Goal: Task Accomplishment & Management: Use online tool/utility

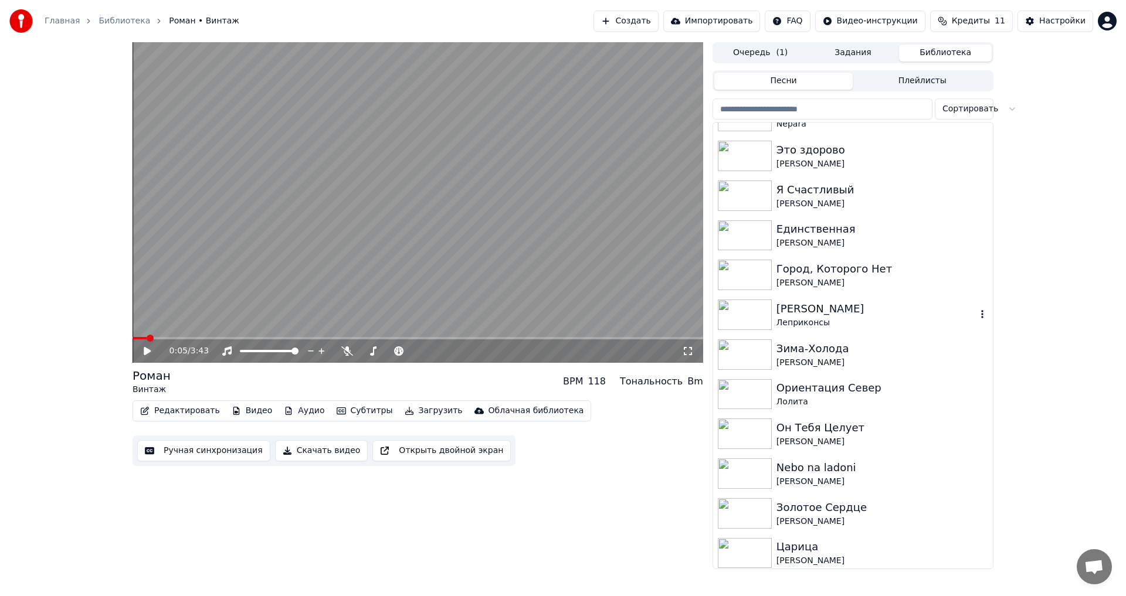
scroll to position [708, 0]
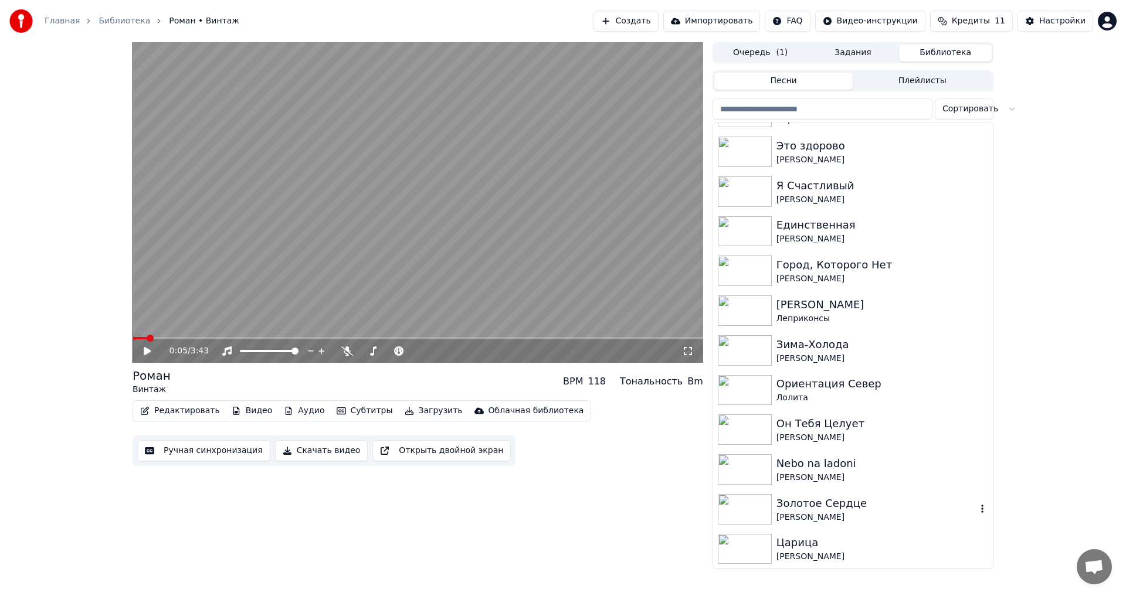
click at [838, 515] on div "[PERSON_NAME]" at bounding box center [876, 518] width 200 height 12
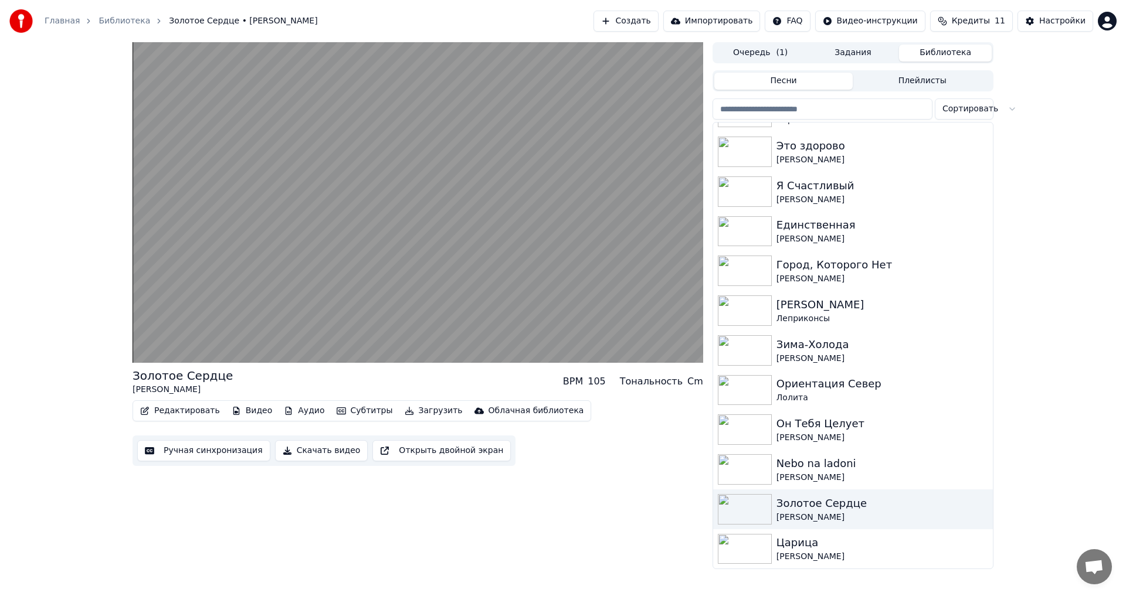
click at [580, 524] on div "Золотое Сердце [PERSON_NAME] BPM 105 Тональность Cm Редактировать Видео Аудио С…" at bounding box center [417, 305] width 570 height 527
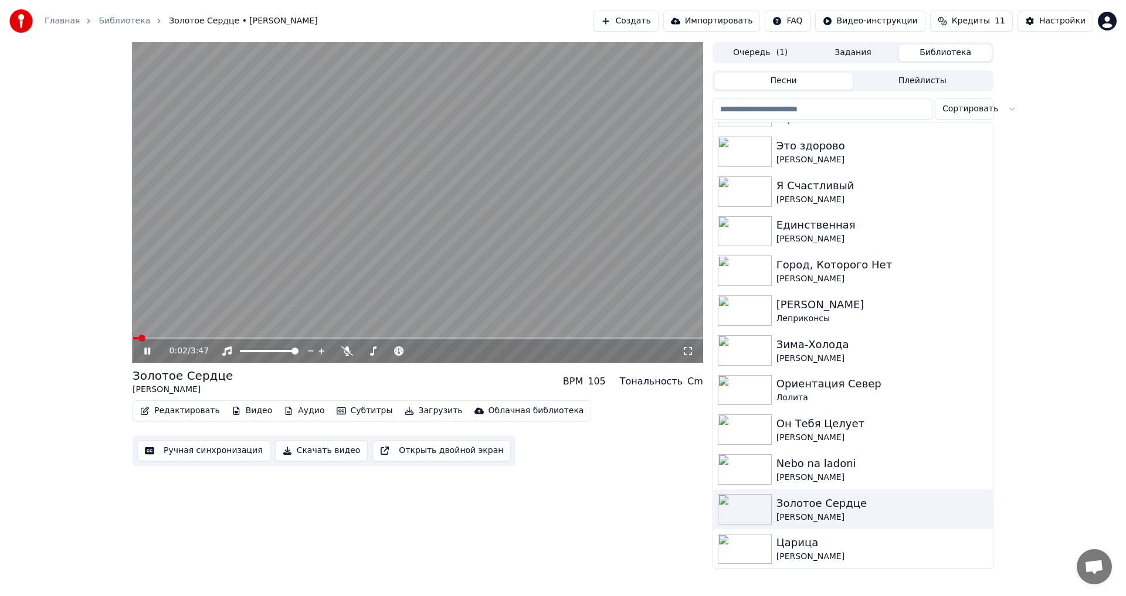
click at [244, 338] on span at bounding box center [417, 338] width 570 height 2
click at [329, 249] on video at bounding box center [417, 202] width 570 height 321
click at [658, 19] on button "Создать" at bounding box center [625, 21] width 64 height 21
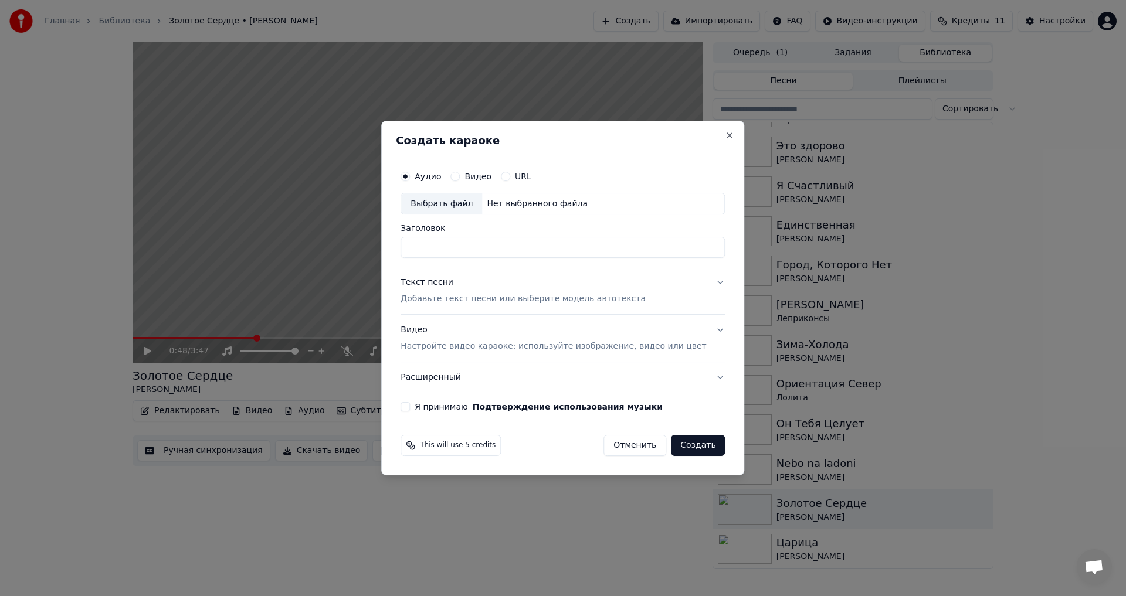
click at [468, 205] on div "Выбрать файл" at bounding box center [441, 203] width 81 height 21
click at [504, 300] on p "Добавьте текст песни или выберите модель автотекста" at bounding box center [522, 300] width 245 height 12
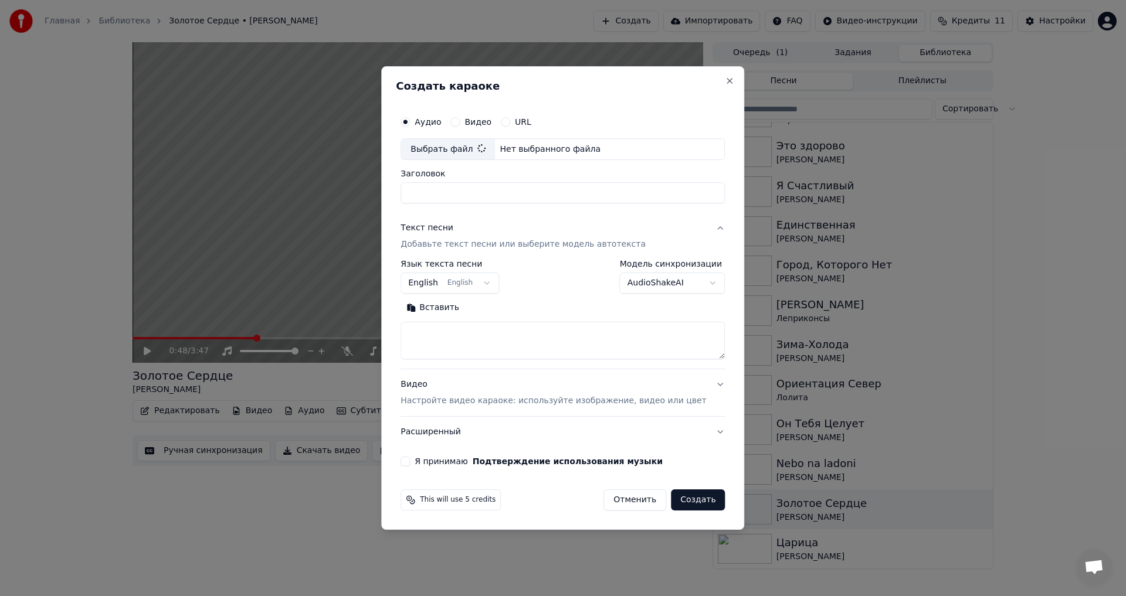
type input "**********"
click at [444, 343] on textarea at bounding box center [562, 341] width 324 height 38
click at [454, 305] on button "Вставить" at bounding box center [432, 308] width 64 height 19
click at [481, 281] on button "English English" at bounding box center [449, 283] width 98 height 21
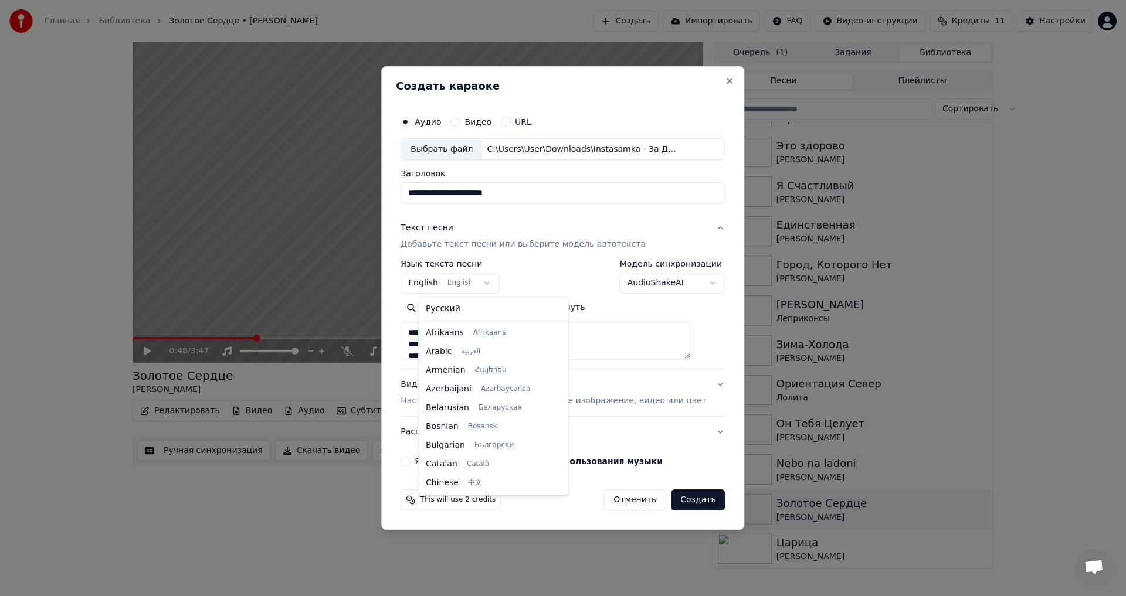
type textarea "**********"
select select "**"
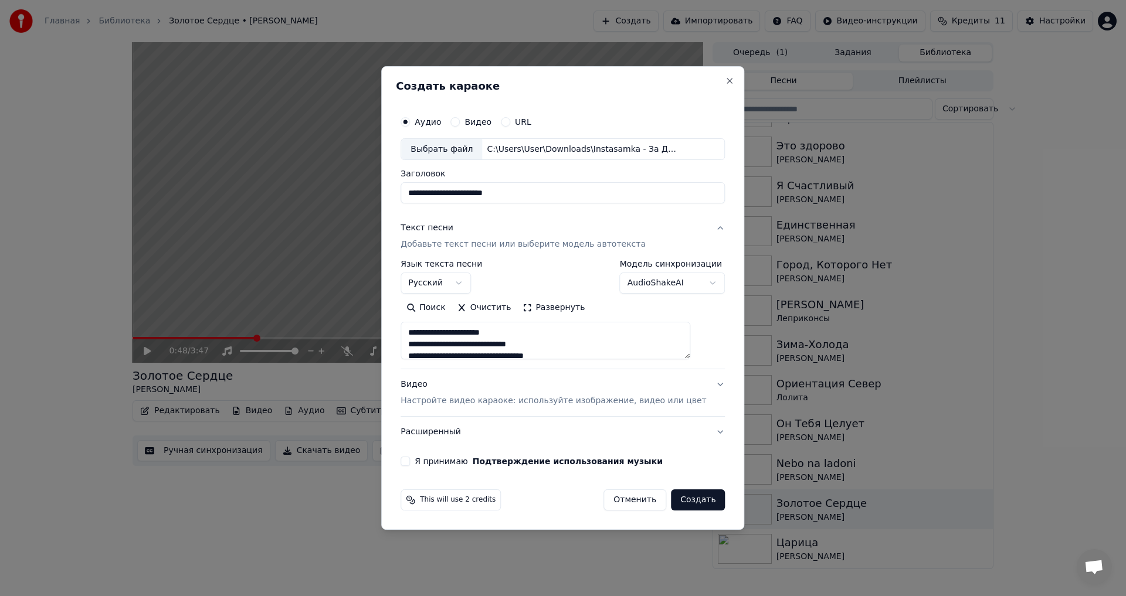
click at [468, 403] on p "Настройте видео караоке: используйте изображение, видео или цвет" at bounding box center [552, 401] width 305 height 12
type textarea "**********"
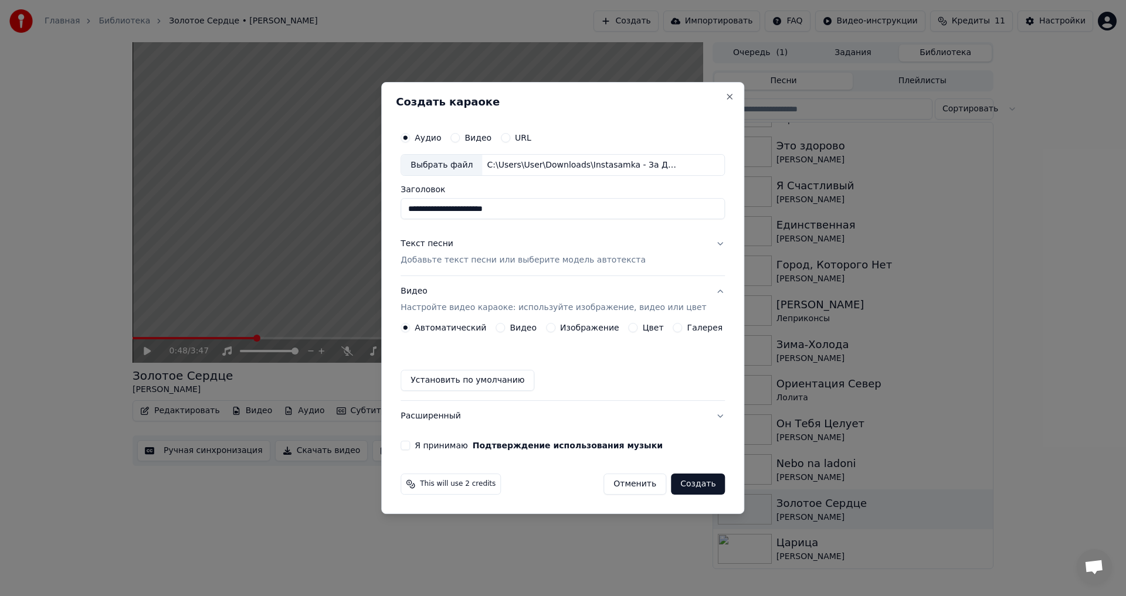
click at [637, 327] on div "Цвет" at bounding box center [645, 327] width 35 height 9
click at [628, 329] on button "Цвет" at bounding box center [632, 327] width 9 height 9
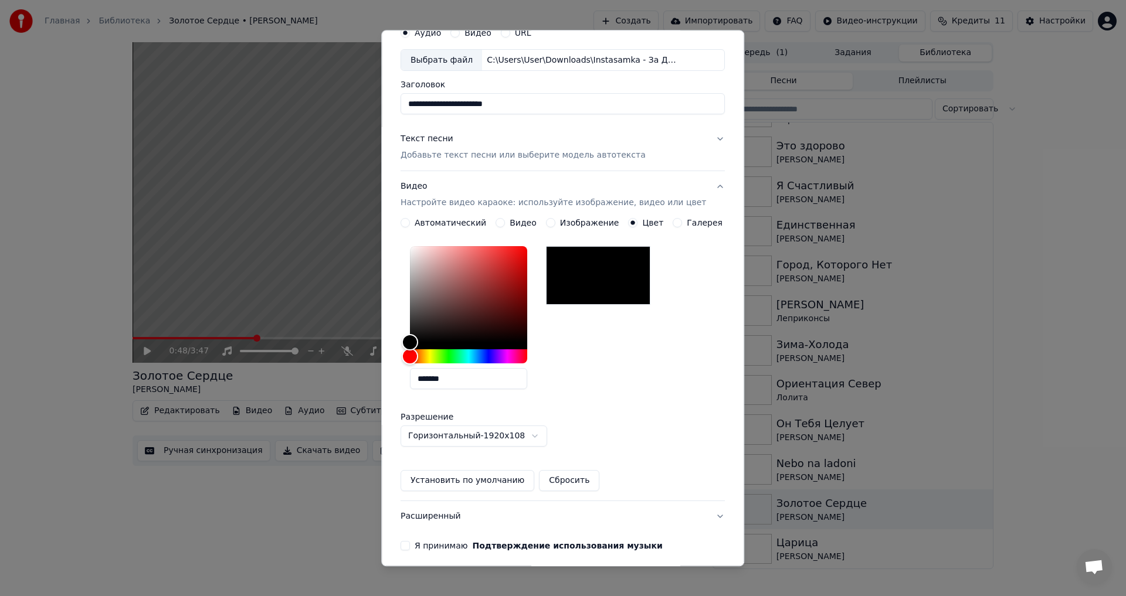
scroll to position [101, 0]
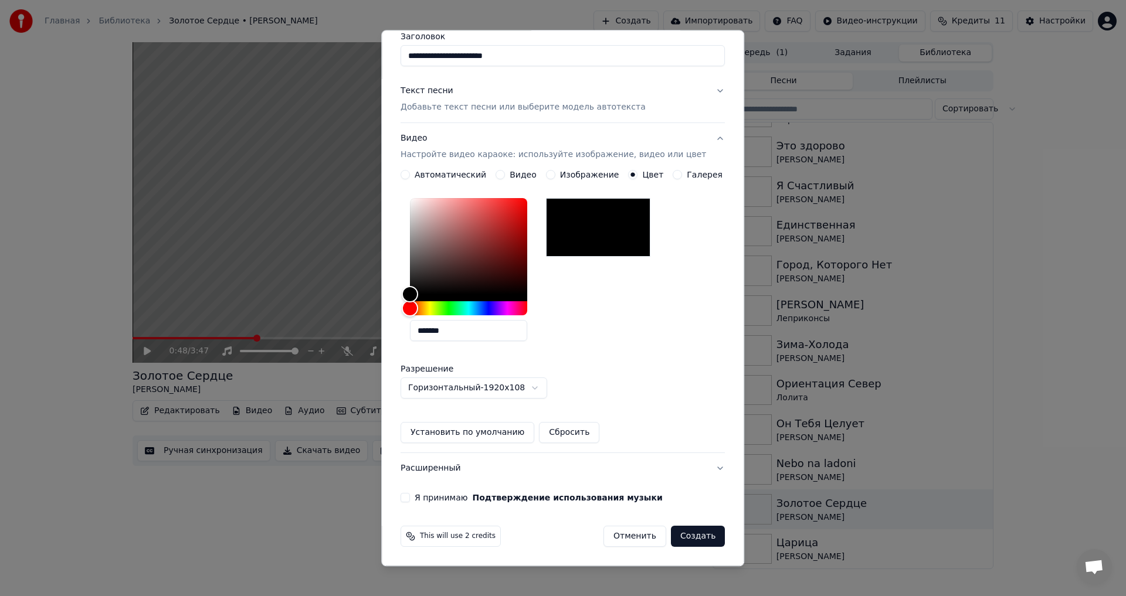
click at [410, 499] on button "Я принимаю Подтверждение использования музыки" at bounding box center [404, 498] width 9 height 9
click at [678, 537] on button "Создать" at bounding box center [698, 536] width 54 height 21
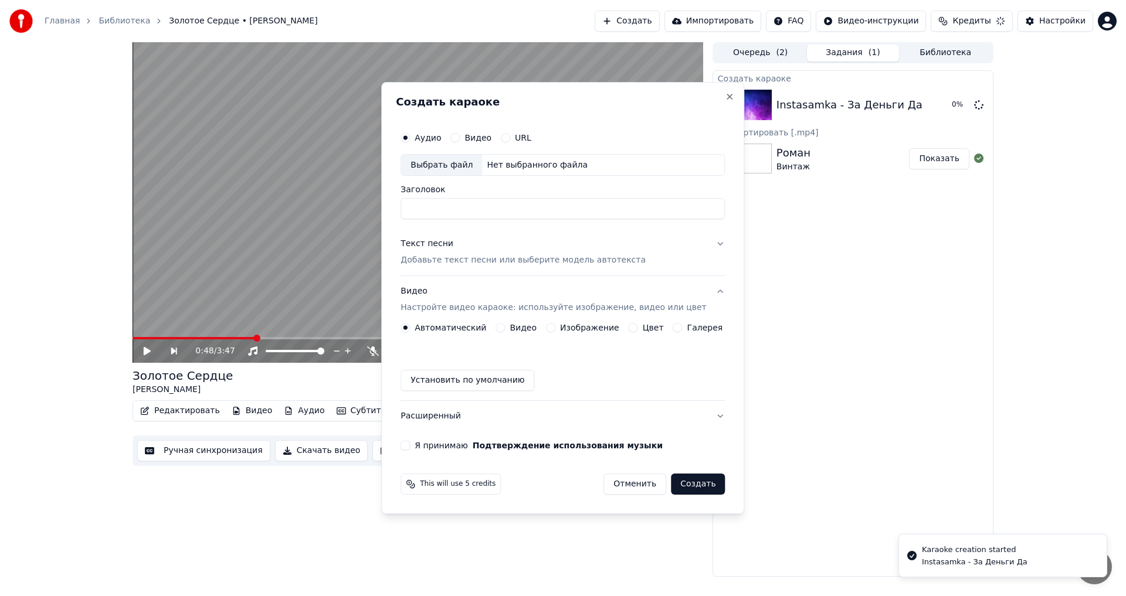
scroll to position [0, 0]
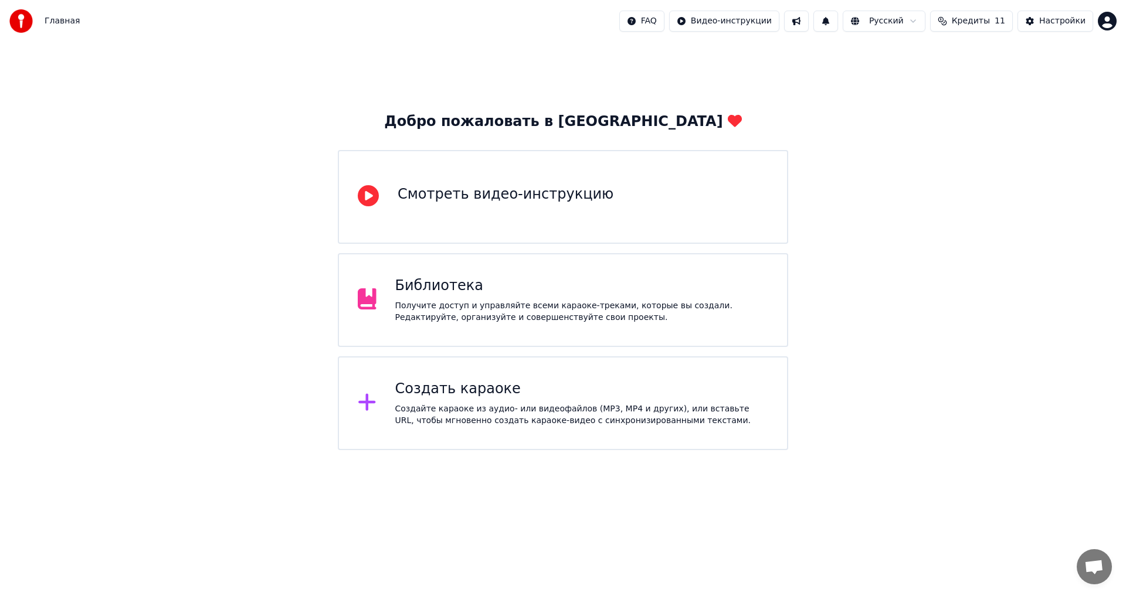
click at [515, 424] on div "Создайте караоке из аудио- или видеофайлов (MP3, MP4 и других), или вставьте UR…" at bounding box center [581, 414] width 373 height 23
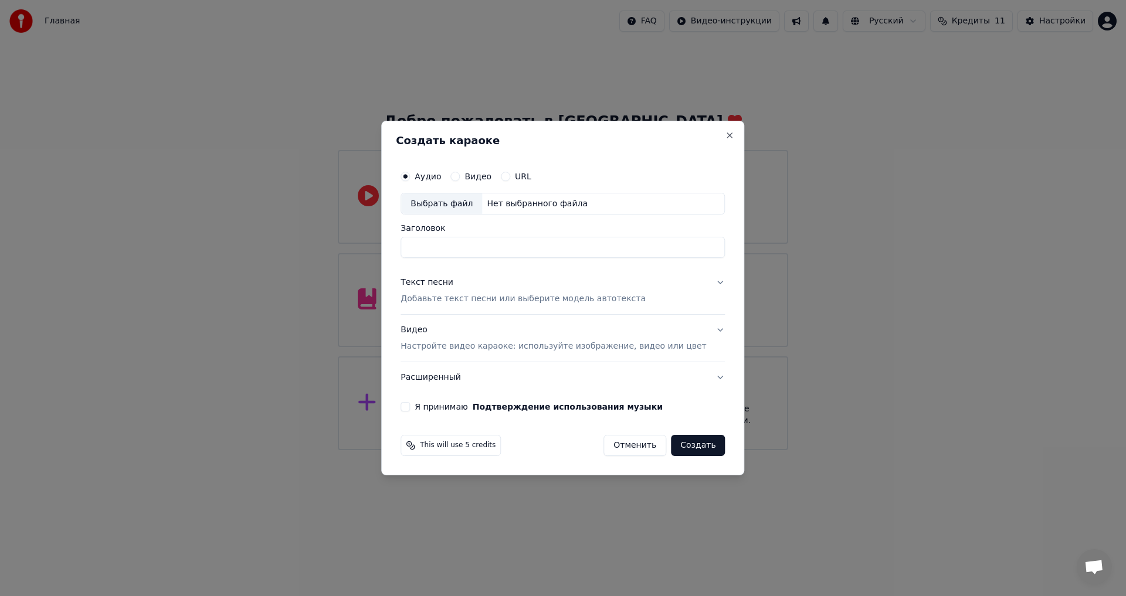
click at [525, 209] on div "Нет выбранного файла" at bounding box center [537, 204] width 110 height 12
type input "**********"
click at [516, 295] on p "Добавьте текст песни или выберите модель автотекста" at bounding box center [522, 300] width 245 height 12
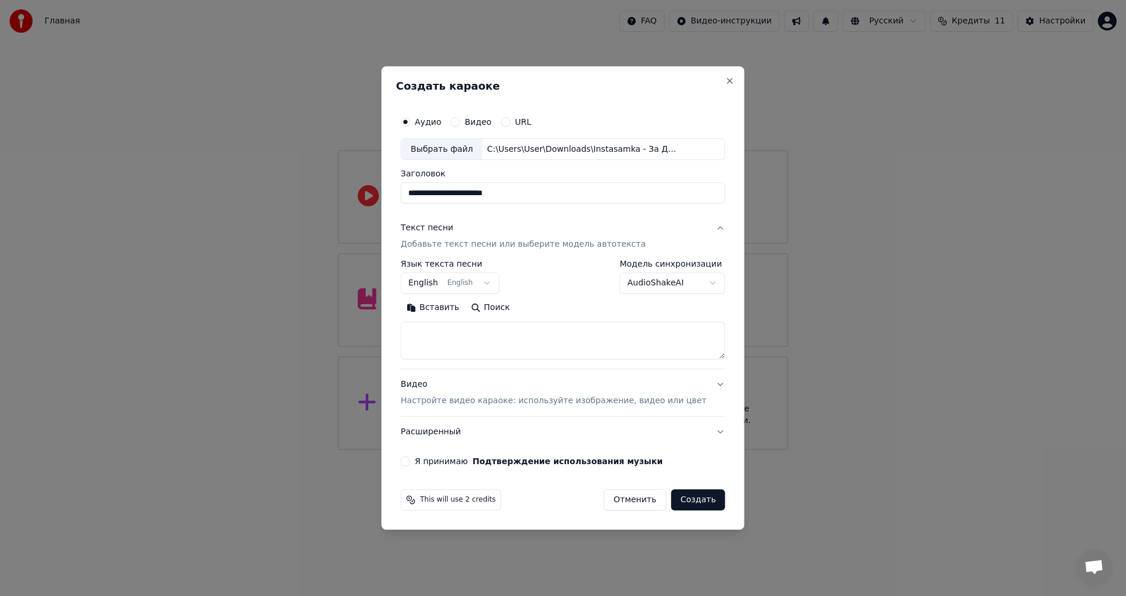
click at [464, 341] on textarea at bounding box center [562, 341] width 324 height 38
click at [465, 308] on button "Вставить" at bounding box center [432, 308] width 64 height 19
click at [484, 284] on button "English English" at bounding box center [449, 283] width 98 height 21
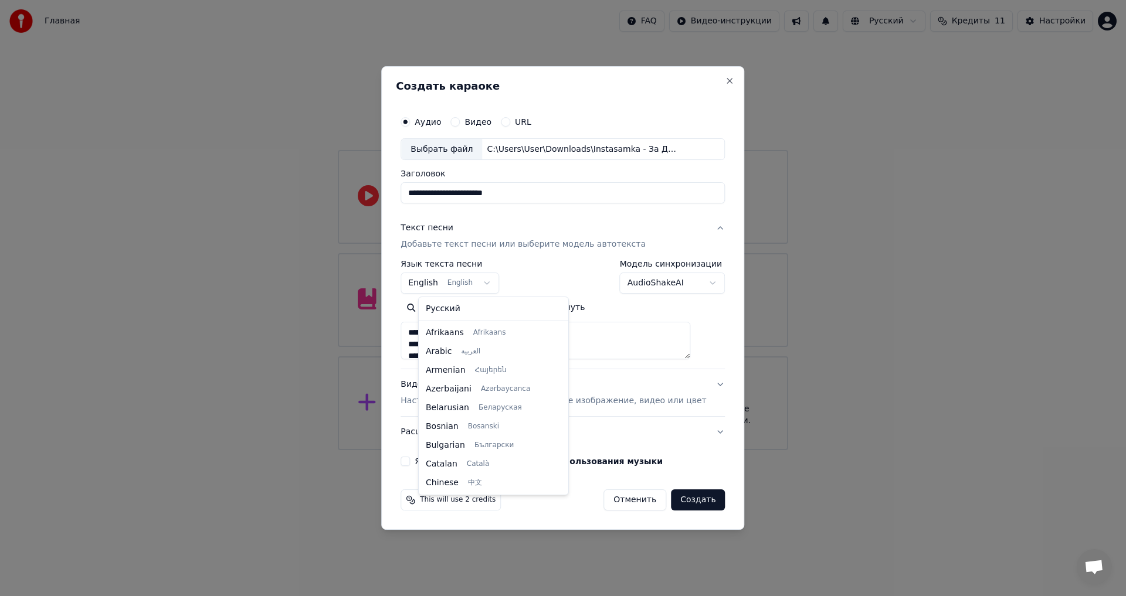
type textarea "**********"
select select "**"
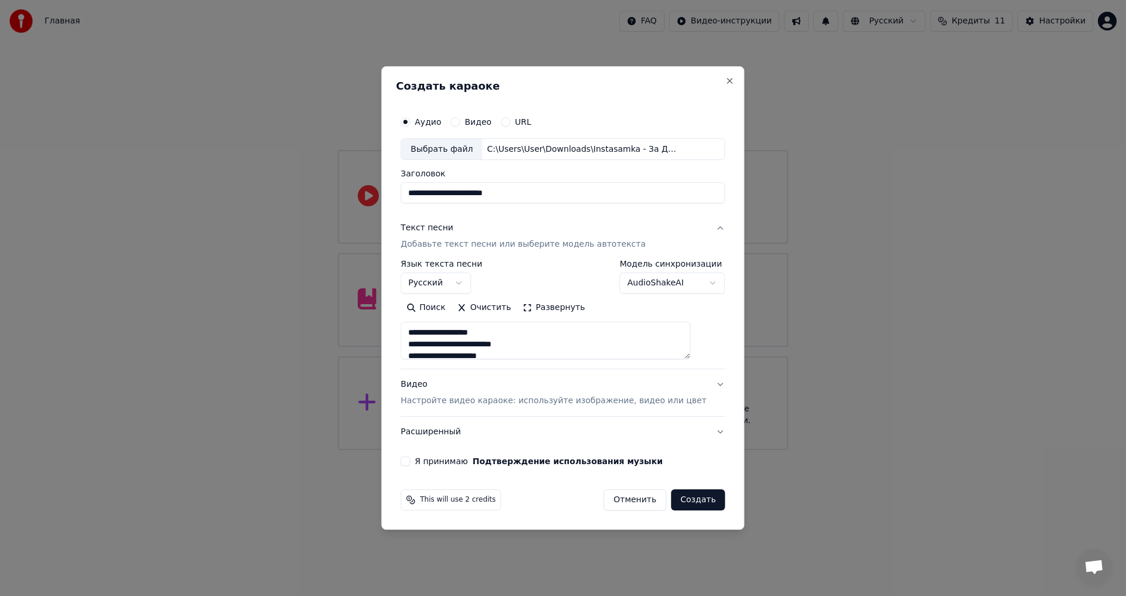
click at [565, 148] on div "C:\Users\User\Downloads\Instasamka - За Деньги Да.mp3" at bounding box center [581, 150] width 199 height 12
type textarea "**********"
type input "**********"
click at [471, 403] on p "Настройте видео караоке: используйте изображение, видео или цвет" at bounding box center [552, 401] width 305 height 12
type textarea "**********"
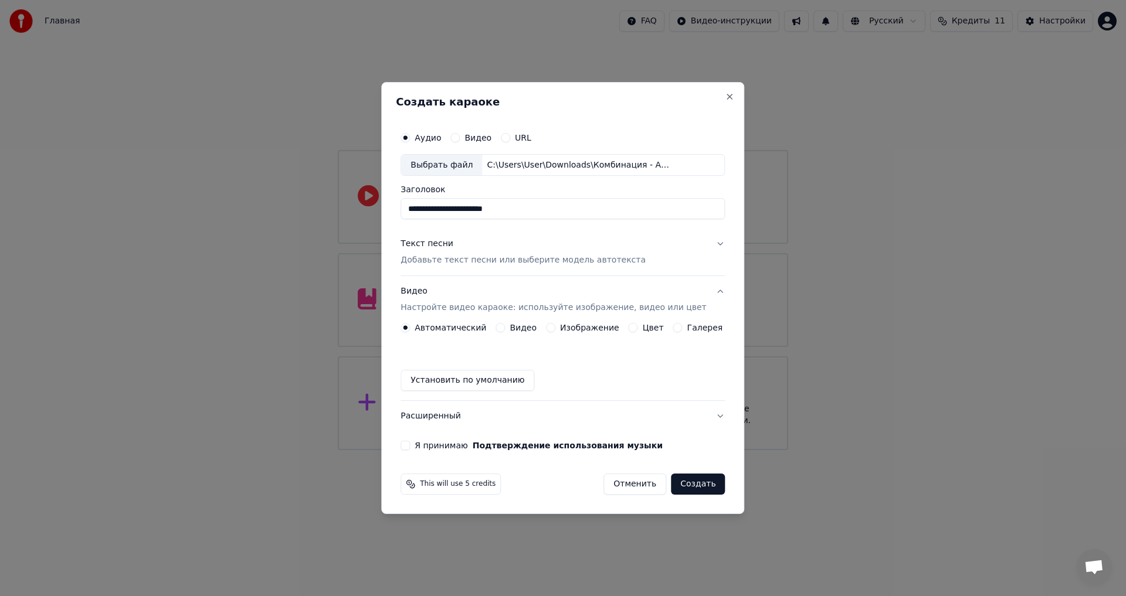
click at [651, 329] on label "Цвет" at bounding box center [653, 328] width 21 height 8
click at [638, 329] on button "Цвет" at bounding box center [632, 327] width 9 height 9
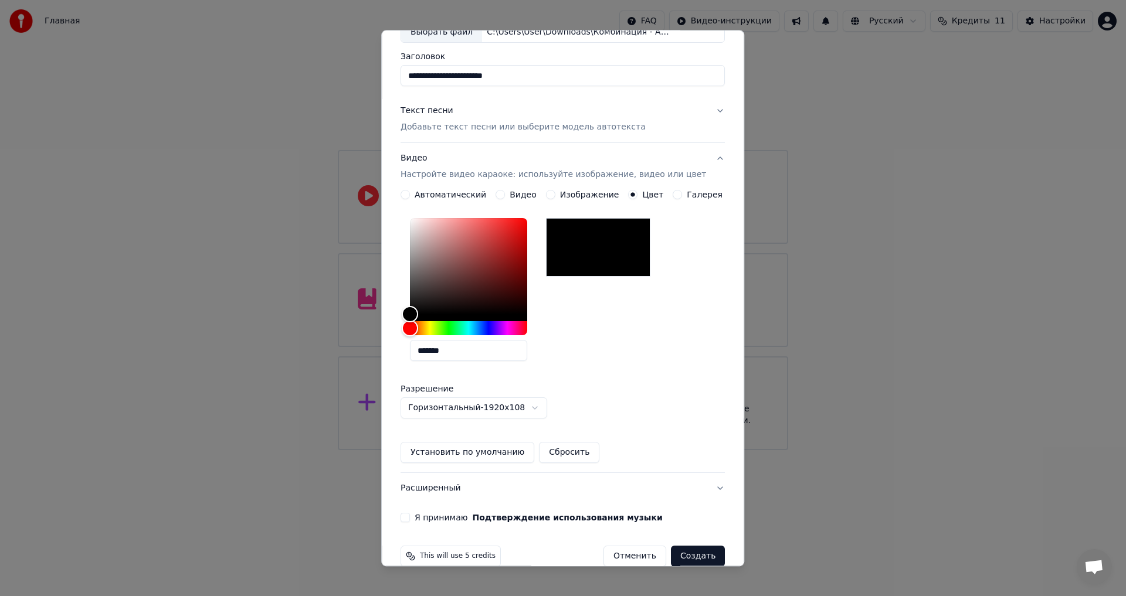
scroll to position [101, 0]
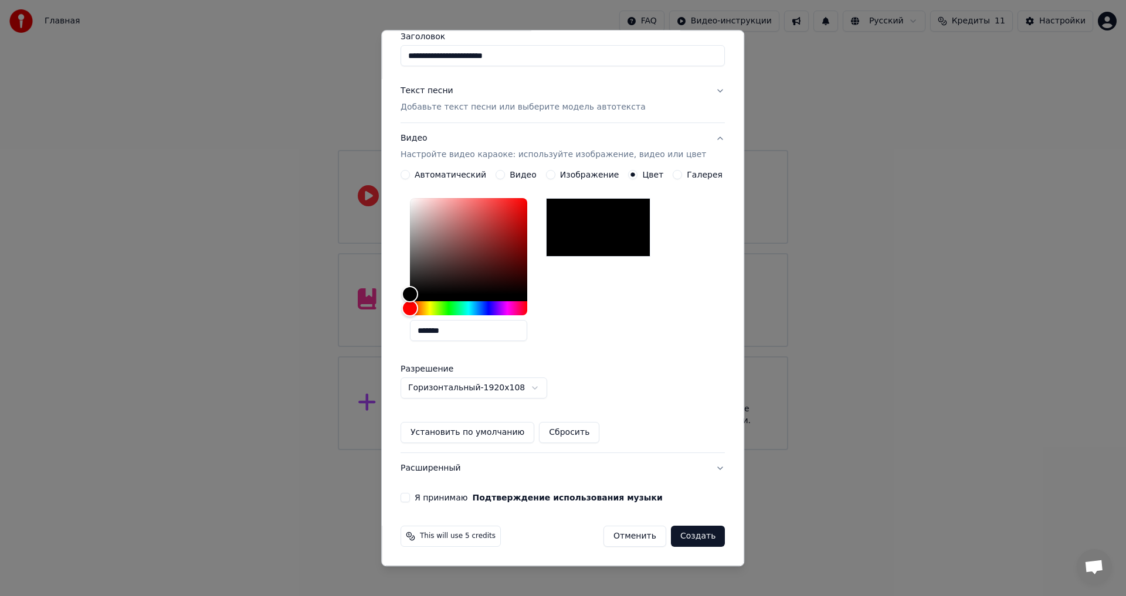
click at [410, 497] on button "Я принимаю Подтверждение использования музыки" at bounding box center [404, 498] width 9 height 9
click at [671, 539] on button "Создать" at bounding box center [698, 536] width 54 height 21
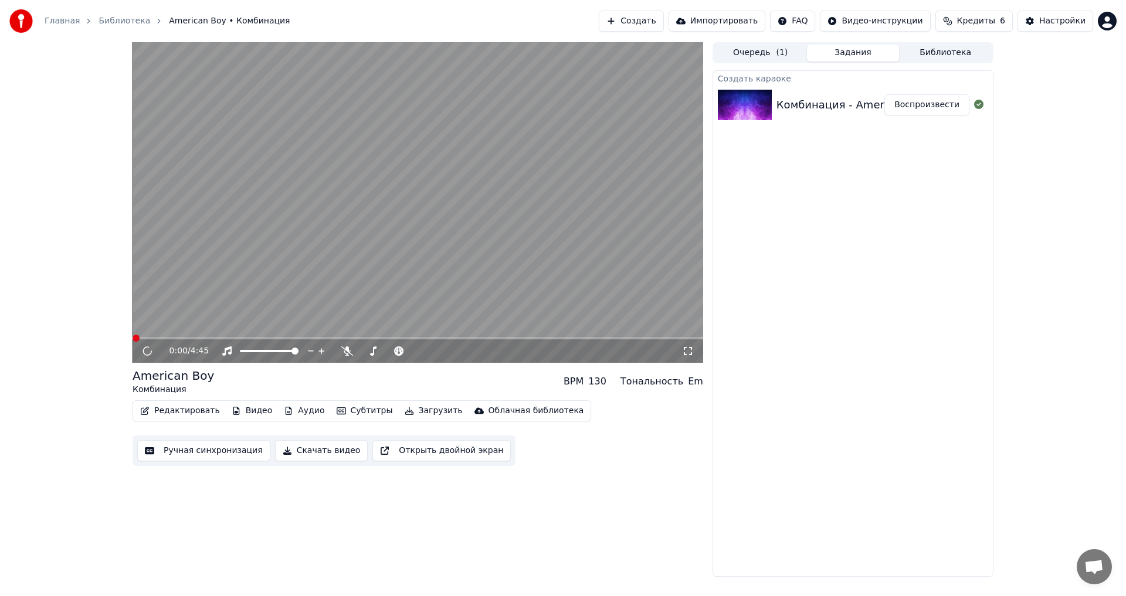
click at [654, 13] on button "Создать" at bounding box center [631, 21] width 64 height 21
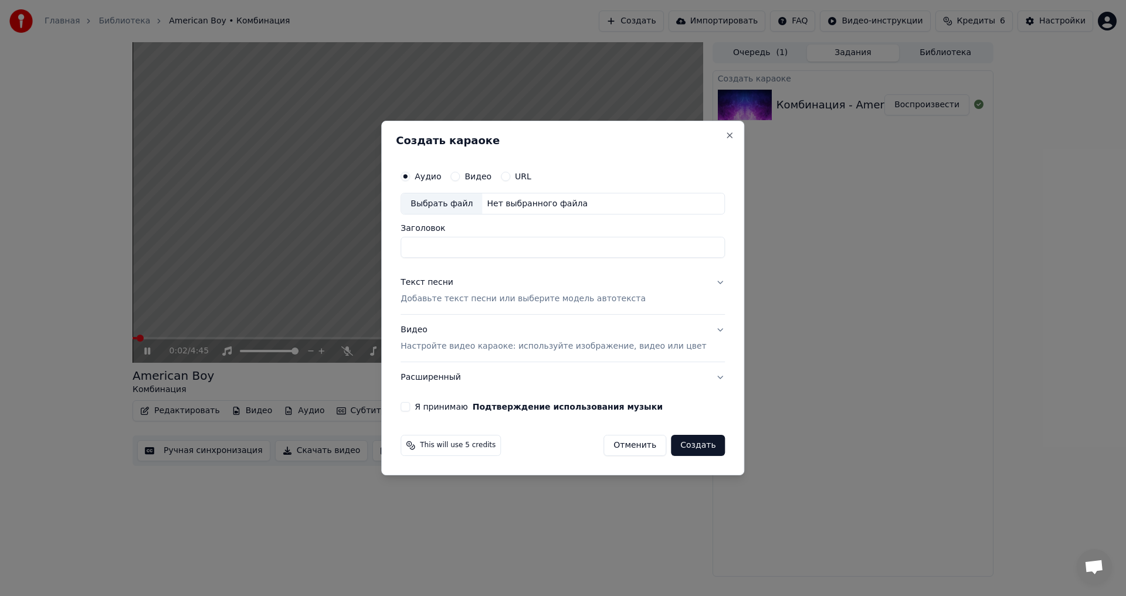
click at [500, 202] on div "Нет выбранного файла" at bounding box center [537, 204] width 110 height 12
click at [430, 294] on p "Добавьте текст песни или выберите модель автотекста" at bounding box center [522, 300] width 245 height 12
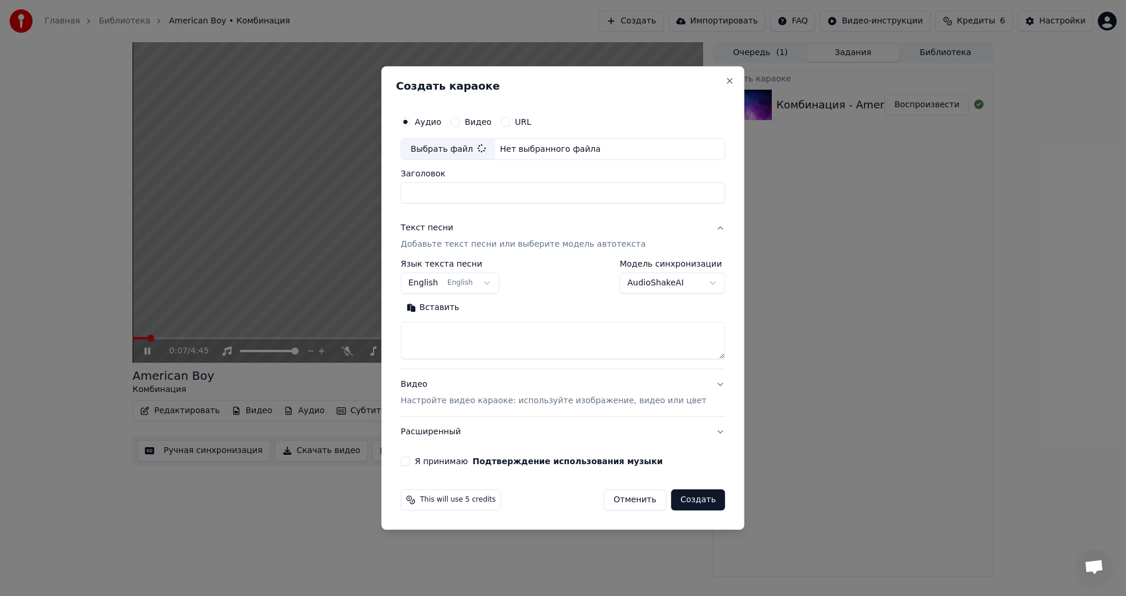
type input "**********"
click at [457, 308] on button "Вставить" at bounding box center [432, 308] width 64 height 19
click at [476, 286] on button "English English" at bounding box center [449, 283] width 98 height 21
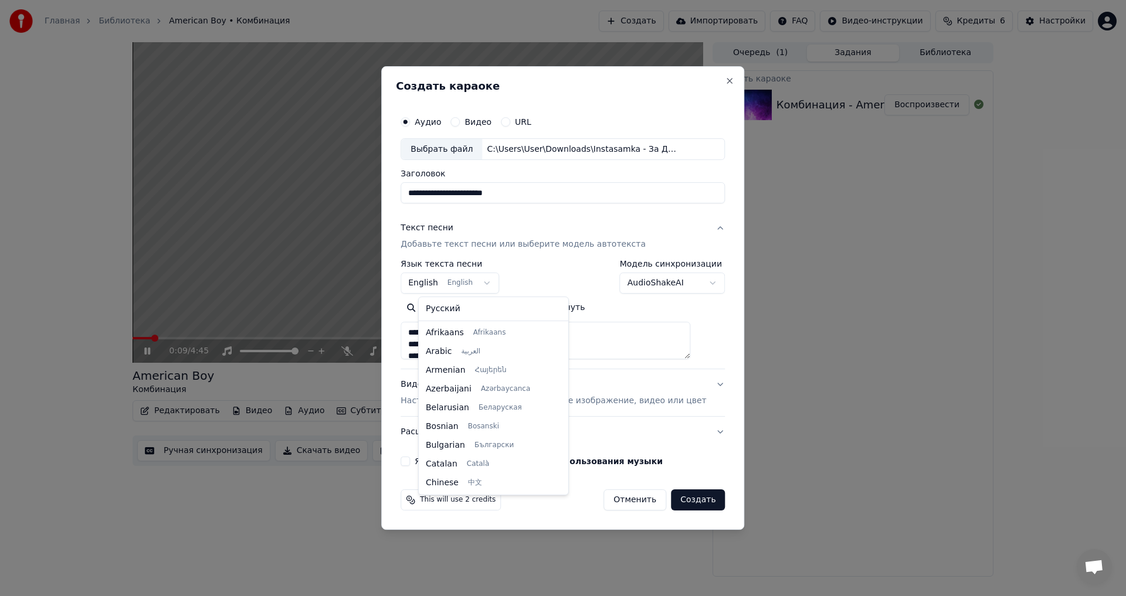
scroll to position [94, 0]
type textarea "**********"
select select "**"
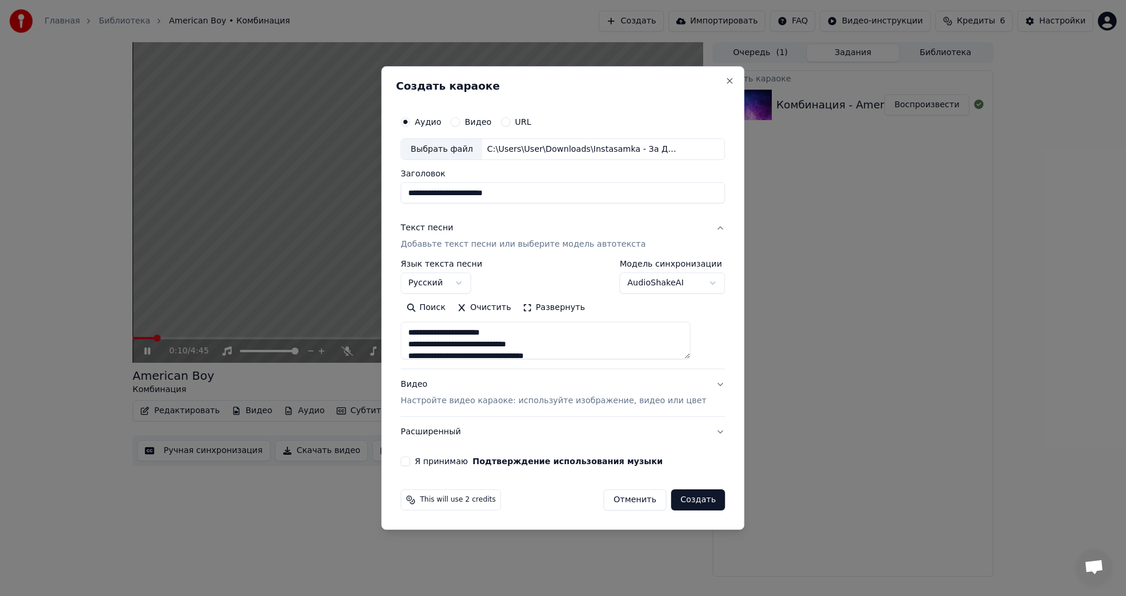
click at [455, 401] on p "Настройте видео караоке: используйте изображение, видео или цвет" at bounding box center [552, 401] width 305 height 12
type textarea "**********"
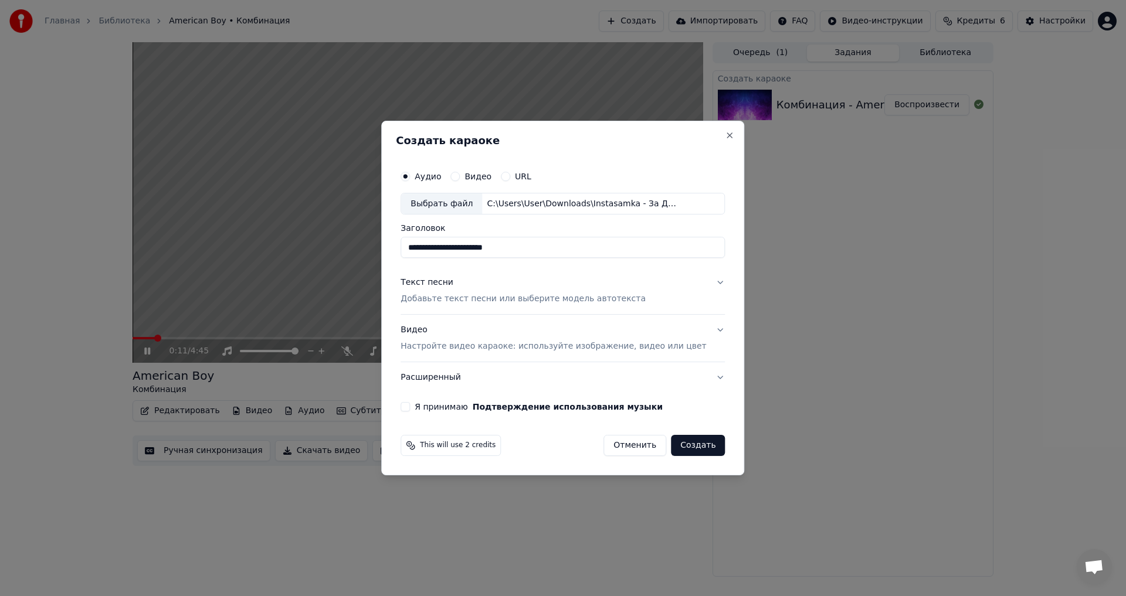
click at [612, 345] on p "Настройте видео караоке: используйте изображение, видео или цвет" at bounding box center [552, 347] width 305 height 12
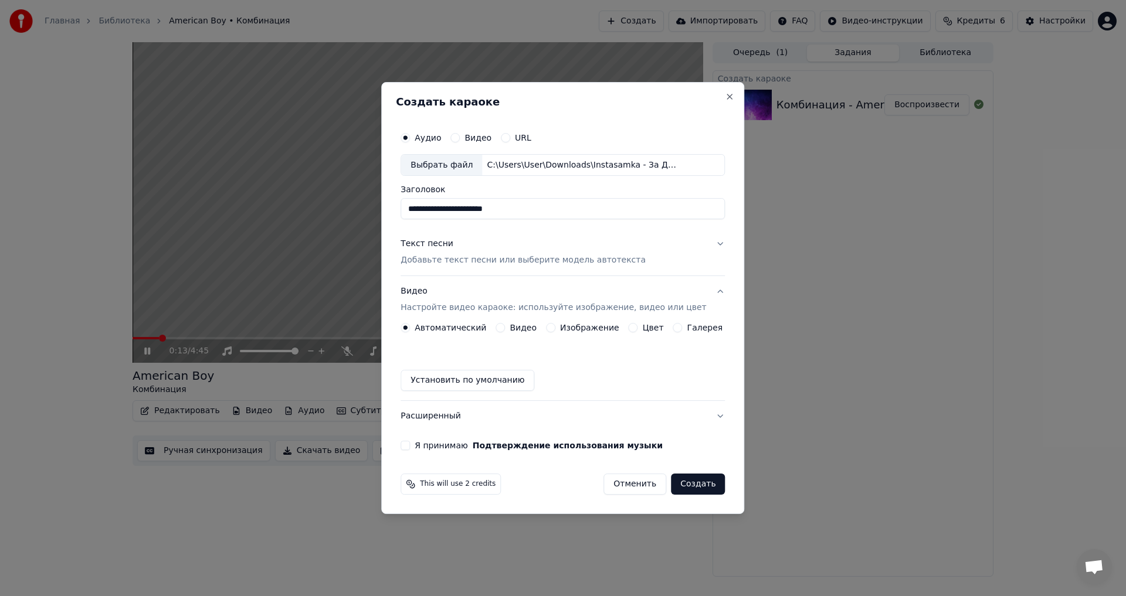
click at [638, 332] on div "Цвет" at bounding box center [645, 327] width 35 height 9
click at [643, 326] on label "Цвет" at bounding box center [653, 328] width 21 height 8
click at [638, 326] on button "Цвет" at bounding box center [632, 327] width 9 height 9
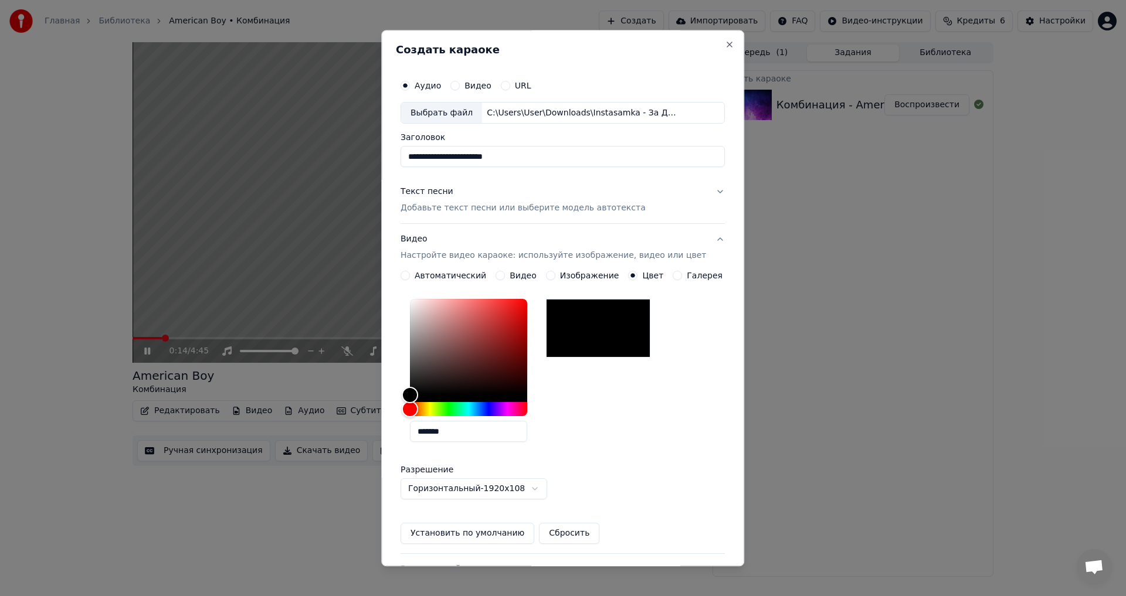
scroll to position [101, 0]
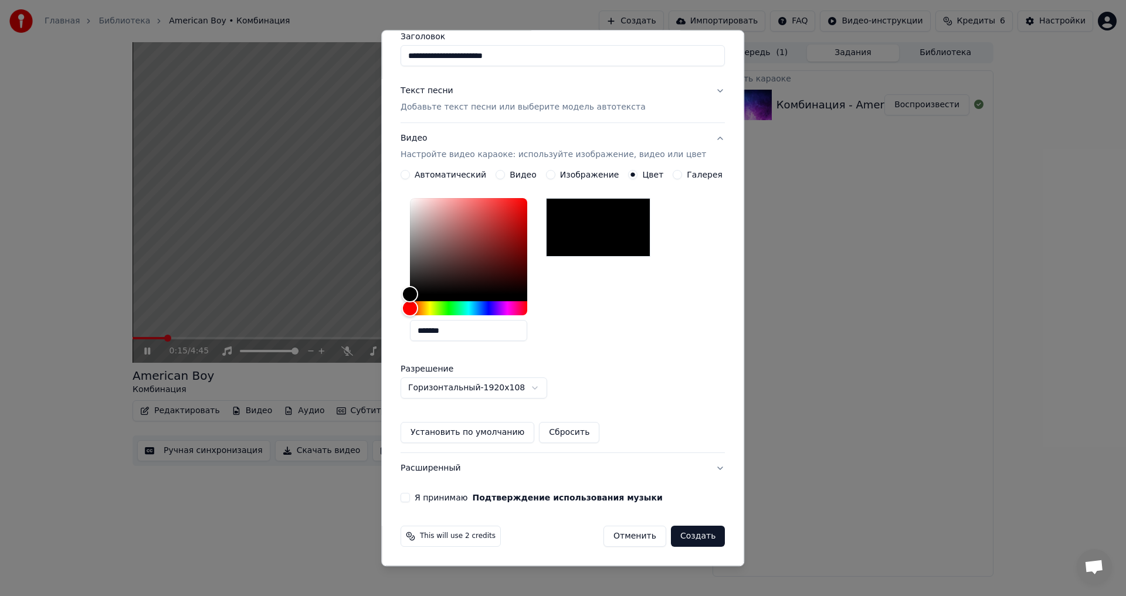
click at [410, 498] on button "Я принимаю Подтверждение использования музыки" at bounding box center [404, 498] width 9 height 9
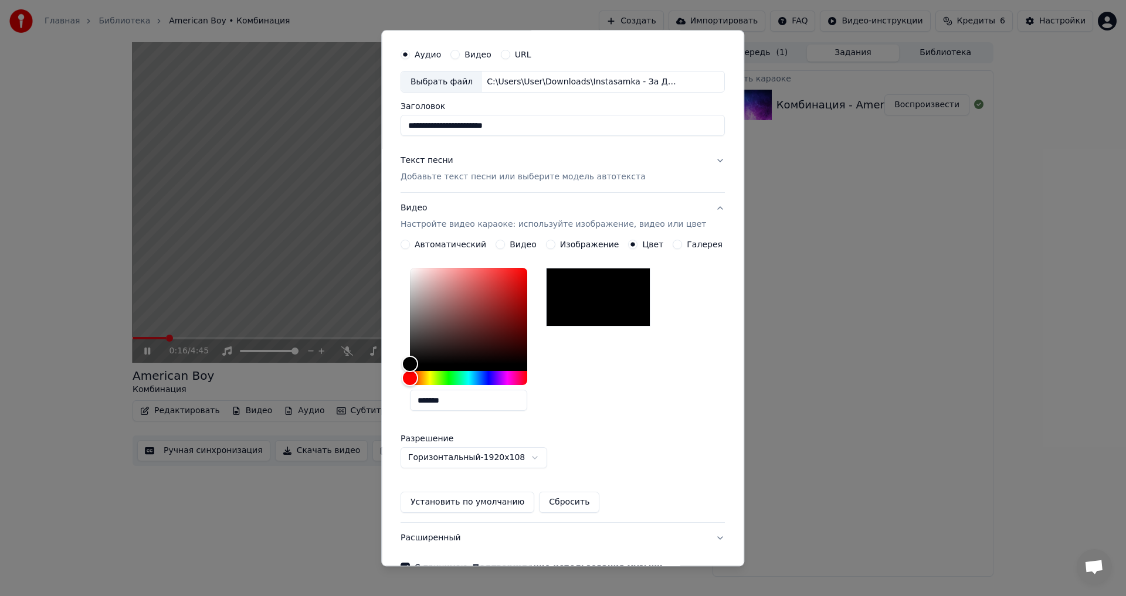
scroll to position [0, 0]
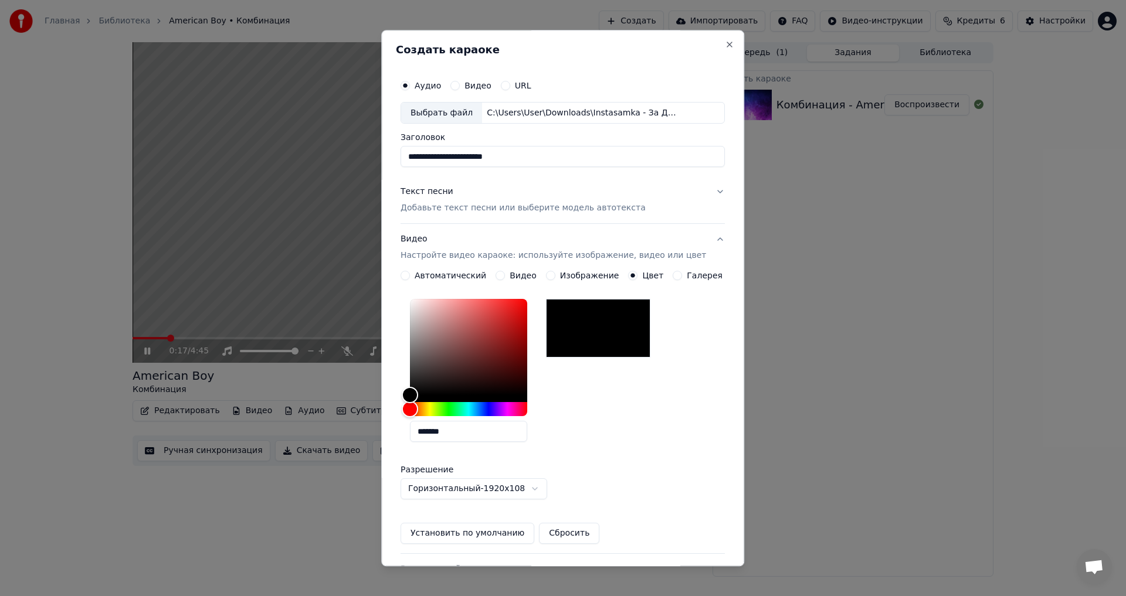
click at [463, 203] on p "Добавьте текст песни или выберите модель автотекста" at bounding box center [522, 209] width 245 height 12
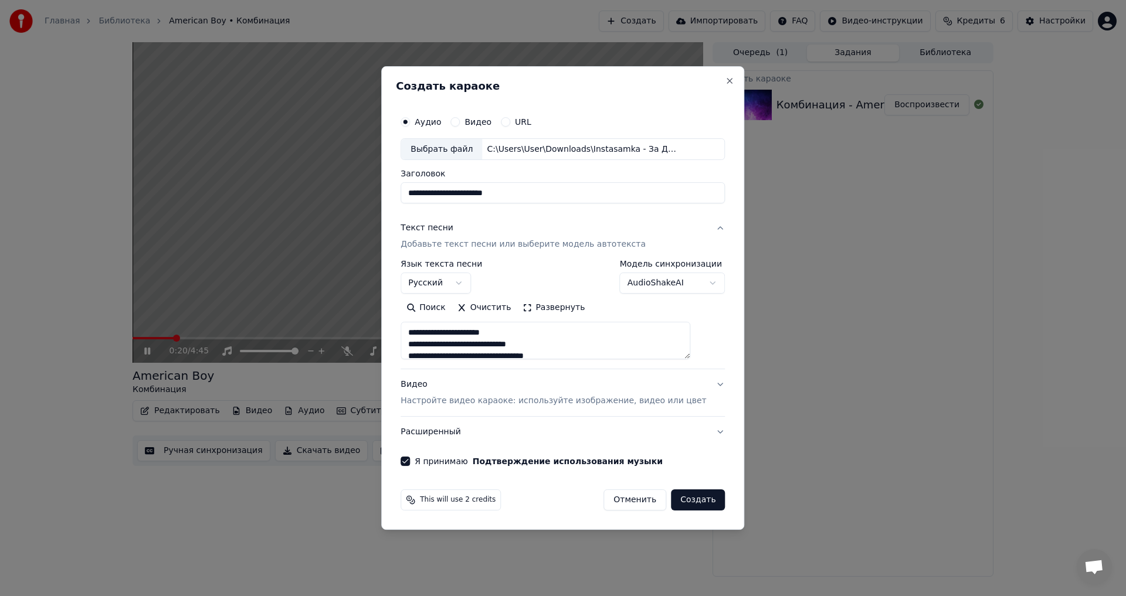
click at [690, 502] on button "Создать" at bounding box center [698, 500] width 54 height 21
type textarea "**********"
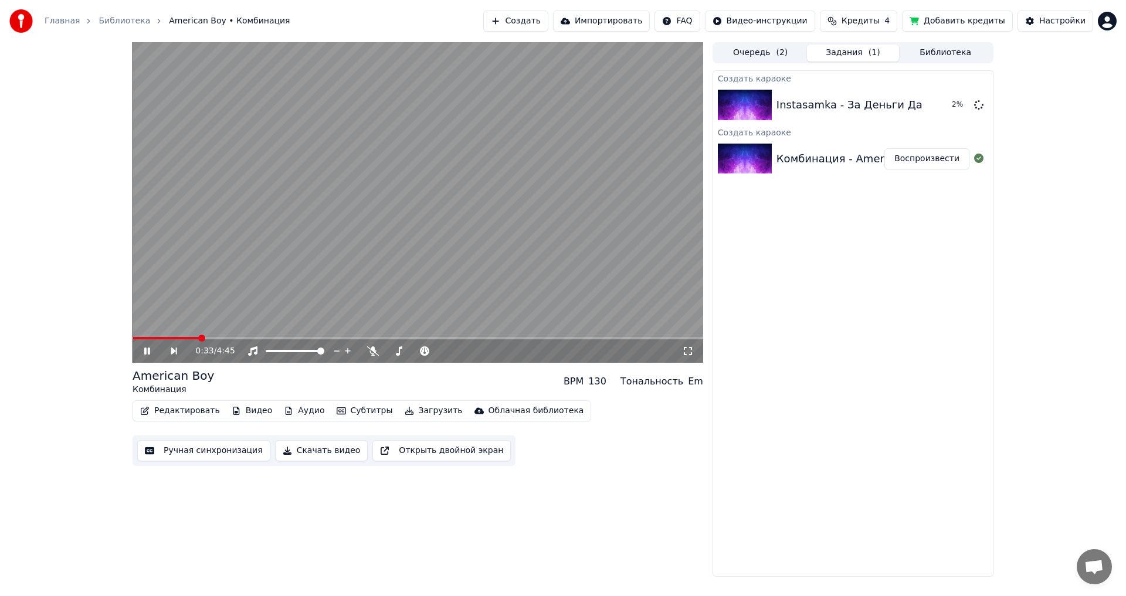
click at [183, 413] on button "Редактировать" at bounding box center [179, 411] width 89 height 16
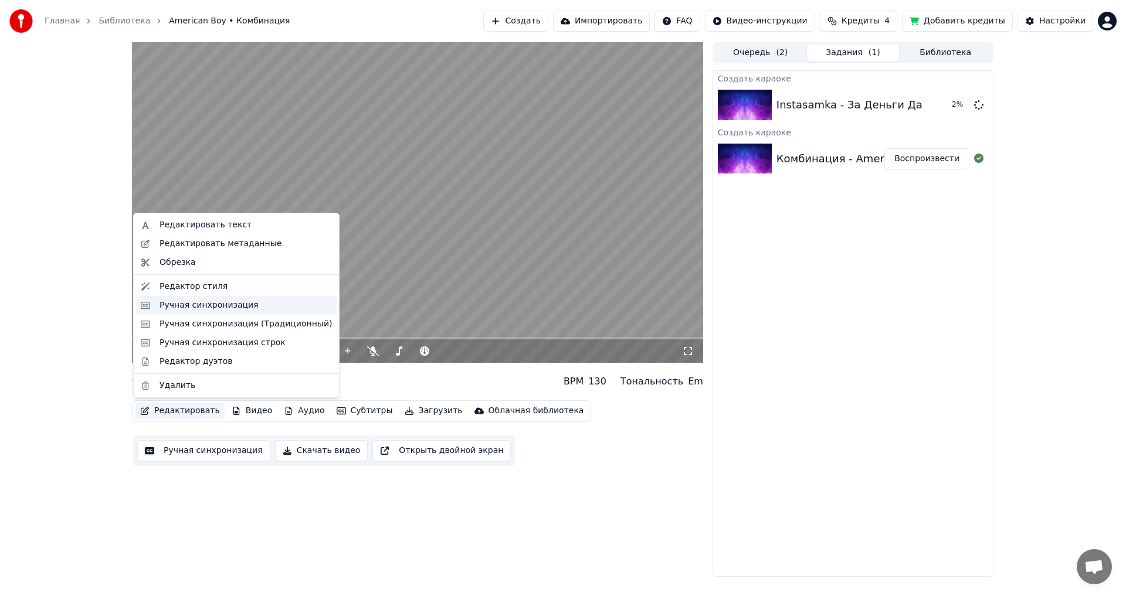
click at [194, 310] on div "Ручная синхронизация" at bounding box center [208, 306] width 99 height 12
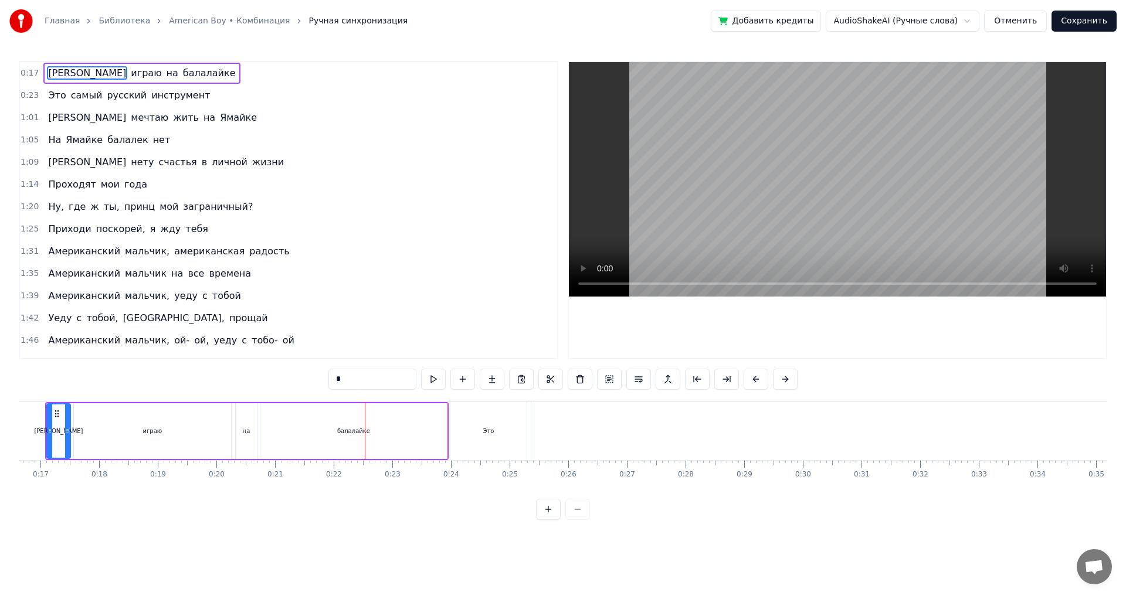
scroll to position [0, 3105]
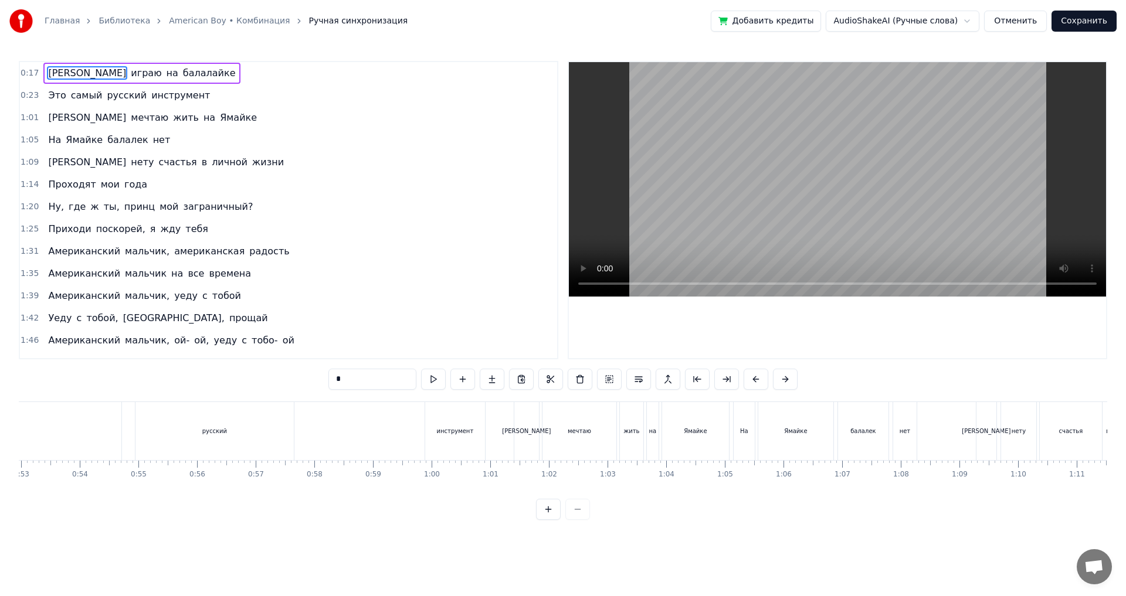
click at [514, 432] on div "Я" at bounding box center [526, 431] width 25 height 58
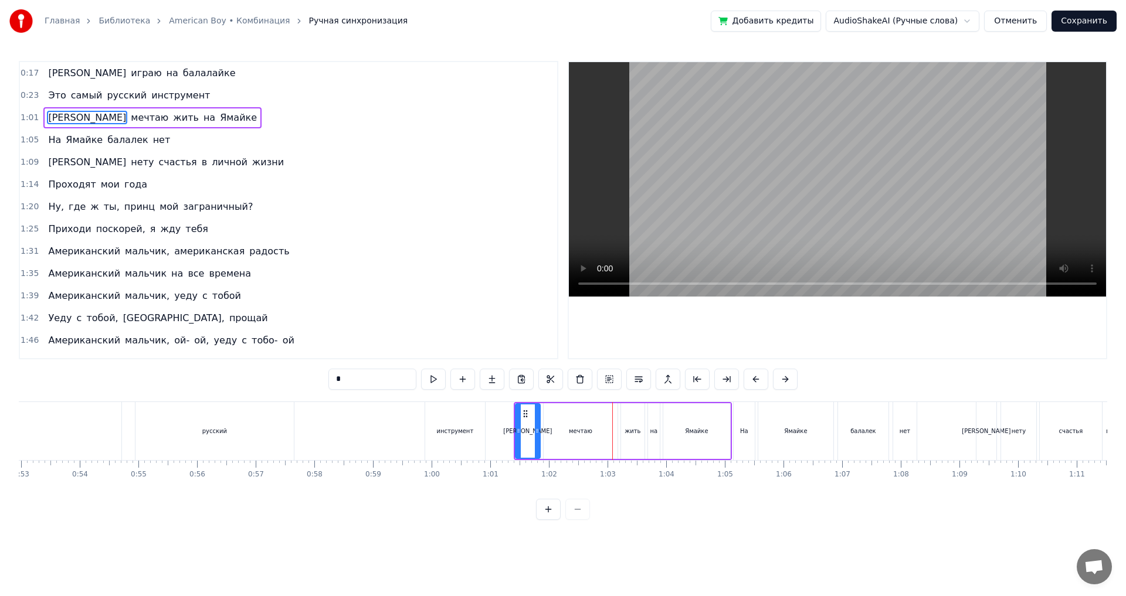
click at [443, 434] on div "инструмент" at bounding box center [455, 431] width 37 height 9
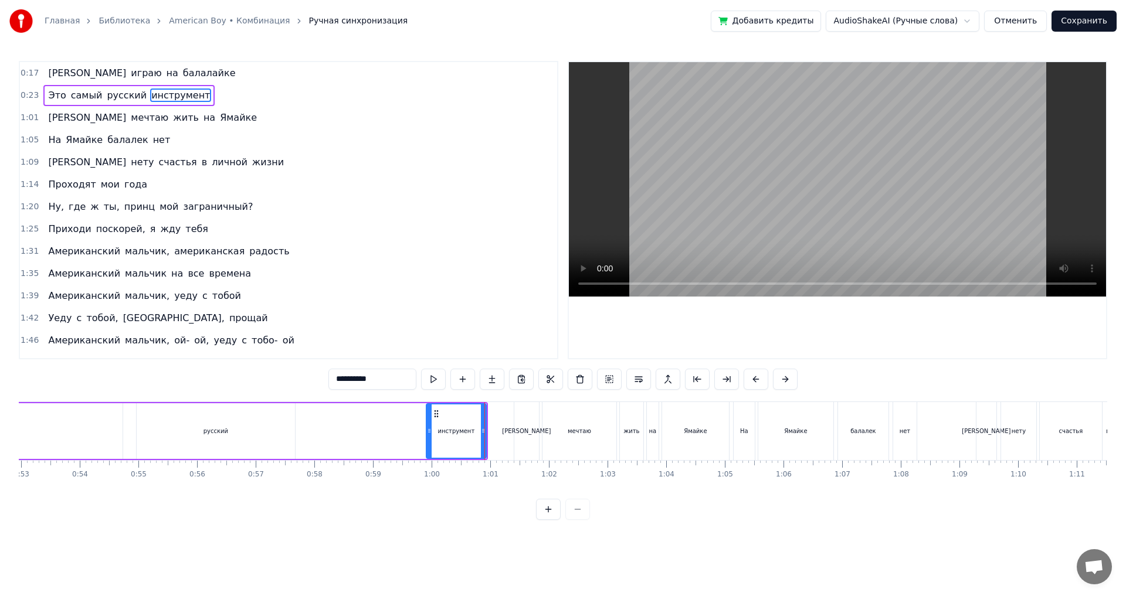
click at [234, 419] on div "русский" at bounding box center [216, 431] width 158 height 56
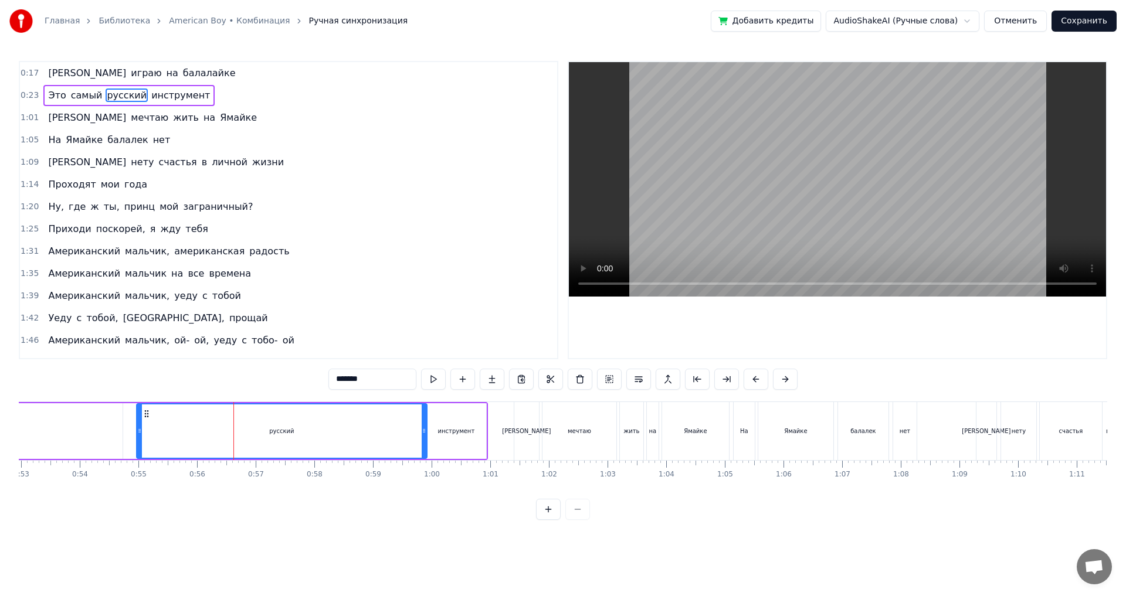
drag, startPoint x: 290, startPoint y: 430, endPoint x: 409, endPoint y: 442, distance: 119.0
click at [423, 442] on div at bounding box center [424, 431] width 5 height 53
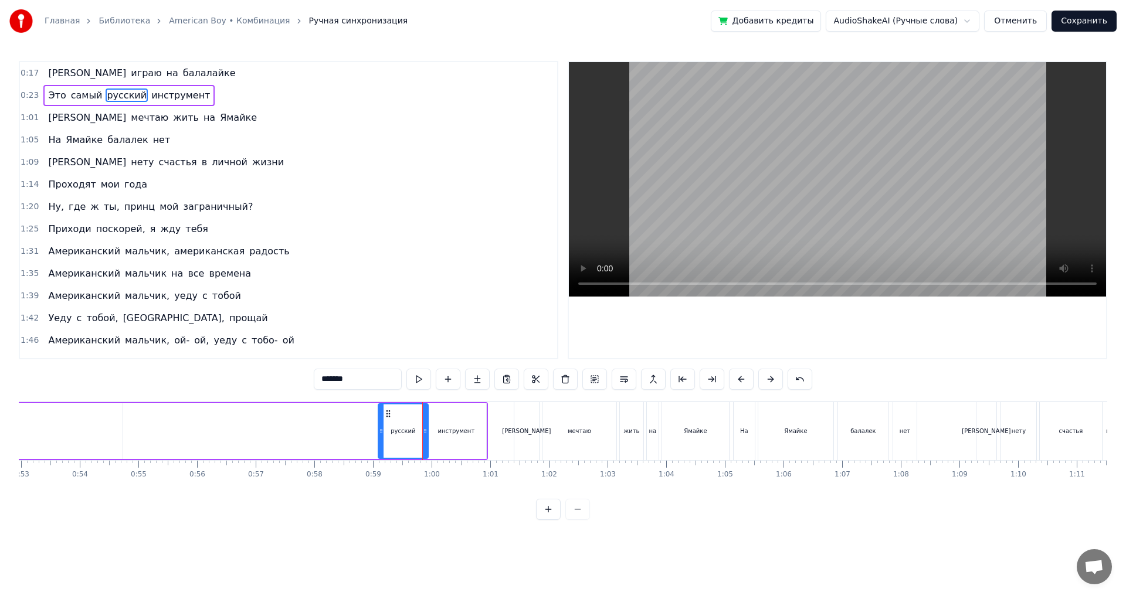
drag, startPoint x: 141, startPoint y: 424, endPoint x: 382, endPoint y: 429, distance: 241.6
click at [382, 429] on div at bounding box center [381, 431] width 5 height 53
click at [275, 499] on div "0:17 Я играю на балалайке 0:23 Это самый русский инструмент 1:01 Я мечтаю жить …" at bounding box center [563, 290] width 1088 height 459
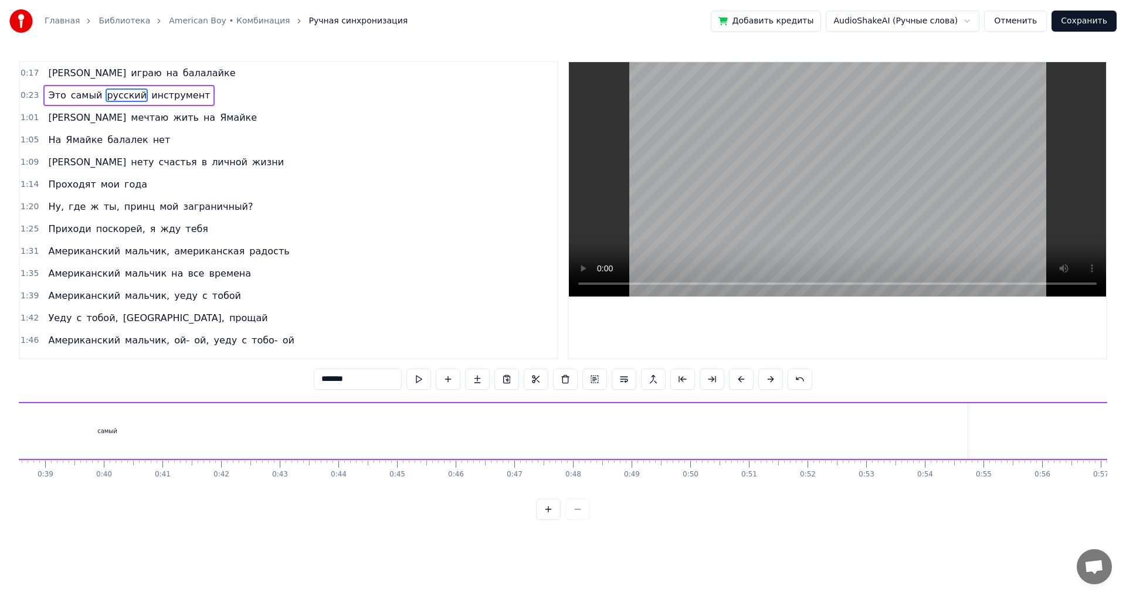
scroll to position [0, 2150]
click at [213, 421] on div "самый" at bounding box center [217, 431] width 1720 height 56
type input "*****"
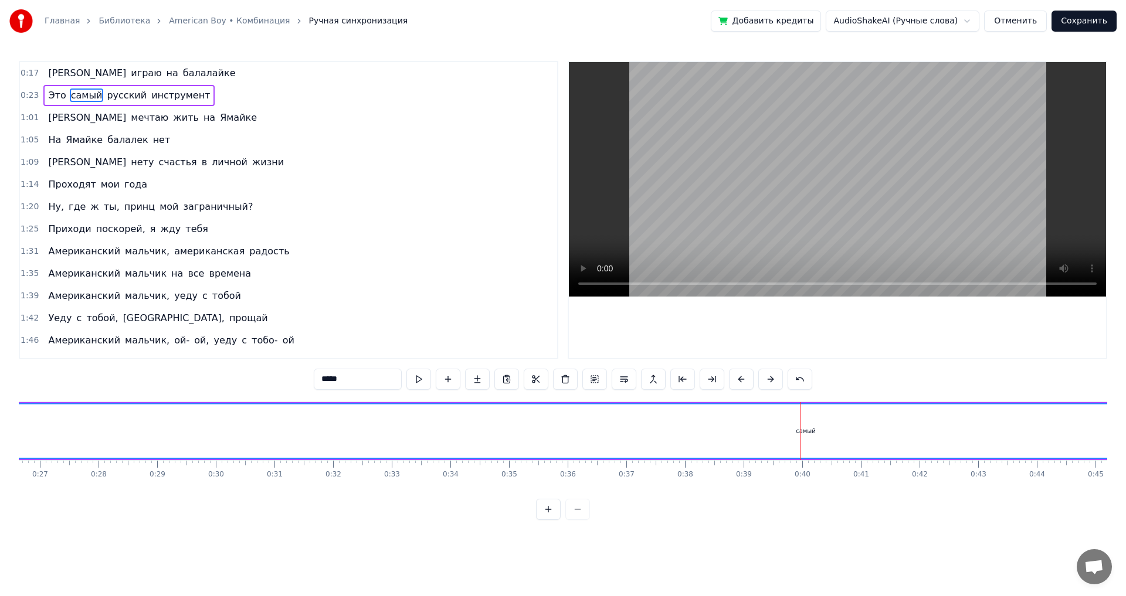
scroll to position [0, 1304]
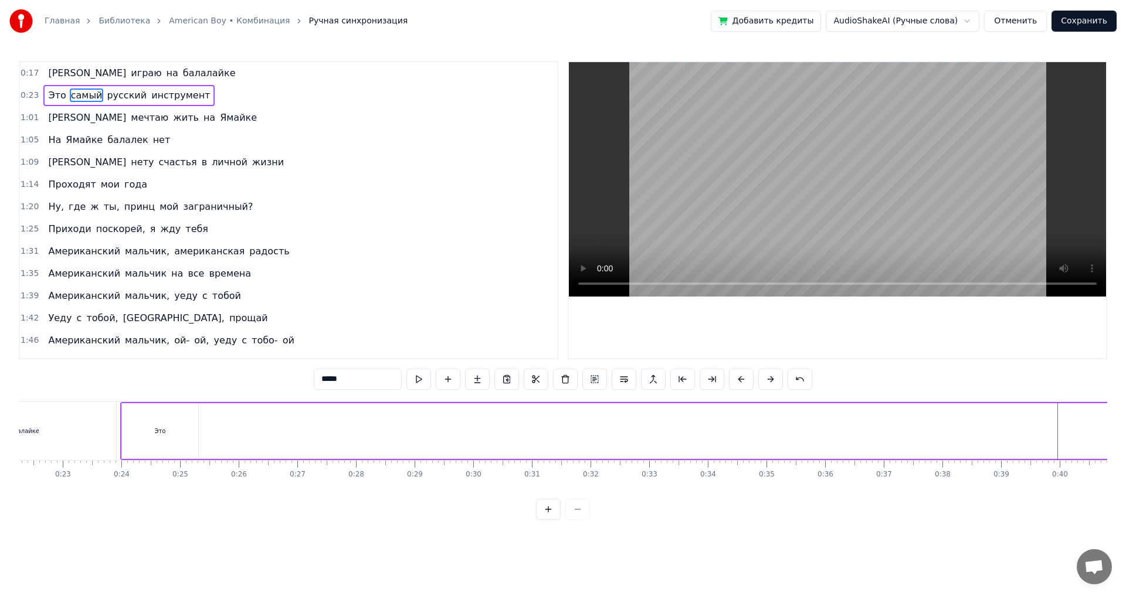
drag, startPoint x: 203, startPoint y: 437, endPoint x: 1125, endPoint y: 410, distance: 922.0
click at [1125, 411] on div "Главная Библиотека American Boy • Комбинация Ручная синхронизация Добавить кред…" at bounding box center [563, 260] width 1126 height 520
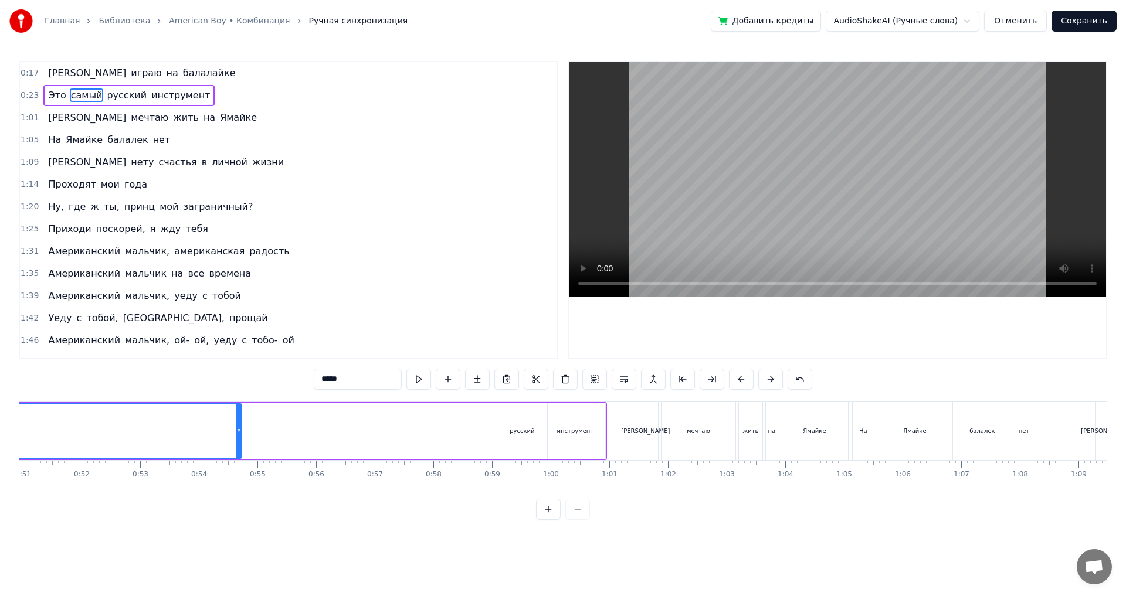
scroll to position [0, 2968]
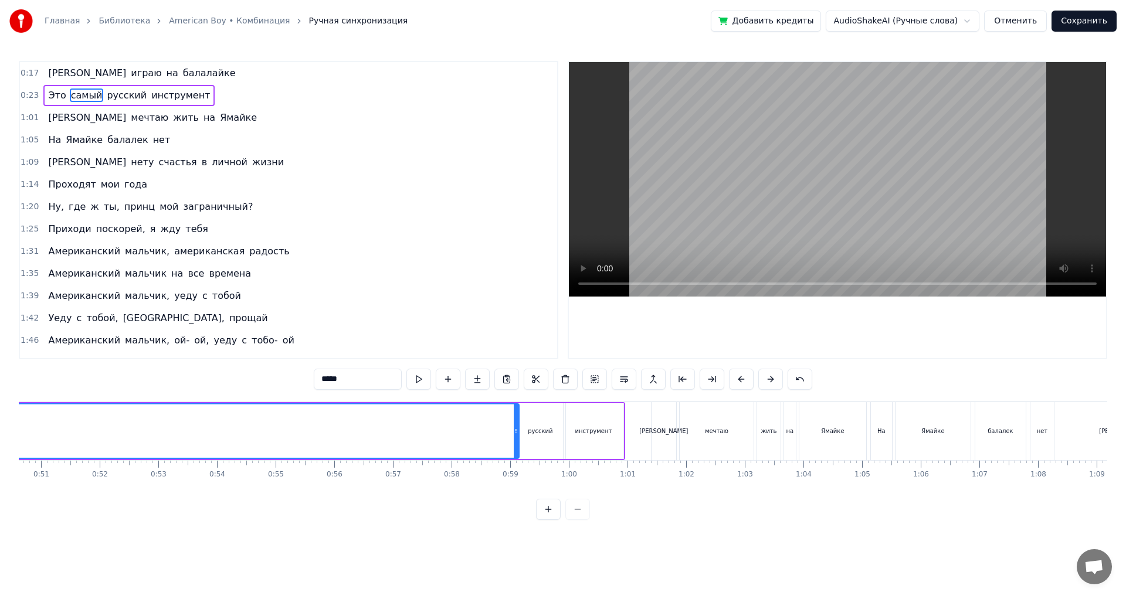
drag, startPoint x: 255, startPoint y: 437, endPoint x: 514, endPoint y: 436, distance: 259.1
click at [514, 436] on div at bounding box center [516, 431] width 5 height 53
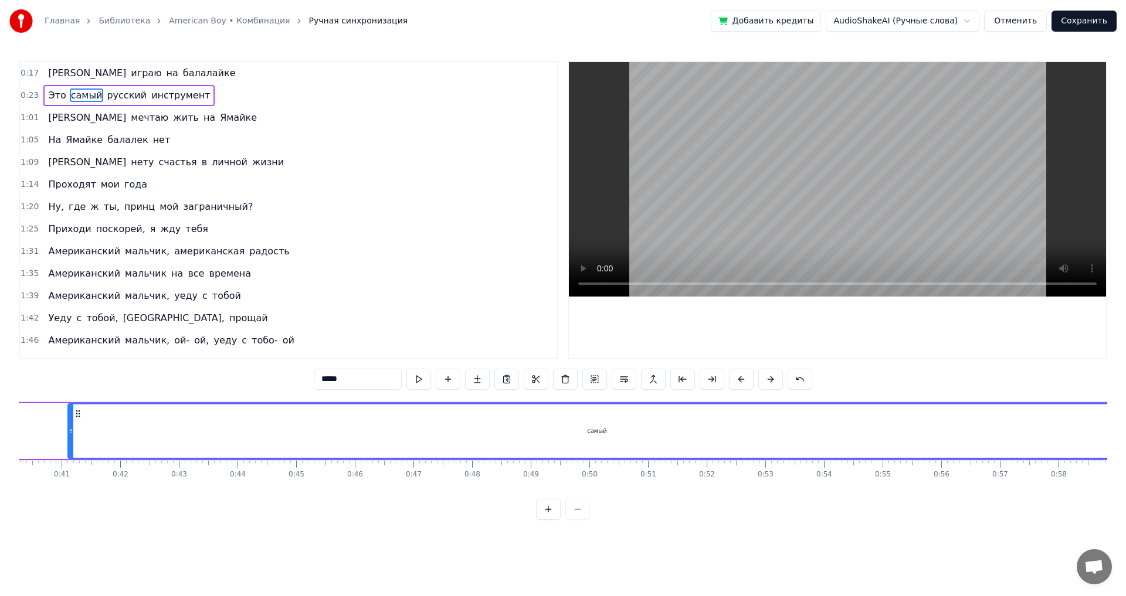
scroll to position [0, 2343]
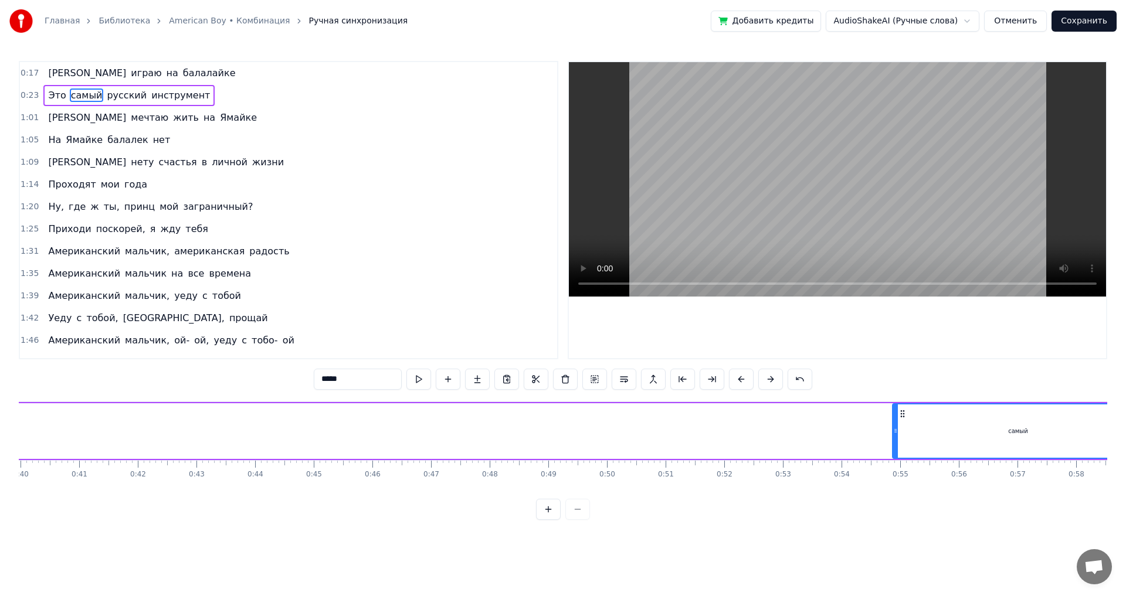
drag, startPoint x: 88, startPoint y: 428, endPoint x: 937, endPoint y: 433, distance: 848.9
click at [898, 431] on icon at bounding box center [895, 430] width 5 height 9
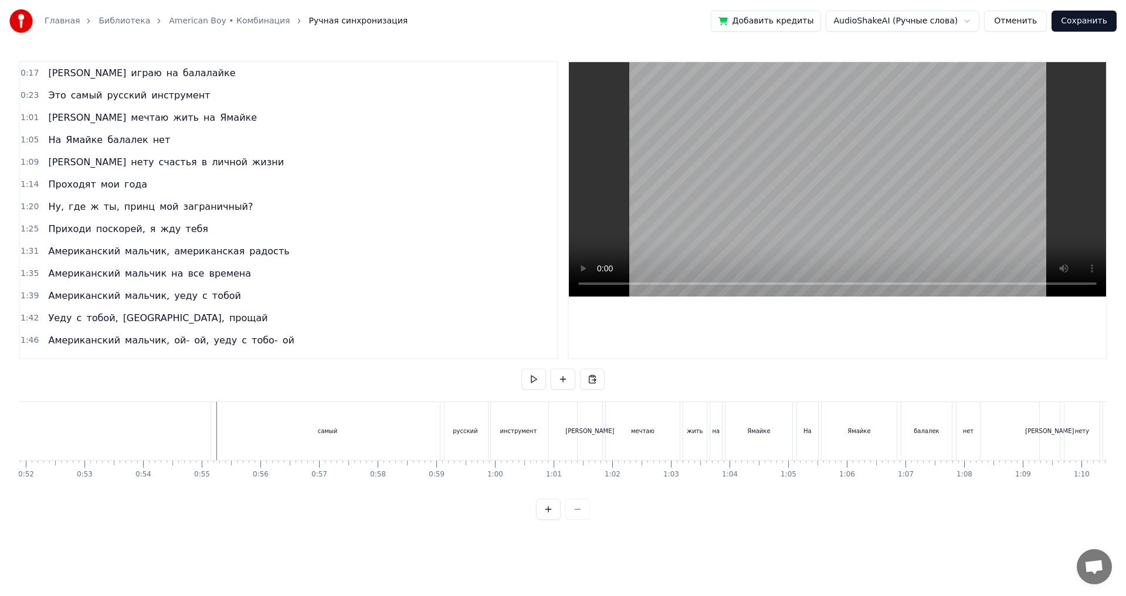
scroll to position [0, 3031]
click at [322, 418] on div "самый" at bounding box center [337, 431] width 233 height 58
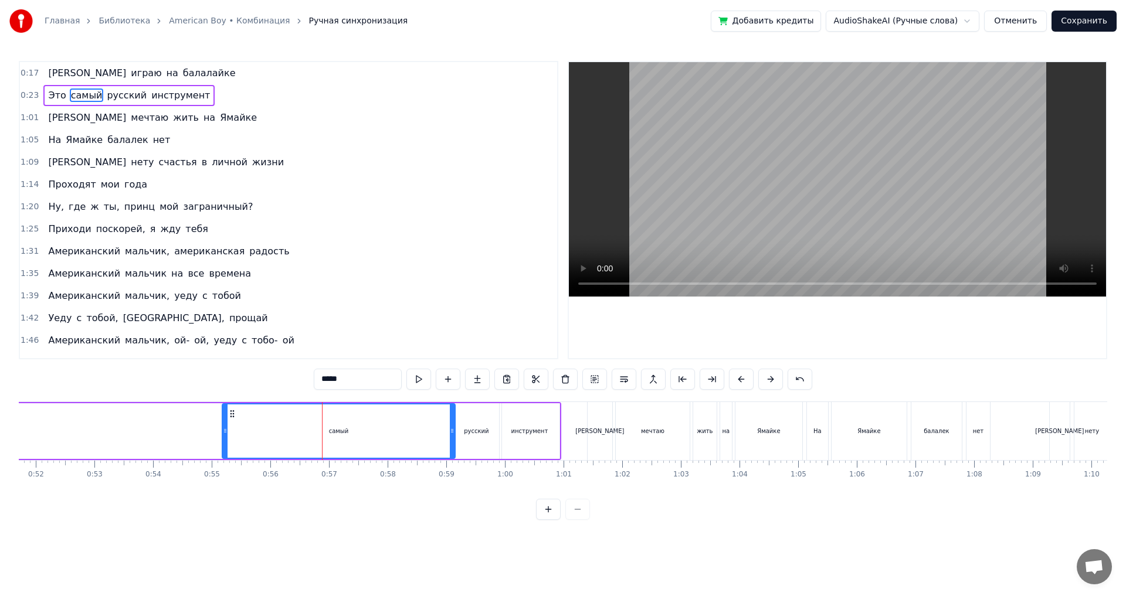
drag, startPoint x: 222, startPoint y: 435, endPoint x: 240, endPoint y: 435, distance: 18.8
click at [240, 435] on div "самый" at bounding box center [339, 431] width 234 height 56
drag, startPoint x: 225, startPoint y: 433, endPoint x: 410, endPoint y: 437, distance: 185.3
click at [410, 437] on div at bounding box center [410, 431] width 5 height 53
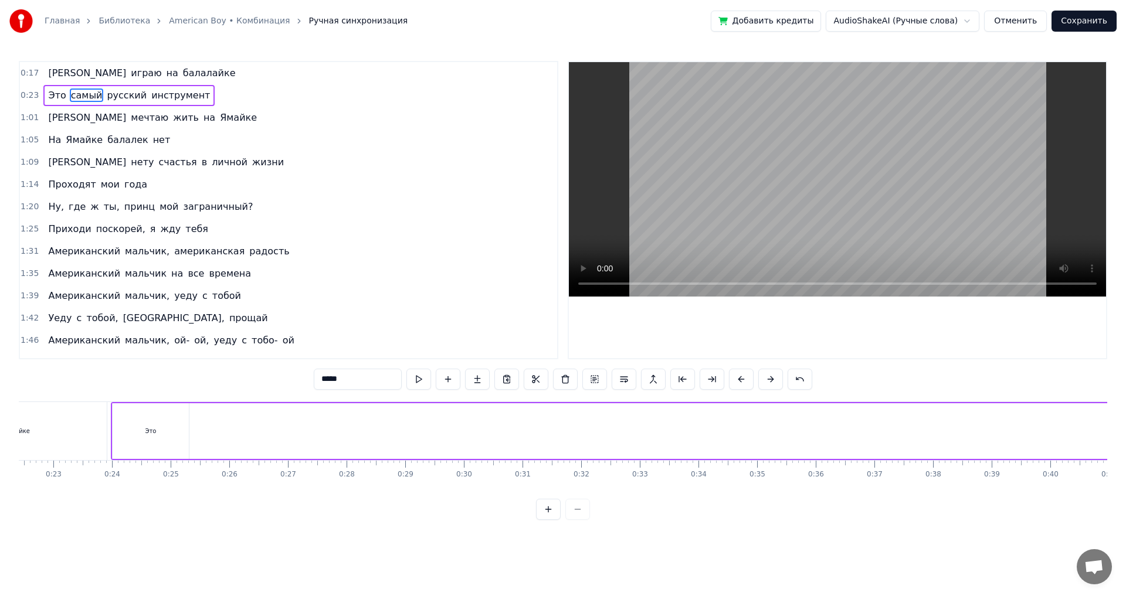
scroll to position [0, 1176]
click at [295, 423] on div "Это" at bounding box center [288, 431] width 76 height 56
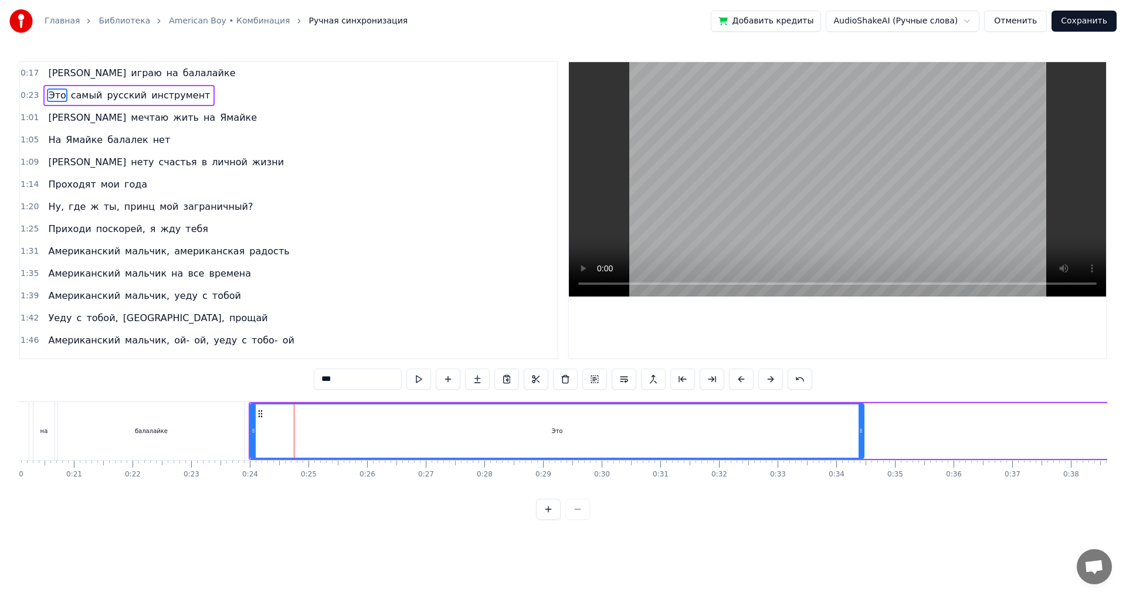
drag, startPoint x: 324, startPoint y: 440, endPoint x: 1089, endPoint y: 422, distance: 765.3
click at [1125, 422] on div "Главная Библиотека American Boy • Комбинация Ручная синхронизация Добавить кред…" at bounding box center [563, 260] width 1126 height 520
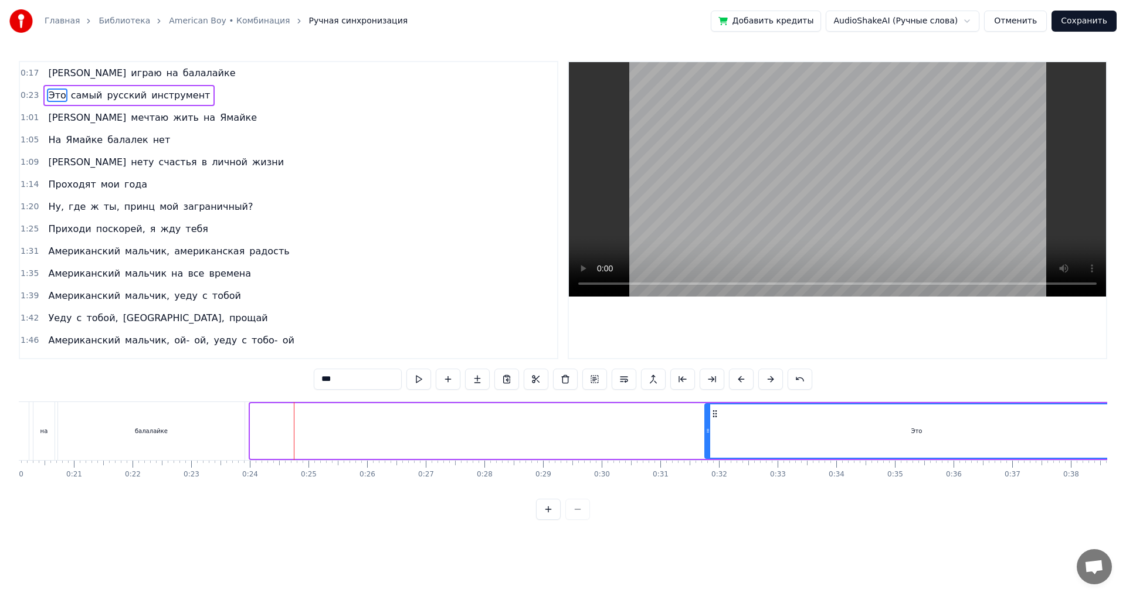
drag, startPoint x: 251, startPoint y: 431, endPoint x: 1125, endPoint y: 420, distance: 873.6
click at [1125, 420] on div "Главная Библиотека American Boy • Комбинация Ручная синхронизация Добавить кред…" at bounding box center [563, 260] width 1126 height 520
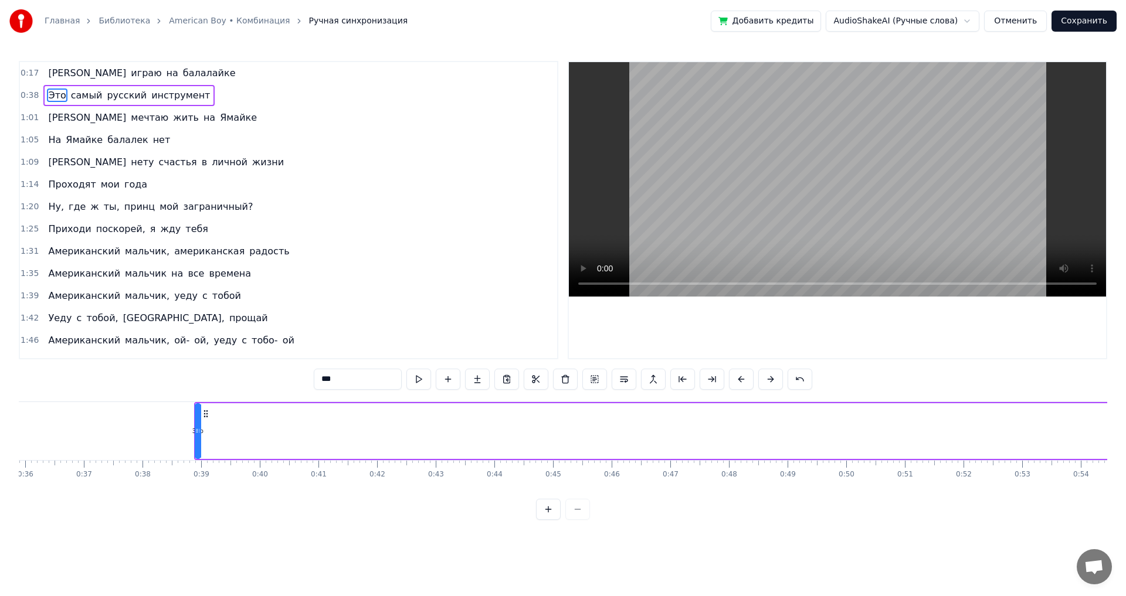
scroll to position [0, 2122]
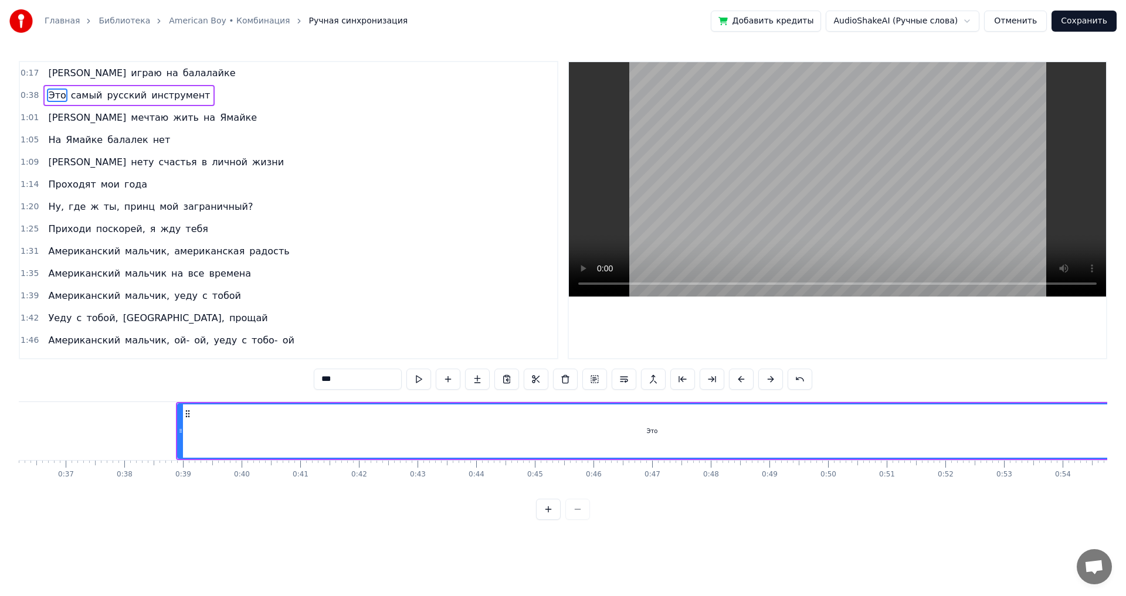
drag, startPoint x: 181, startPoint y: 424, endPoint x: 1125, endPoint y: 385, distance: 945.2
click at [1125, 385] on div "Главная Библиотека American Boy • Комбинация Ручная синхронизация Добавить кред…" at bounding box center [563, 260] width 1126 height 520
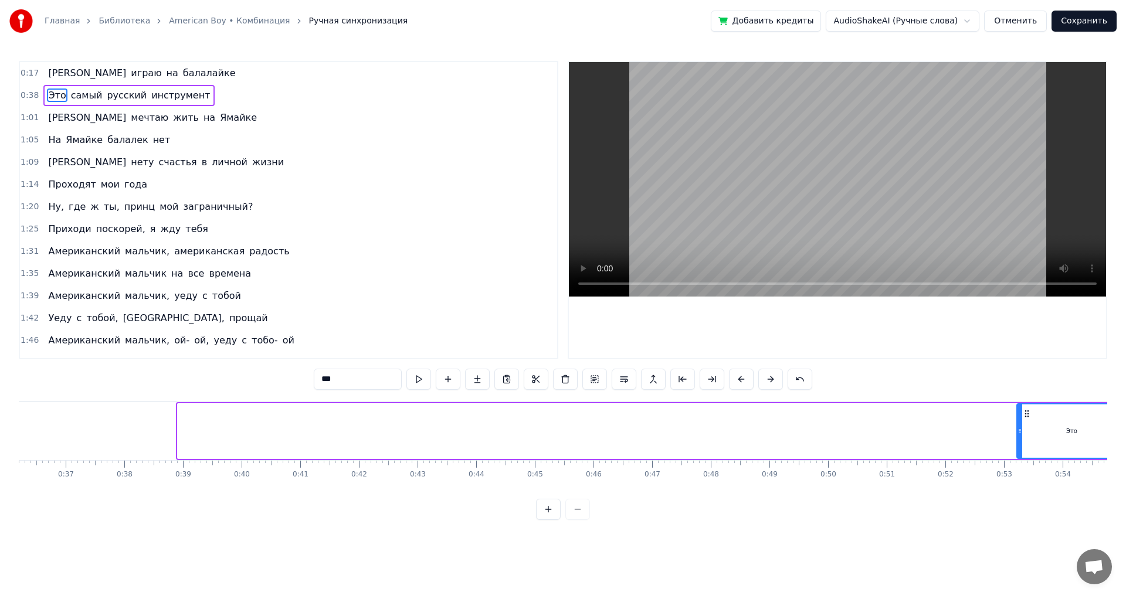
drag, startPoint x: 181, startPoint y: 423, endPoint x: 1021, endPoint y: 426, distance: 840.1
click at [1022, 426] on div at bounding box center [1019, 431] width 5 height 53
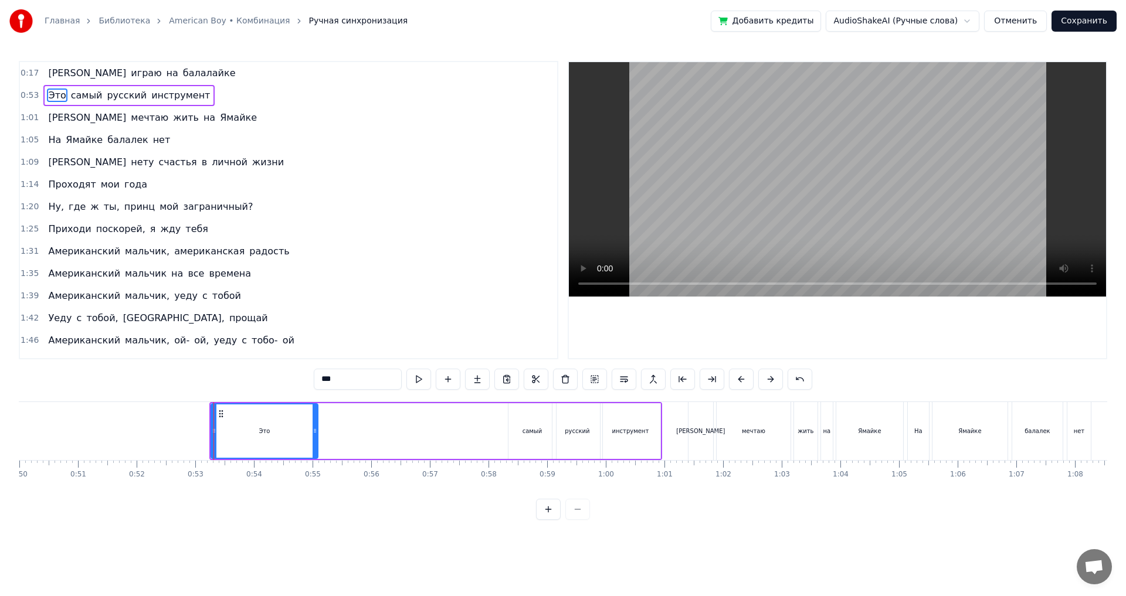
scroll to position [0, 2958]
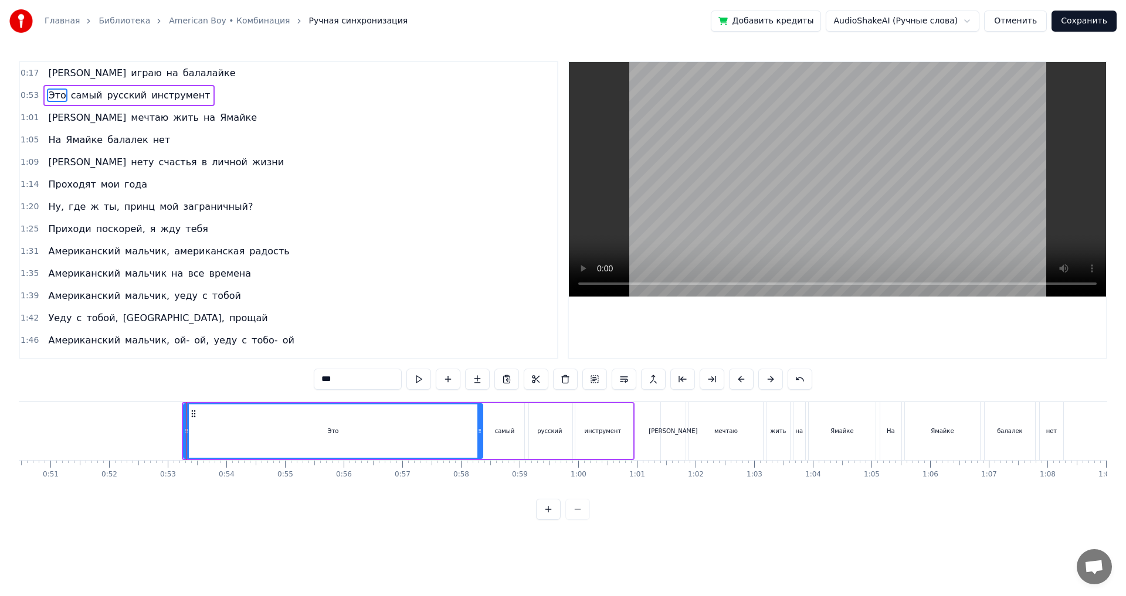
drag, startPoint x: 288, startPoint y: 445, endPoint x: 481, endPoint y: 458, distance: 192.7
click at [481, 458] on div "Это" at bounding box center [333, 431] width 300 height 56
drag, startPoint x: 183, startPoint y: 424, endPoint x: 318, endPoint y: 433, distance: 135.1
click at [338, 434] on div "Это" at bounding box center [333, 431] width 300 height 56
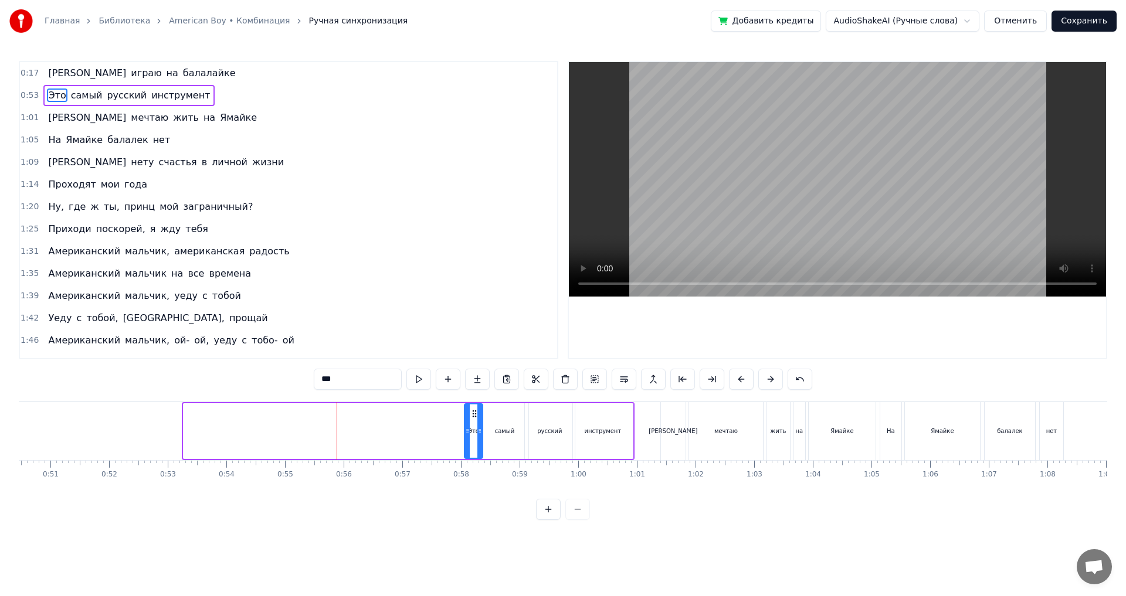
drag, startPoint x: 186, startPoint y: 428, endPoint x: 467, endPoint y: 439, distance: 281.0
click at [467, 439] on div at bounding box center [467, 431] width 5 height 53
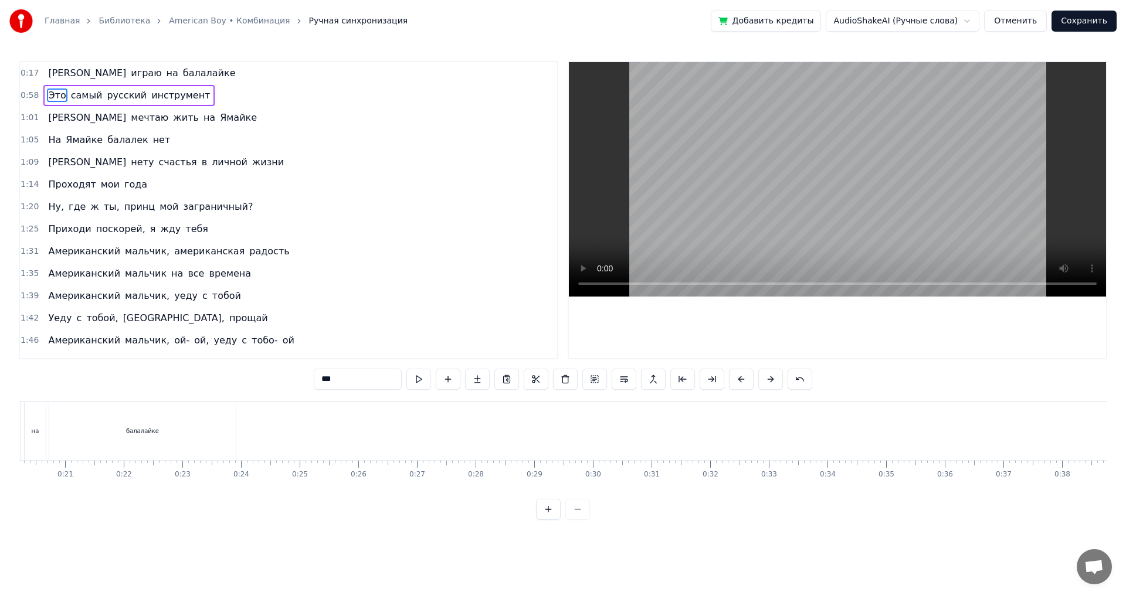
scroll to position [0, 1148]
click at [175, 400] on div "0:17 Я играю на балалайке 0:58 Это самый русский инструмент 1:01 Я мечтаю жить …" at bounding box center [563, 290] width 1088 height 459
click at [169, 431] on div "балалайке" at bounding box center [178, 431] width 33 height 9
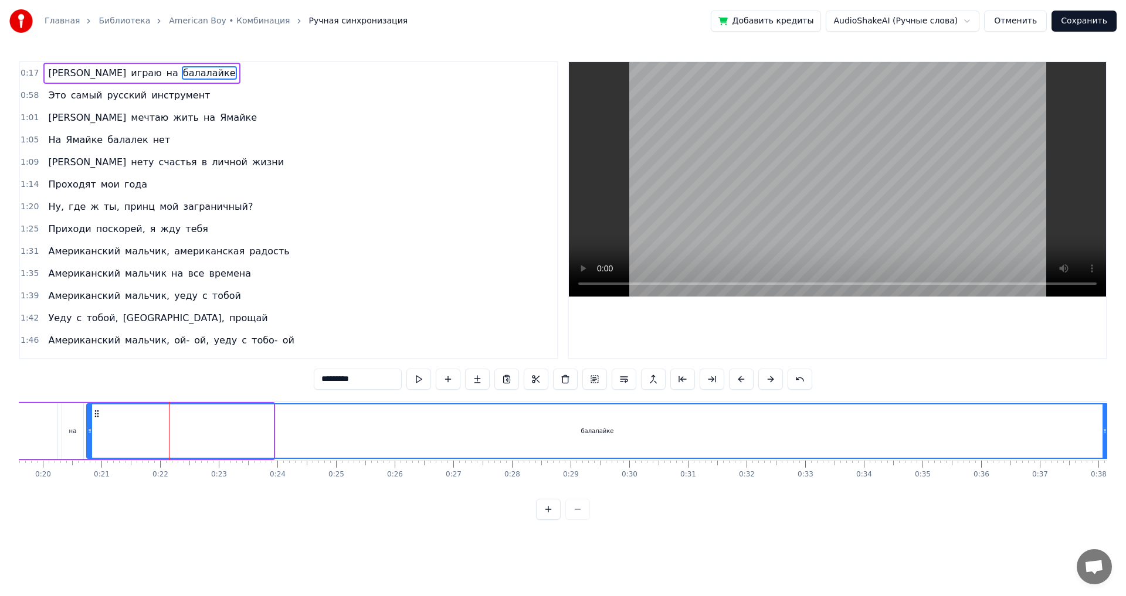
drag, startPoint x: 271, startPoint y: 434, endPoint x: 1014, endPoint y: 441, distance: 743.4
click at [1125, 443] on div "Главная Библиотека American Boy • Комбинация Ручная синхронизация Добавить кред…" at bounding box center [563, 260] width 1126 height 520
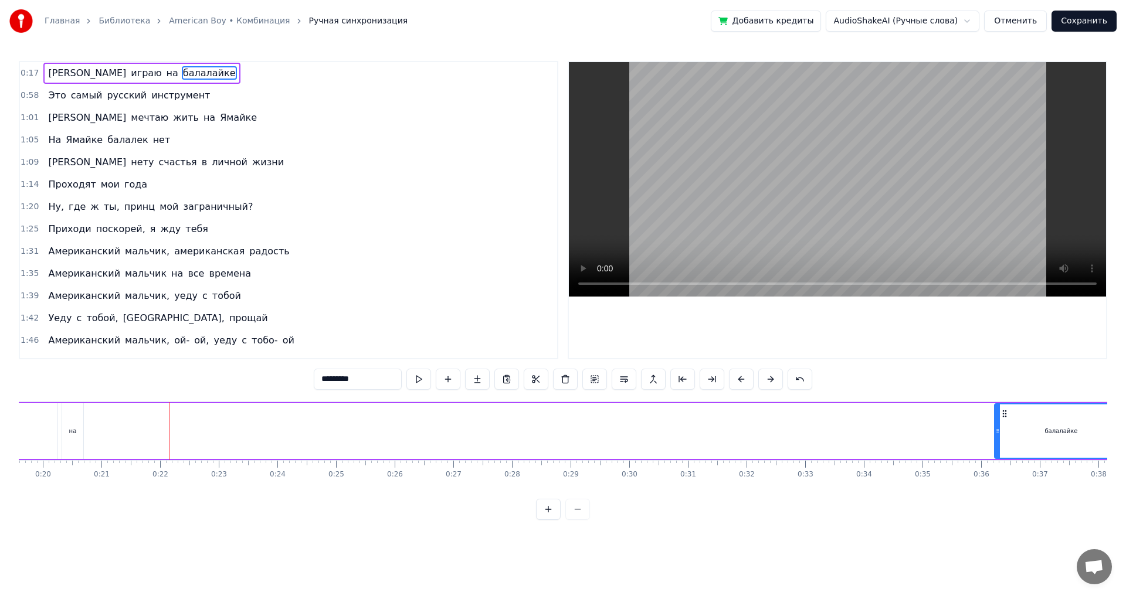
drag, startPoint x: 89, startPoint y: 431, endPoint x: 981, endPoint y: 427, distance: 891.7
click at [1000, 424] on div at bounding box center [997, 431] width 5 height 53
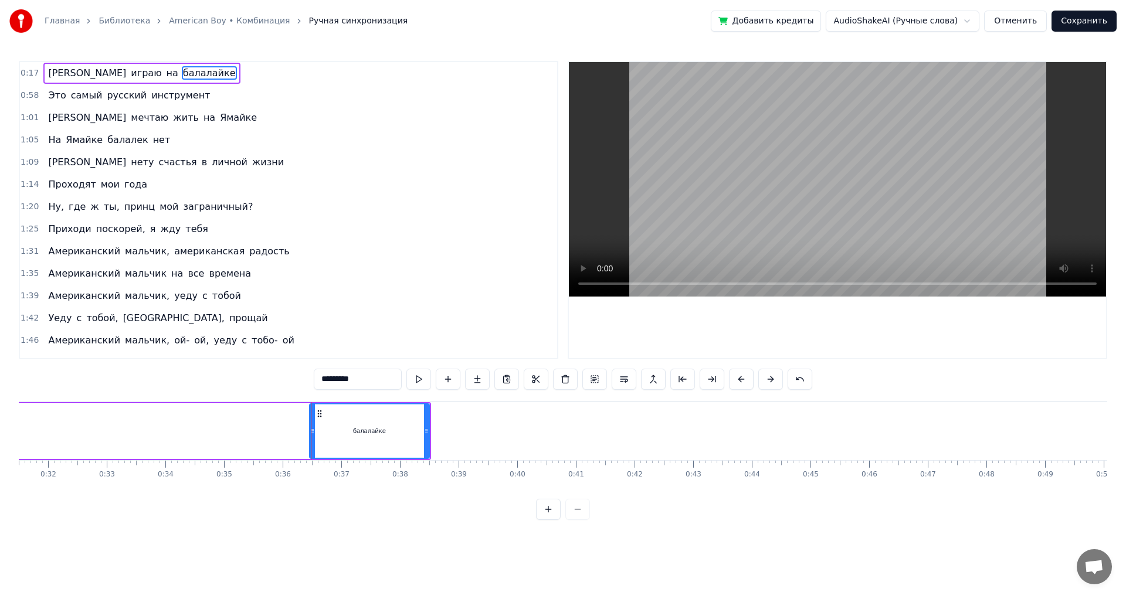
scroll to position [0, 2013]
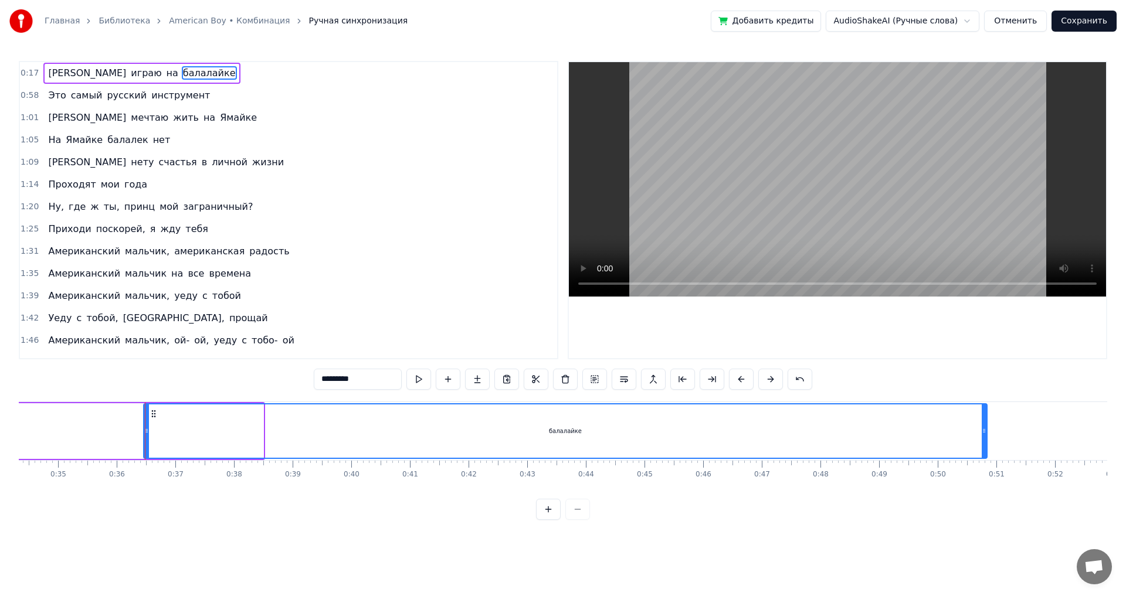
drag, startPoint x: 260, startPoint y: 427, endPoint x: 904, endPoint y: 417, distance: 643.8
click at [986, 416] on div at bounding box center [983, 431] width 5 height 53
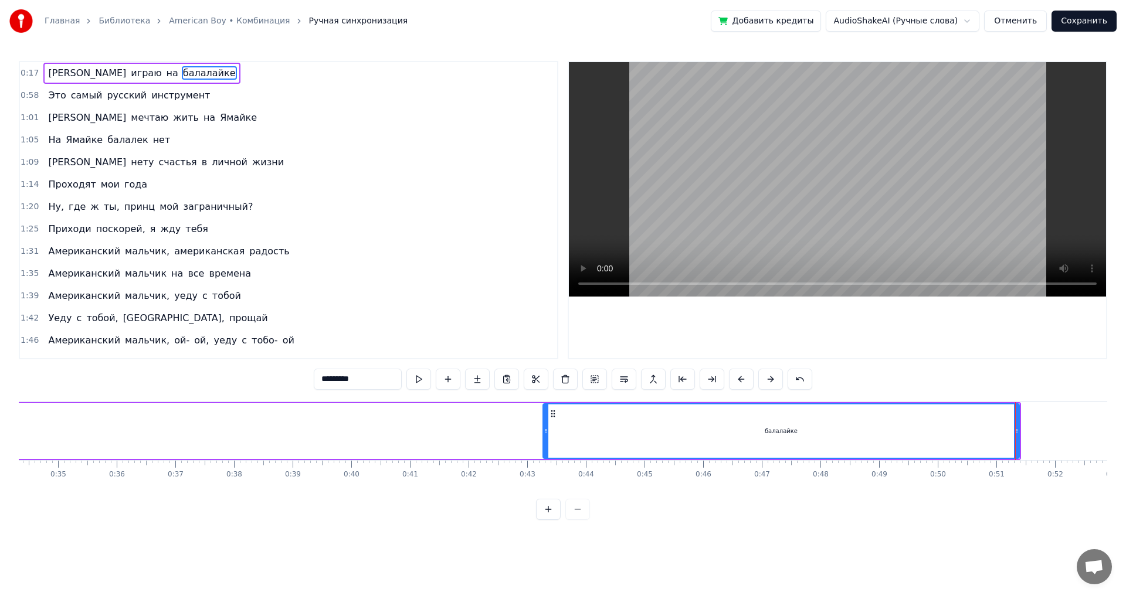
drag, startPoint x: 145, startPoint y: 433, endPoint x: 832, endPoint y: 431, distance: 686.5
click at [548, 431] on icon at bounding box center [545, 430] width 5 height 9
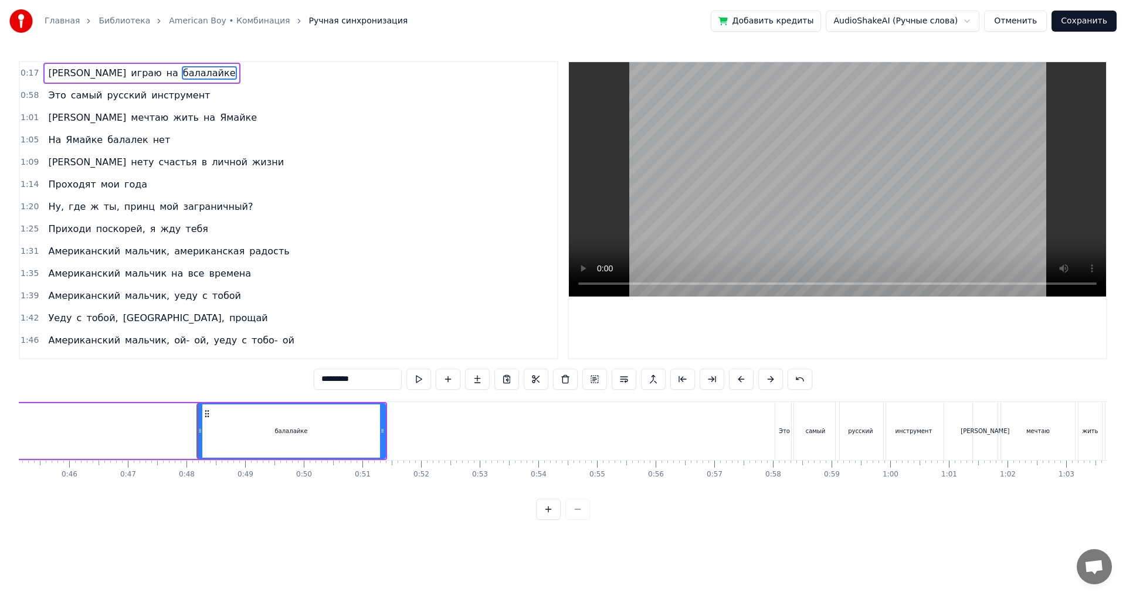
scroll to position [0, 2903]
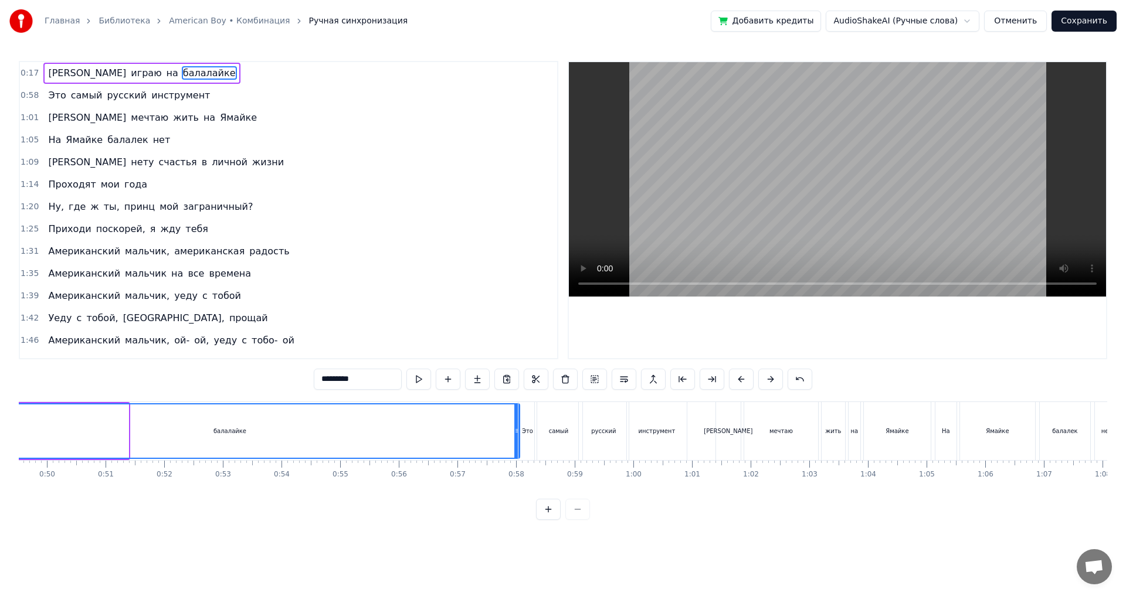
drag, startPoint x: 123, startPoint y: 427, endPoint x: 514, endPoint y: 443, distance: 391.3
click at [514, 443] on div at bounding box center [516, 431] width 5 height 53
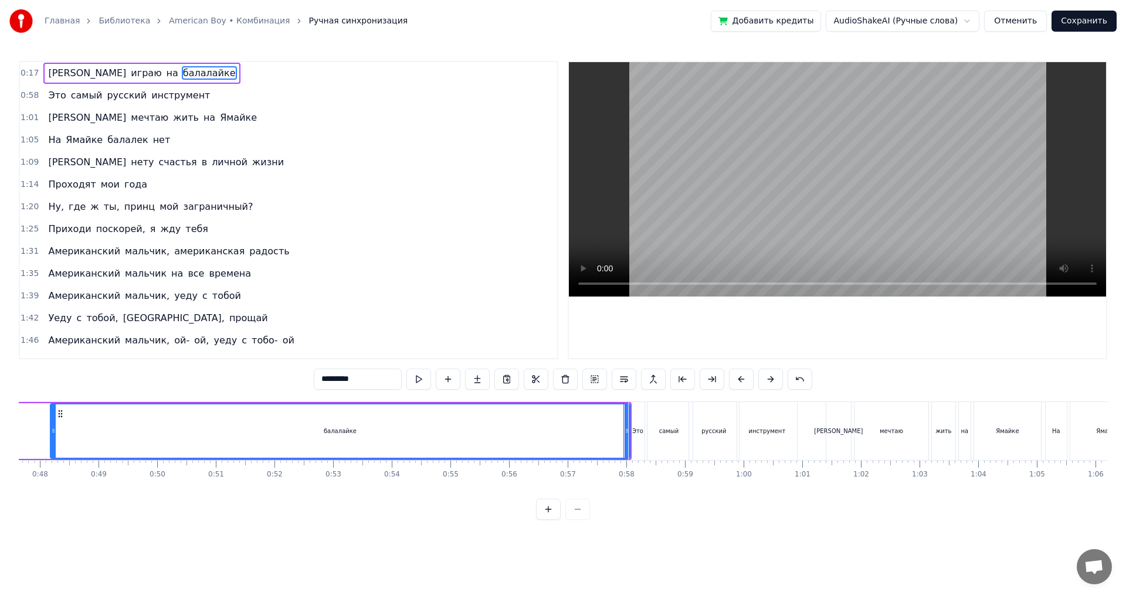
scroll to position [0, 2774]
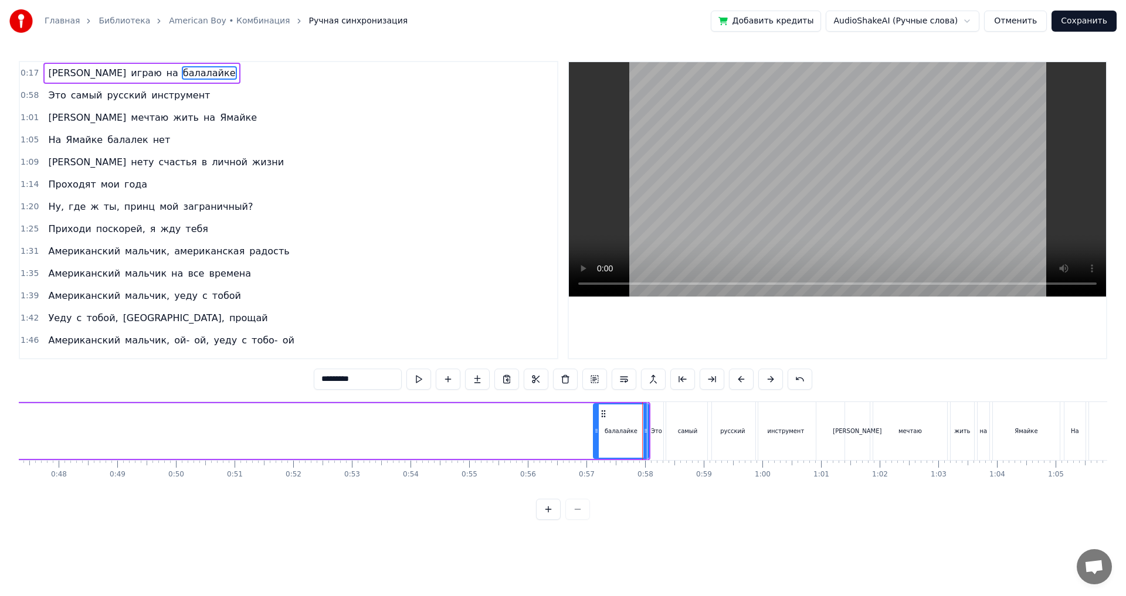
drag, startPoint x: 70, startPoint y: 424, endPoint x: 594, endPoint y: 431, distance: 524.1
click at [594, 431] on div at bounding box center [596, 431] width 5 height 53
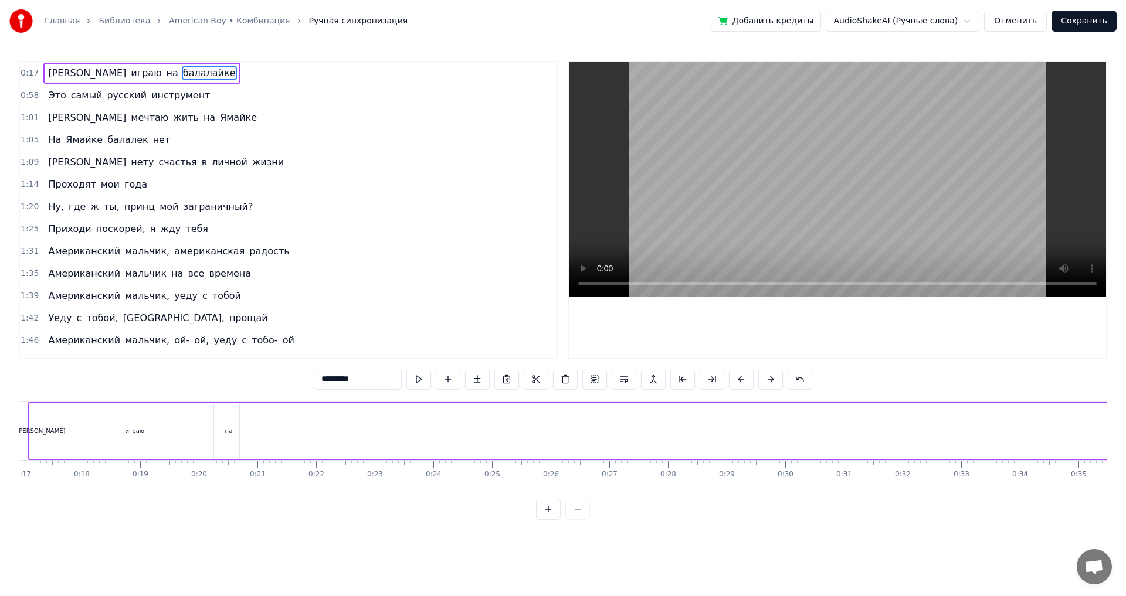
scroll to position [0, 1019]
click at [202, 419] on div "на" at bounding box center [201, 431] width 21 height 56
type input "**"
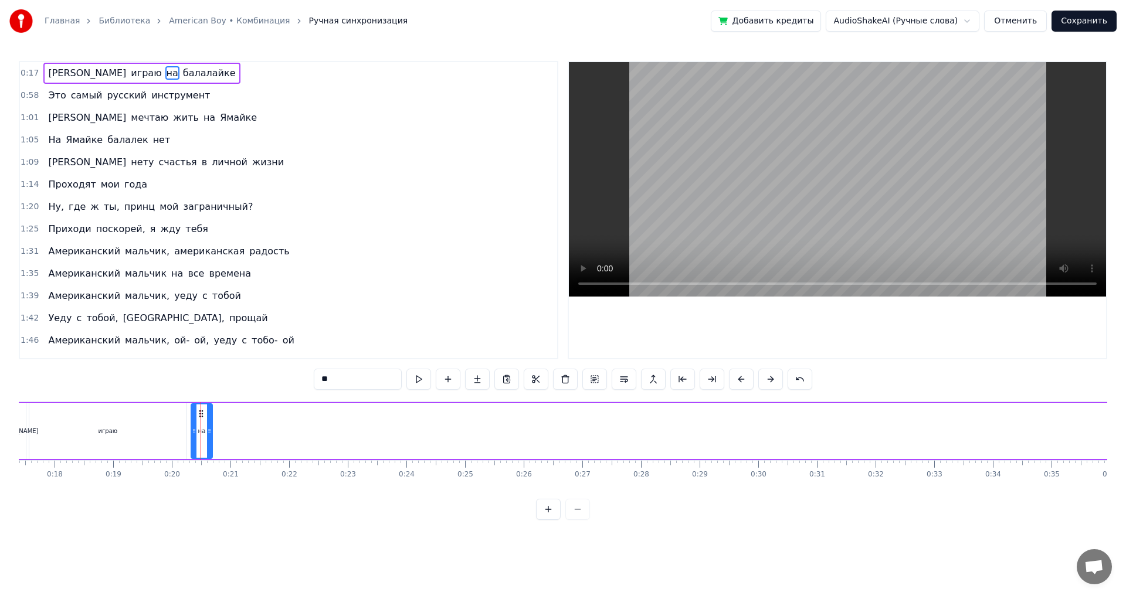
click at [206, 426] on div "на" at bounding box center [201, 431] width 21 height 56
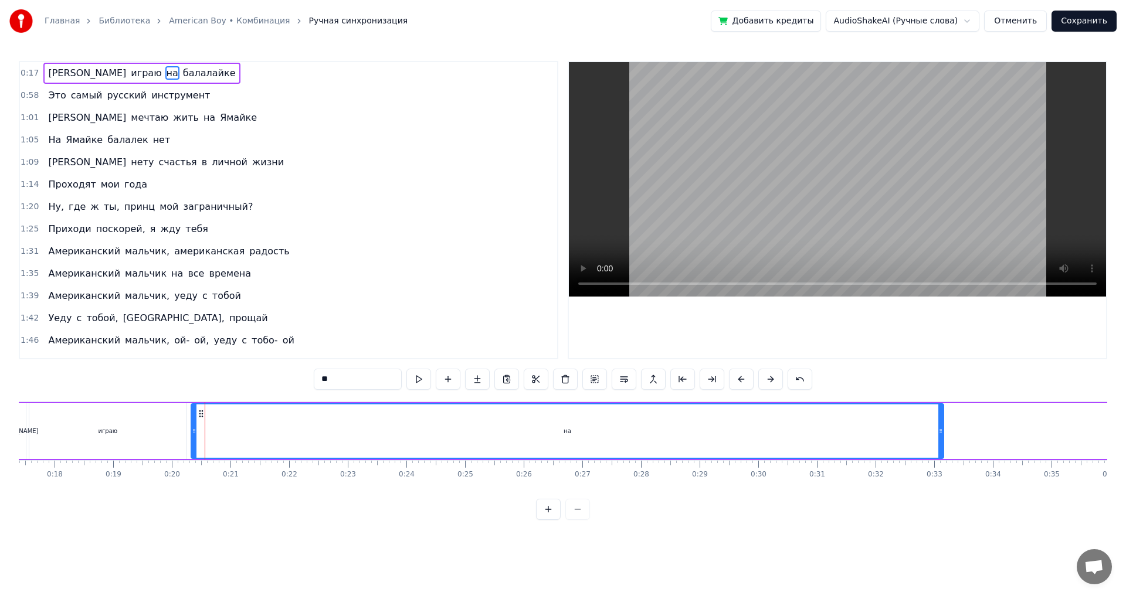
drag, startPoint x: 209, startPoint y: 427, endPoint x: 839, endPoint y: 441, distance: 631.0
click at [943, 433] on icon at bounding box center [940, 430] width 5 height 9
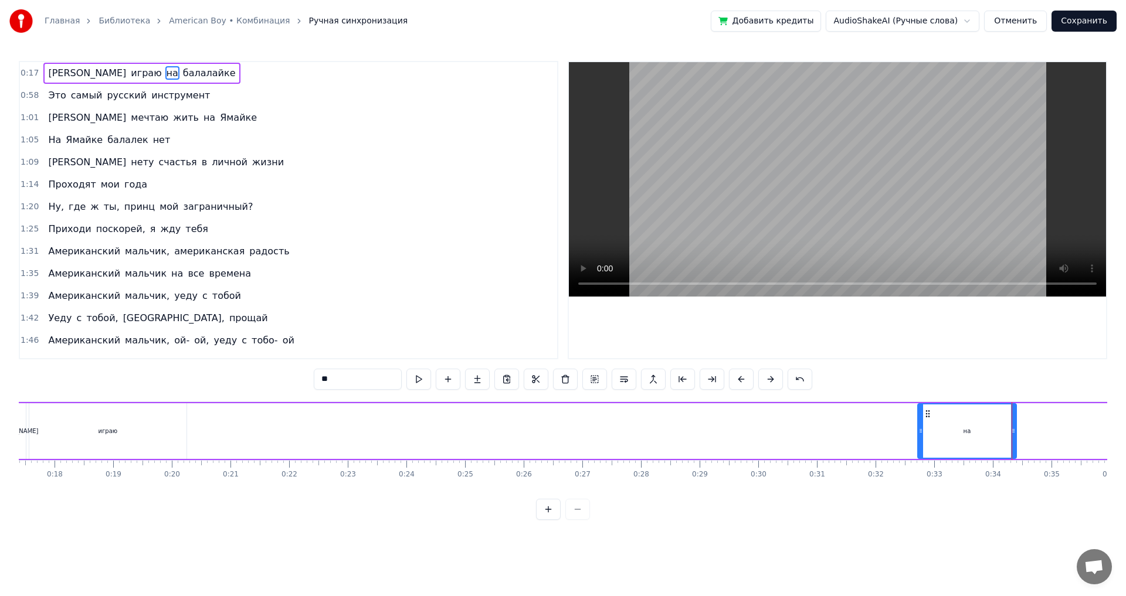
drag, startPoint x: 192, startPoint y: 437, endPoint x: 957, endPoint y: 429, distance: 764.5
click at [923, 429] on div at bounding box center [920, 431] width 5 height 53
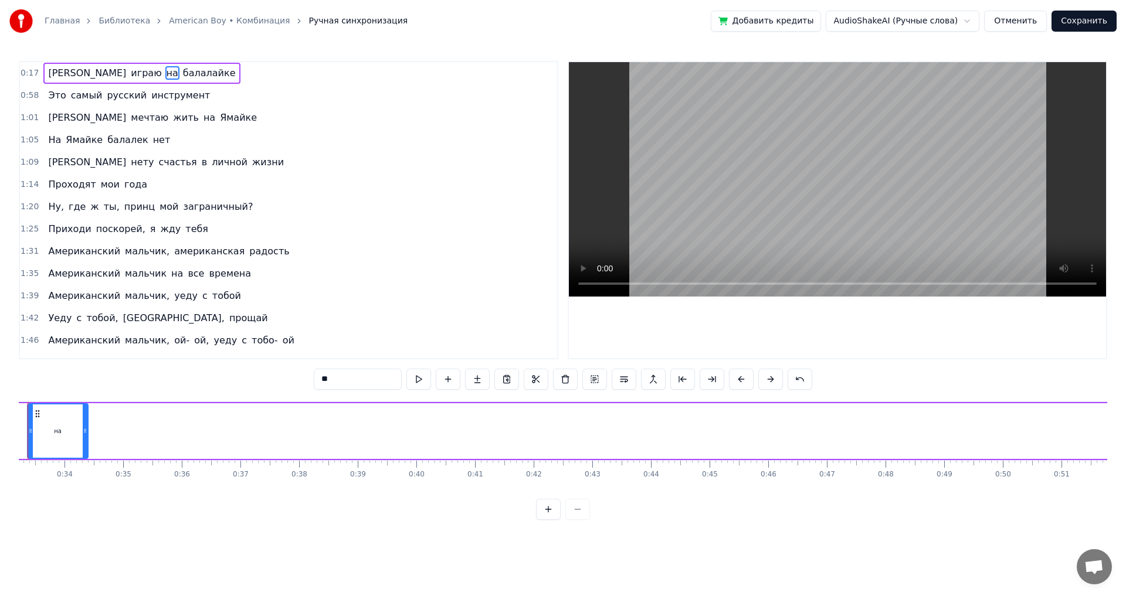
scroll to position [0, 1929]
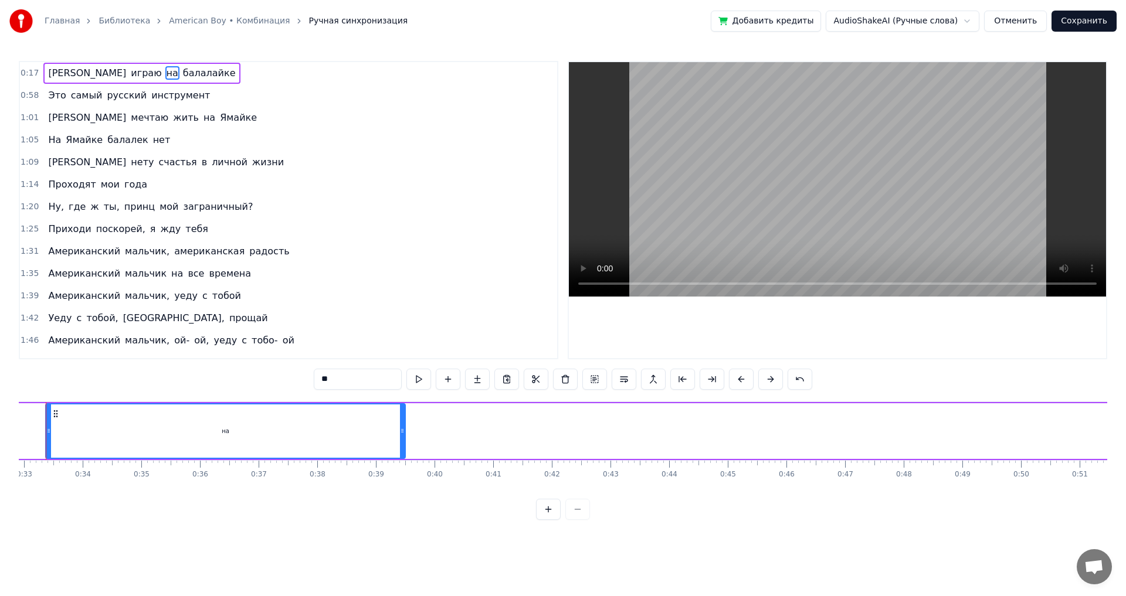
drag, startPoint x: 104, startPoint y: 434, endPoint x: 865, endPoint y: 444, distance: 761.0
click at [405, 444] on div at bounding box center [402, 431] width 5 height 53
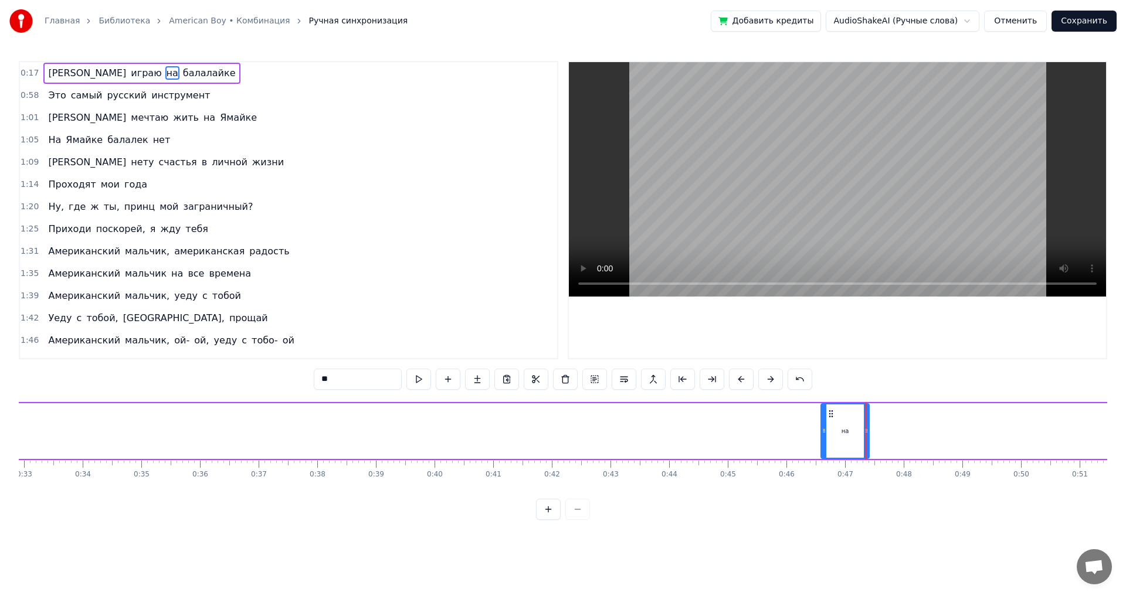
drag, startPoint x: 46, startPoint y: 423, endPoint x: 815, endPoint y: 427, distance: 769.2
click at [821, 427] on div at bounding box center [823, 431] width 5 height 53
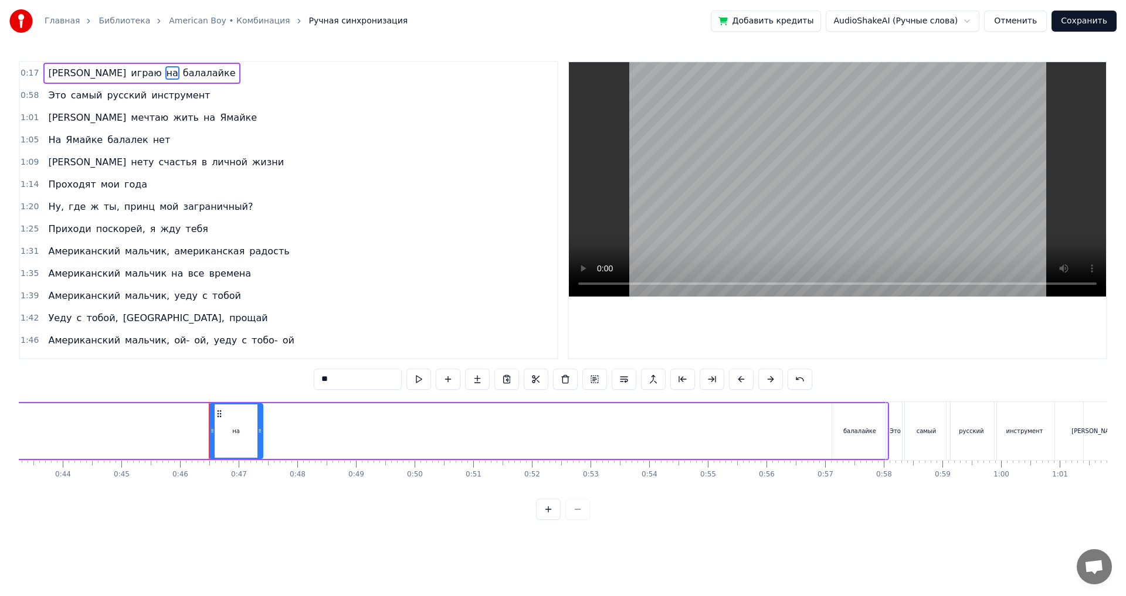
scroll to position [0, 2710]
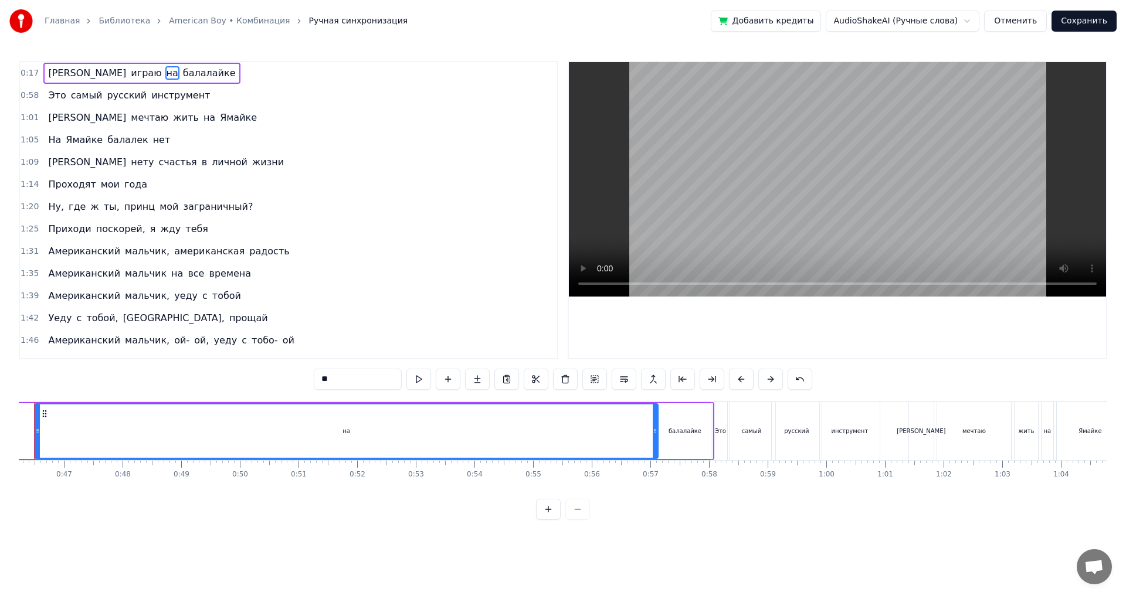
drag, startPoint x: 86, startPoint y: 431, endPoint x: 656, endPoint y: 447, distance: 570.1
click at [656, 447] on div at bounding box center [654, 431] width 5 height 53
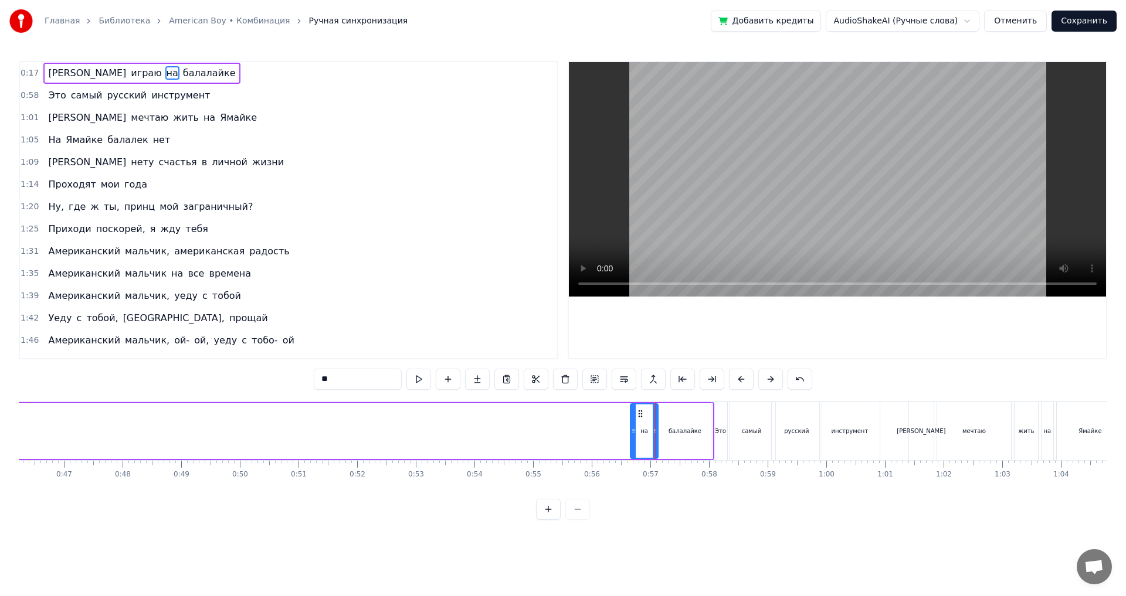
drag, startPoint x: 36, startPoint y: 430, endPoint x: 631, endPoint y: 439, distance: 595.7
click at [631, 439] on div at bounding box center [633, 431] width 5 height 53
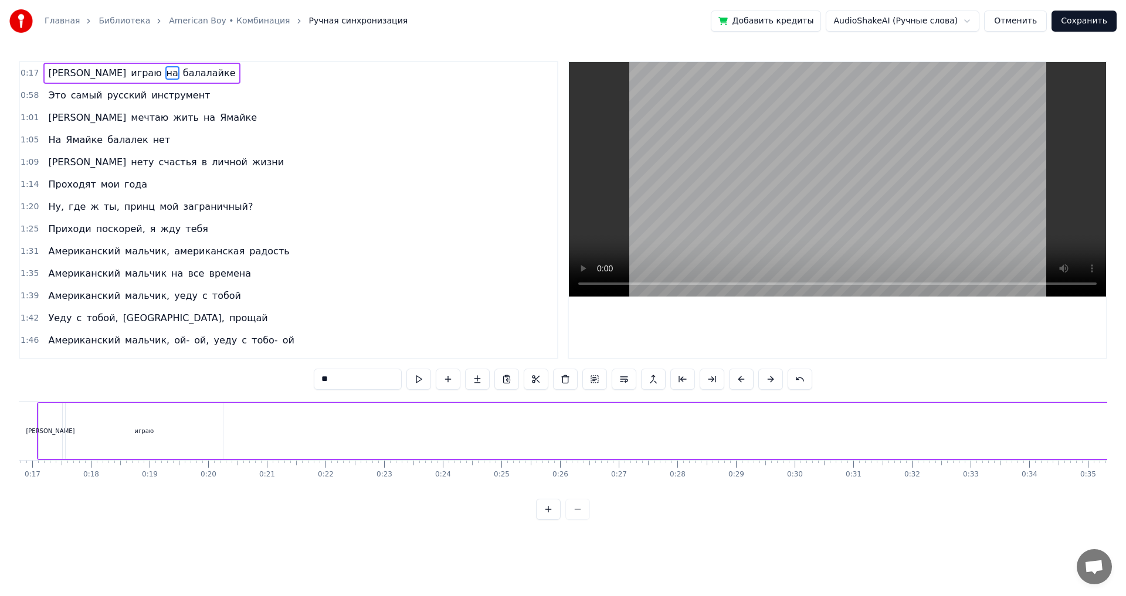
scroll to position [0, 854]
click at [210, 436] on div "играю" at bounding box center [273, 431] width 157 height 56
type input "*****"
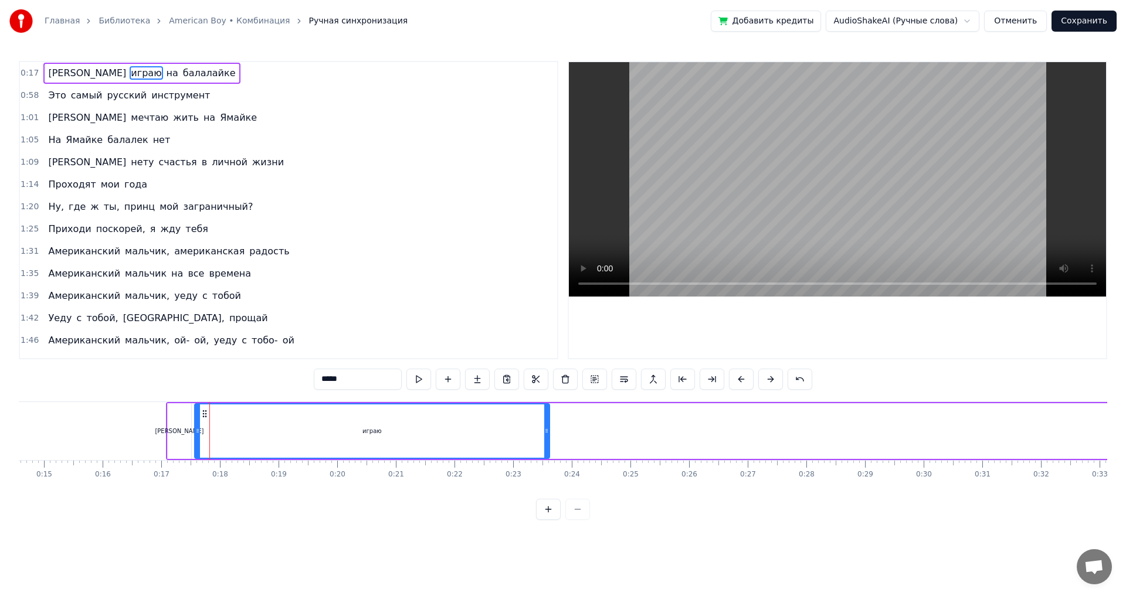
drag, startPoint x: 350, startPoint y: 433, endPoint x: 1125, endPoint y: 395, distance: 775.9
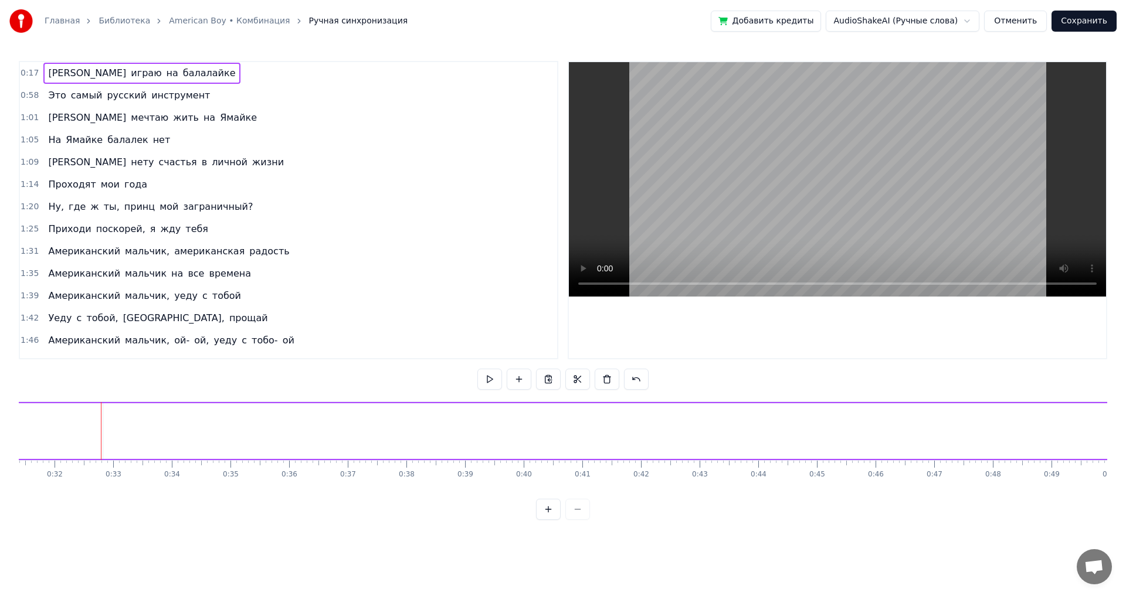
scroll to position [0, 1864]
drag, startPoint x: 176, startPoint y: 488, endPoint x: 168, endPoint y: 491, distance: 8.4
click at [169, 490] on div "Я играю на балалайке Это самый русский инструмент Я мечтаю жить на Ямайке На Ям…" at bounding box center [563, 446] width 1088 height 88
click at [94, 421] on div "играю" at bounding box center [91, 431] width 894 height 56
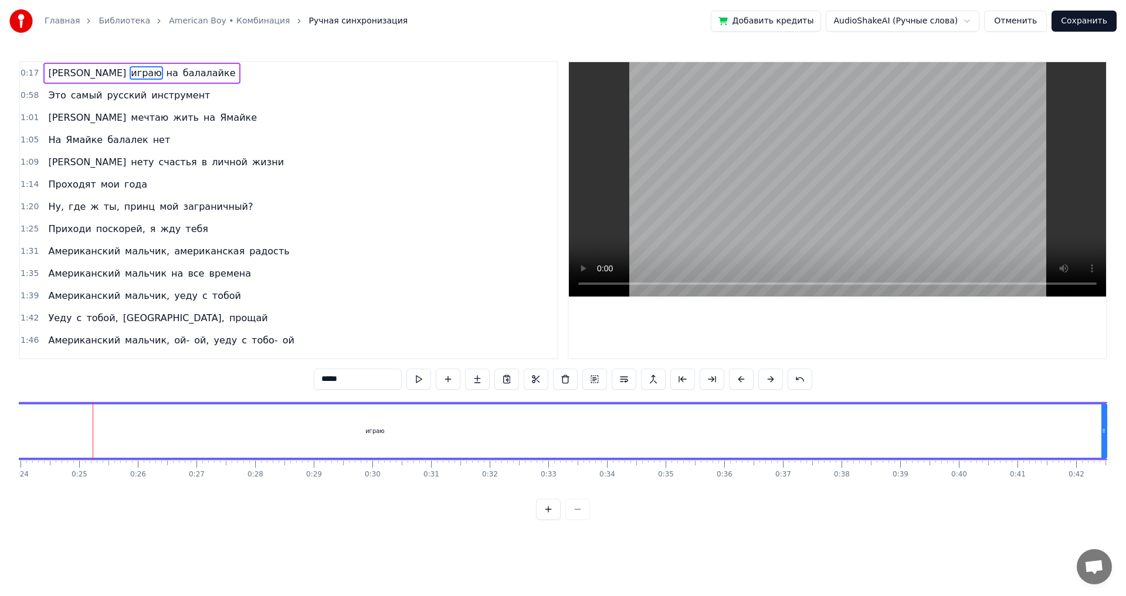
drag, startPoint x: 536, startPoint y: 435, endPoint x: 1125, endPoint y: 437, distance: 589.2
click at [1125, 437] on div "Главная Библиотека American Boy • Комбинация Ручная синхронизация Добавить кред…" at bounding box center [563, 260] width 1126 height 520
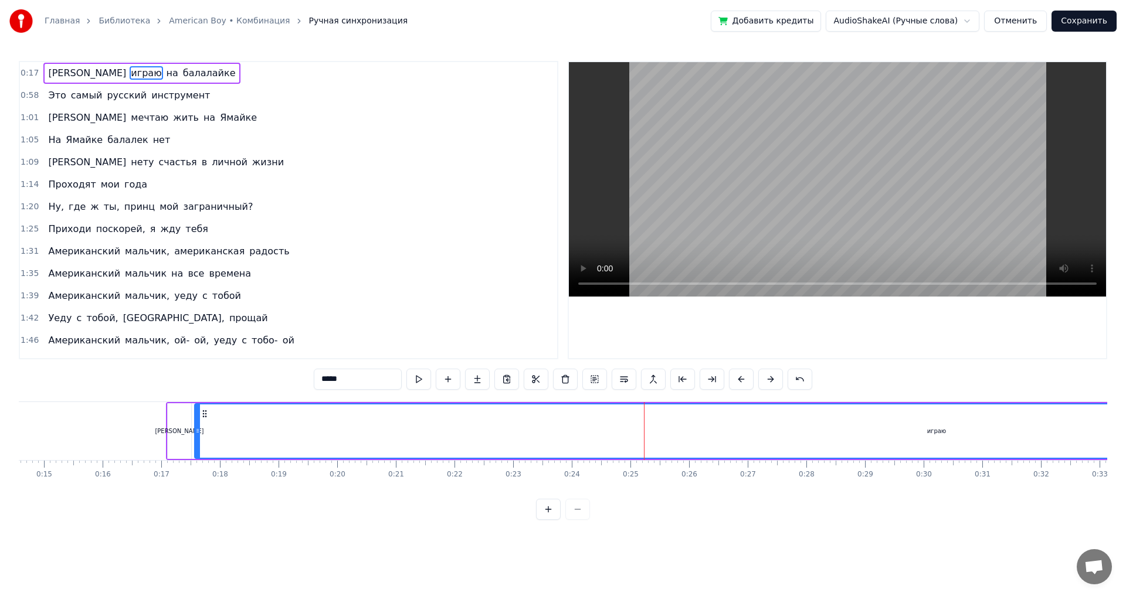
scroll to position [0, 808]
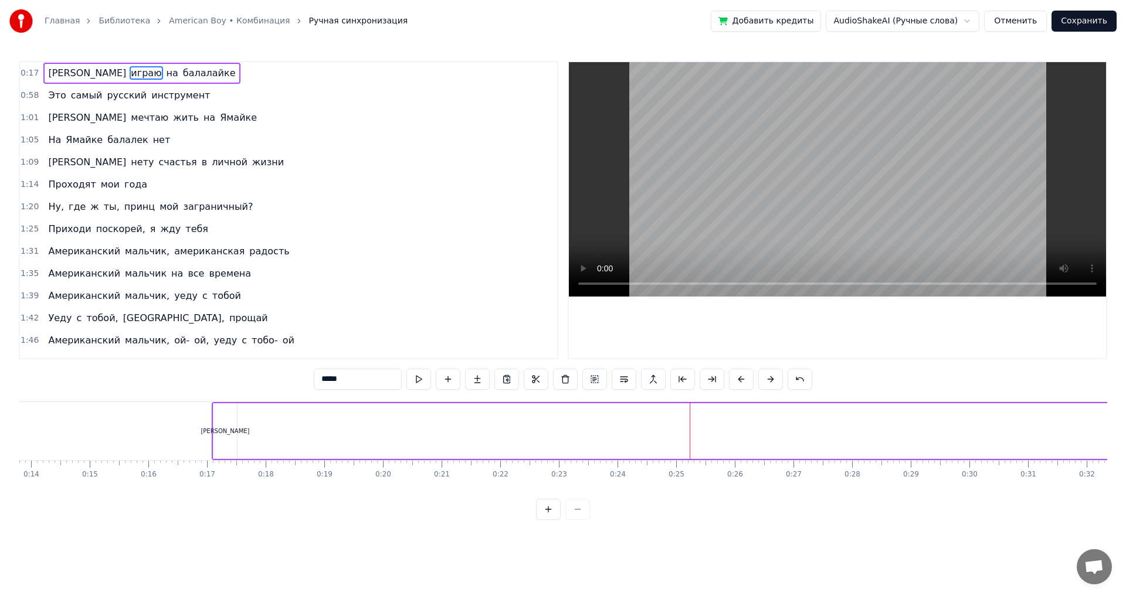
drag, startPoint x: 241, startPoint y: 425, endPoint x: 1097, endPoint y: 422, distance: 856.5
click at [1120, 422] on div "Главная Библиотека American Boy • Комбинация Ручная синхронизация Добавить кред…" at bounding box center [563, 260] width 1126 height 520
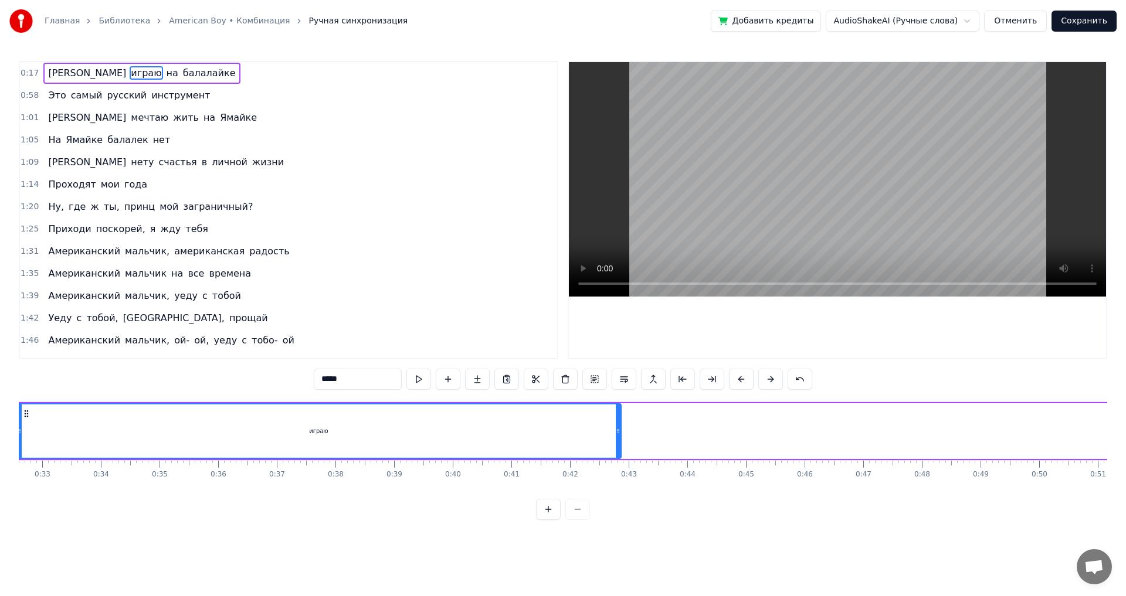
scroll to position [0, 1920]
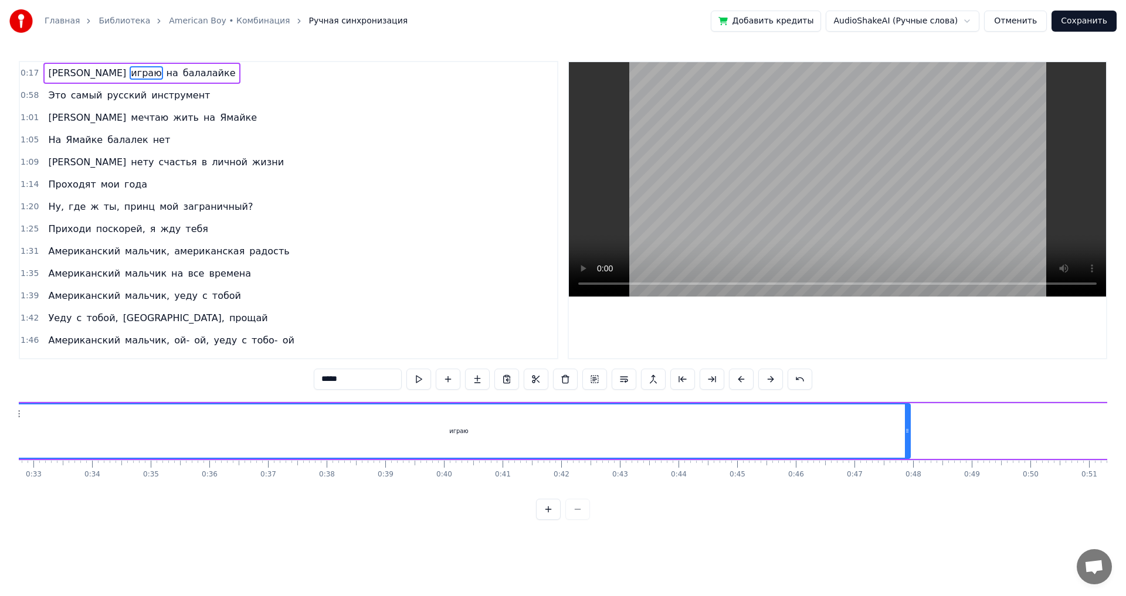
drag, startPoint x: 608, startPoint y: 430, endPoint x: 1082, endPoint y: 437, distance: 473.7
click at [909, 437] on div at bounding box center [907, 431] width 5 height 53
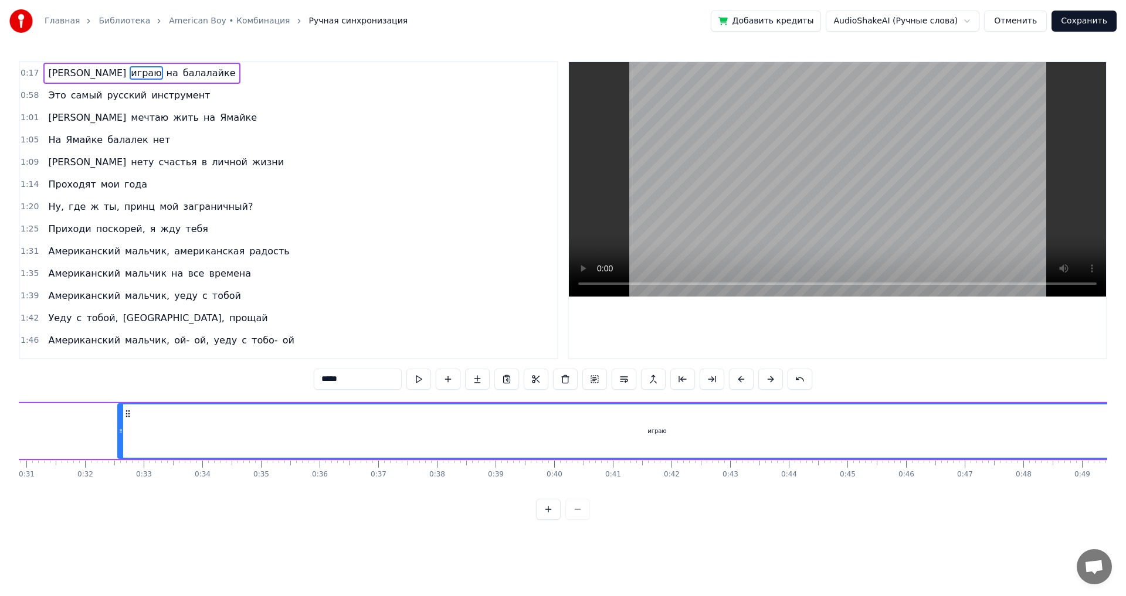
scroll to position [0, 1727]
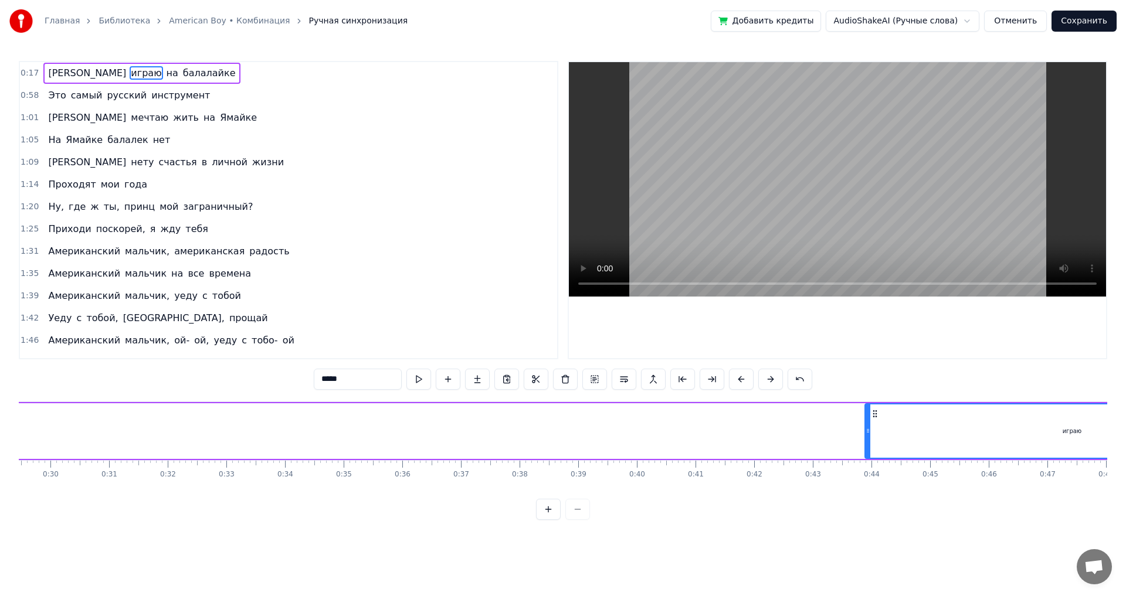
drag, startPoint x: 203, startPoint y: 437, endPoint x: 904, endPoint y: 451, distance: 701.3
click at [870, 455] on div at bounding box center [867, 431] width 5 height 53
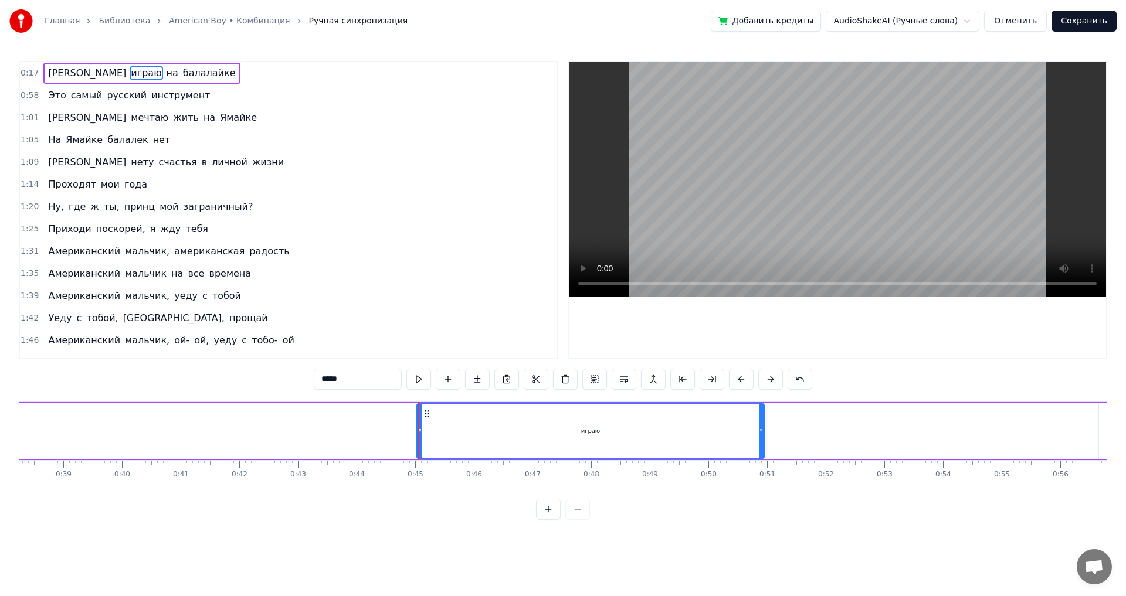
scroll to position [0, 2636]
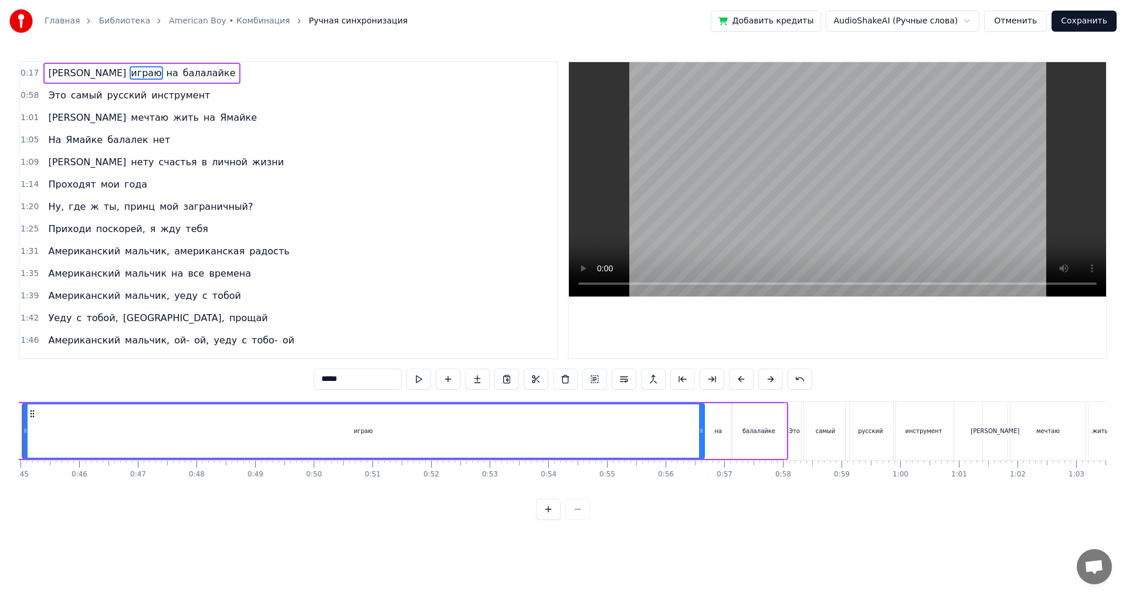
drag, startPoint x: 368, startPoint y: 420, endPoint x: 703, endPoint y: 451, distance: 336.2
click at [703, 451] on div at bounding box center [701, 431] width 5 height 53
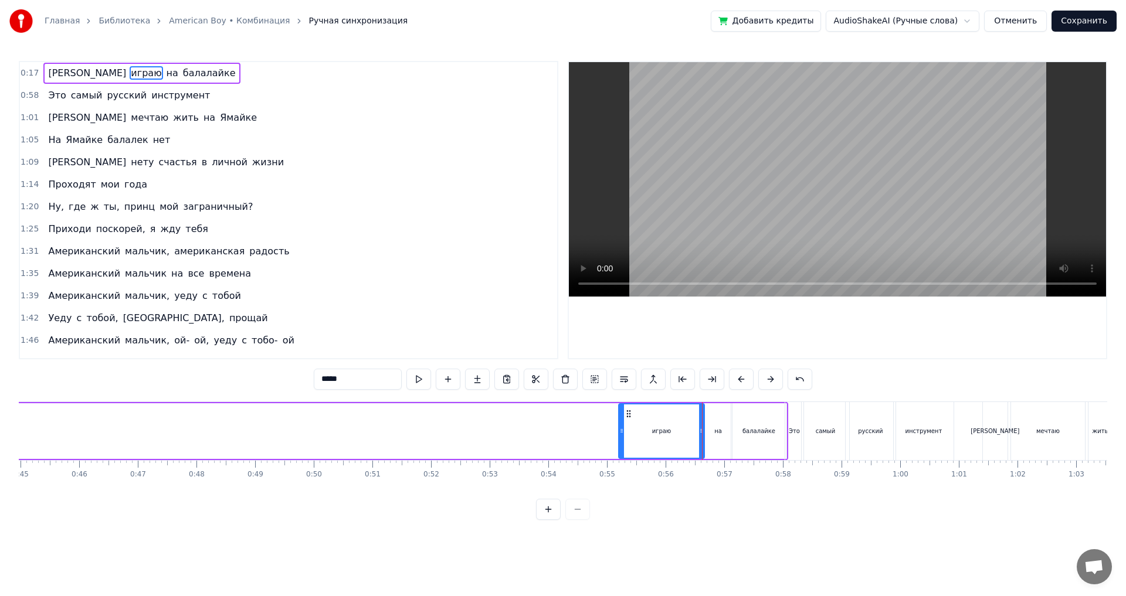
drag, startPoint x: 23, startPoint y: 430, endPoint x: 620, endPoint y: 465, distance: 597.2
click at [620, 465] on div "Я играю на балалайке Это самый русский инструмент Я мечтаю жить на Ямайке На Ям…" at bounding box center [563, 446] width 1088 height 88
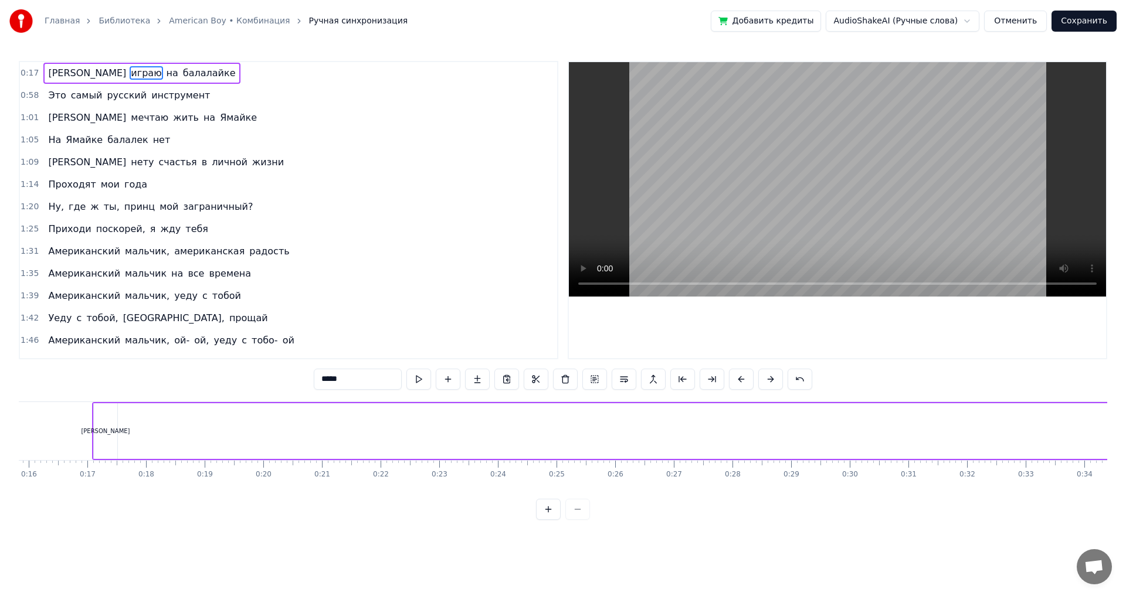
scroll to position [0, 872]
click at [164, 426] on div "Я" at bounding box center [160, 431] width 23 height 56
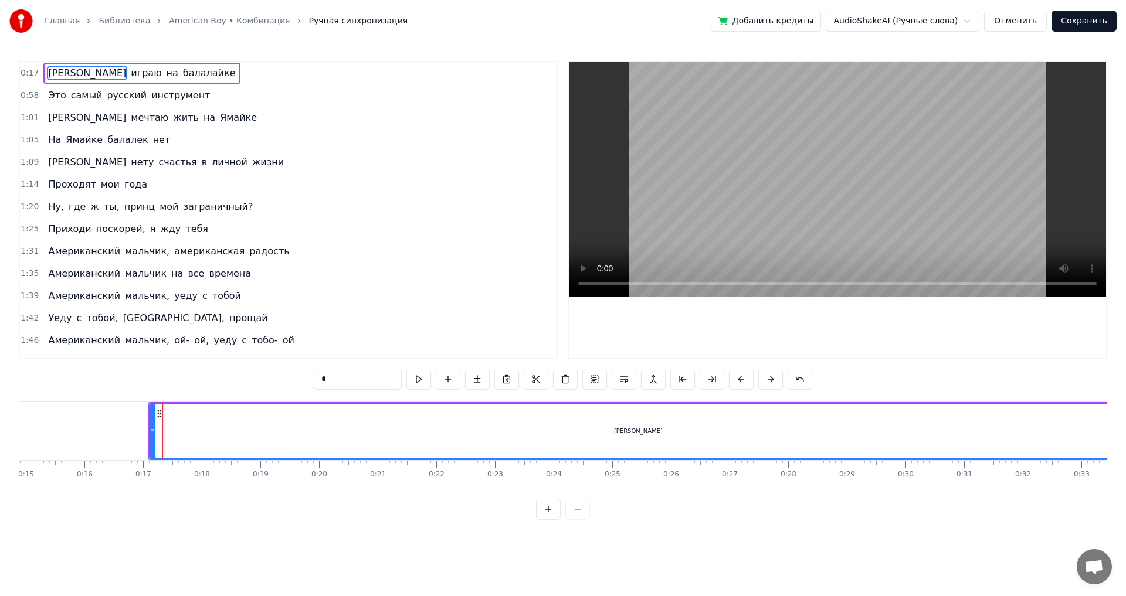
drag, startPoint x: 171, startPoint y: 430, endPoint x: 1125, endPoint y: 461, distance: 954.3
click at [1125, 461] on div "Главная Библиотека American Boy • Комбинация Ручная синхронизация Добавить кред…" at bounding box center [563, 260] width 1126 height 520
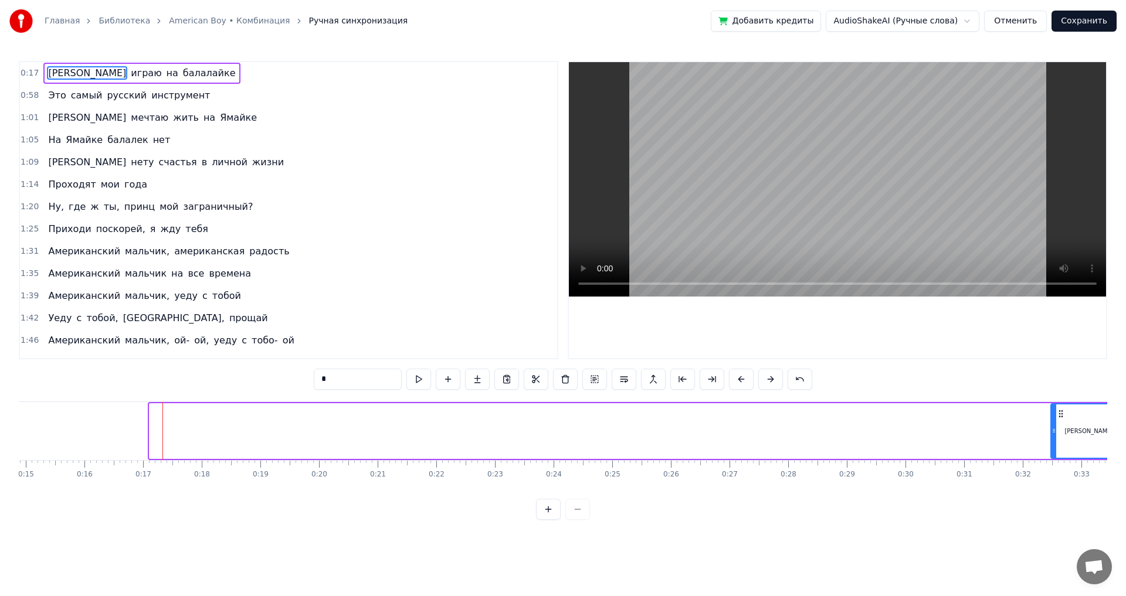
drag, startPoint x: 151, startPoint y: 439, endPoint x: 1052, endPoint y: 434, distance: 901.1
click at [1052, 434] on div at bounding box center [1053, 431] width 5 height 53
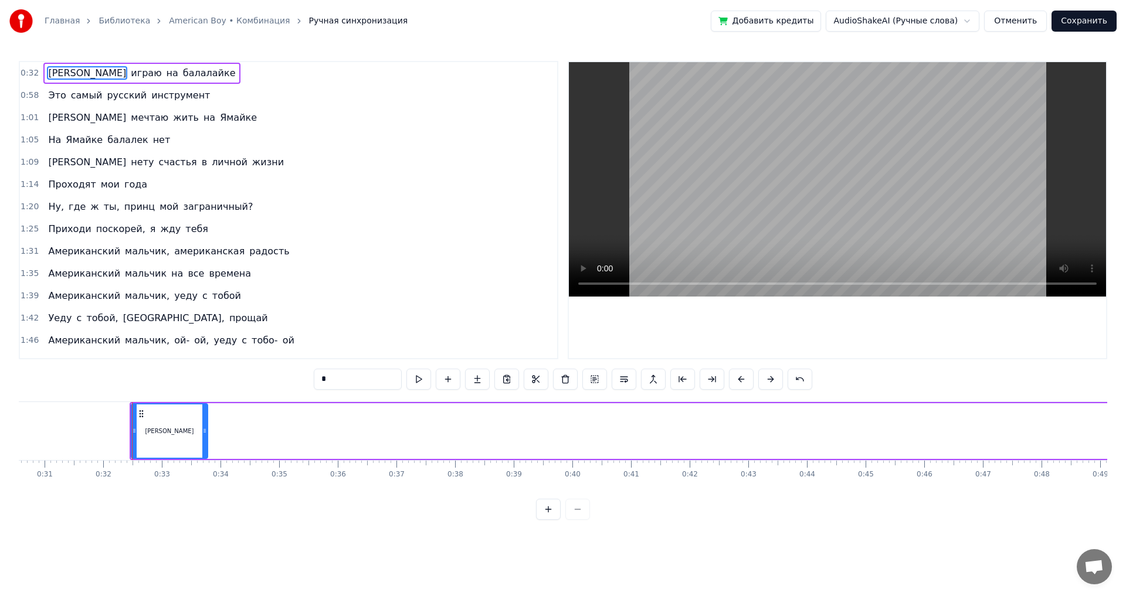
scroll to position [0, 1846]
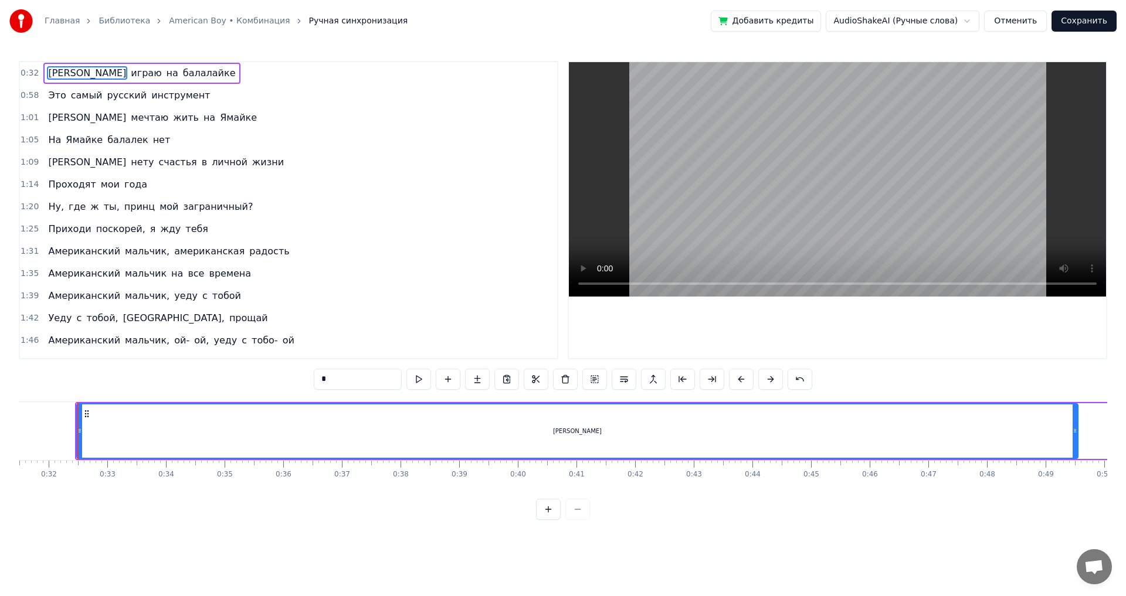
drag, startPoint x: 151, startPoint y: 418, endPoint x: 1110, endPoint y: 392, distance: 959.5
click at [1125, 392] on div "Главная Библиотека American Boy • Комбинация Ручная синхронизация Добавить кред…" at bounding box center [563, 260] width 1126 height 520
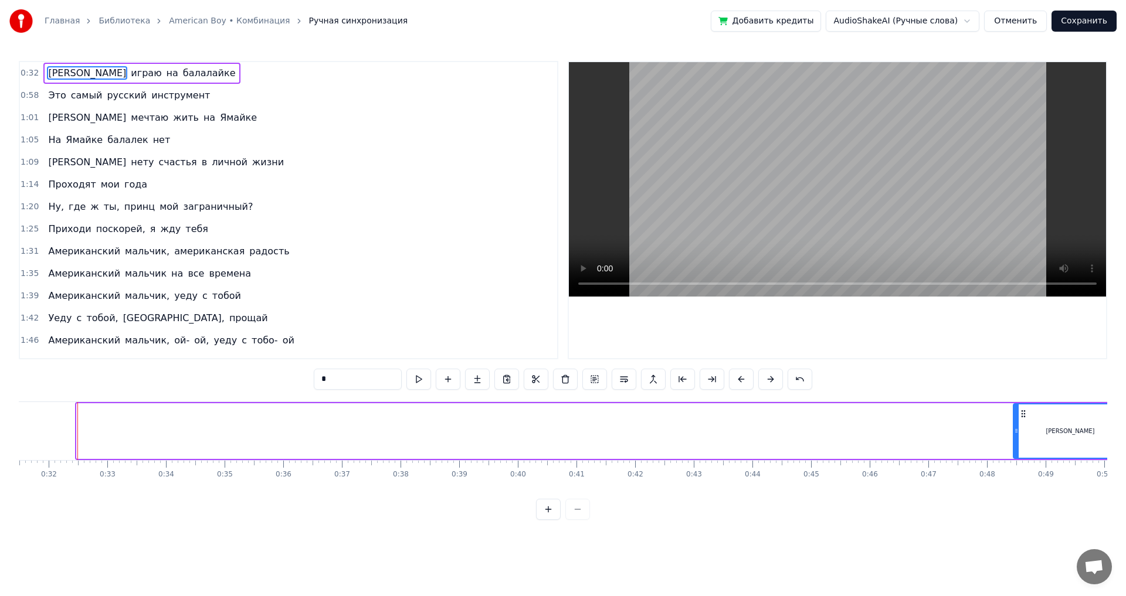
drag, startPoint x: 78, startPoint y: 421, endPoint x: 1111, endPoint y: 450, distance: 1033.4
click at [1110, 452] on div "Главная Библиотека American Boy • Комбинация Ручная синхронизация Добавить кред…" at bounding box center [563, 260] width 1126 height 520
click at [1117, 450] on div "Главная Библиотека American Boy • Комбинация Ручная синхронизация Добавить кред…" at bounding box center [563, 260] width 1126 height 520
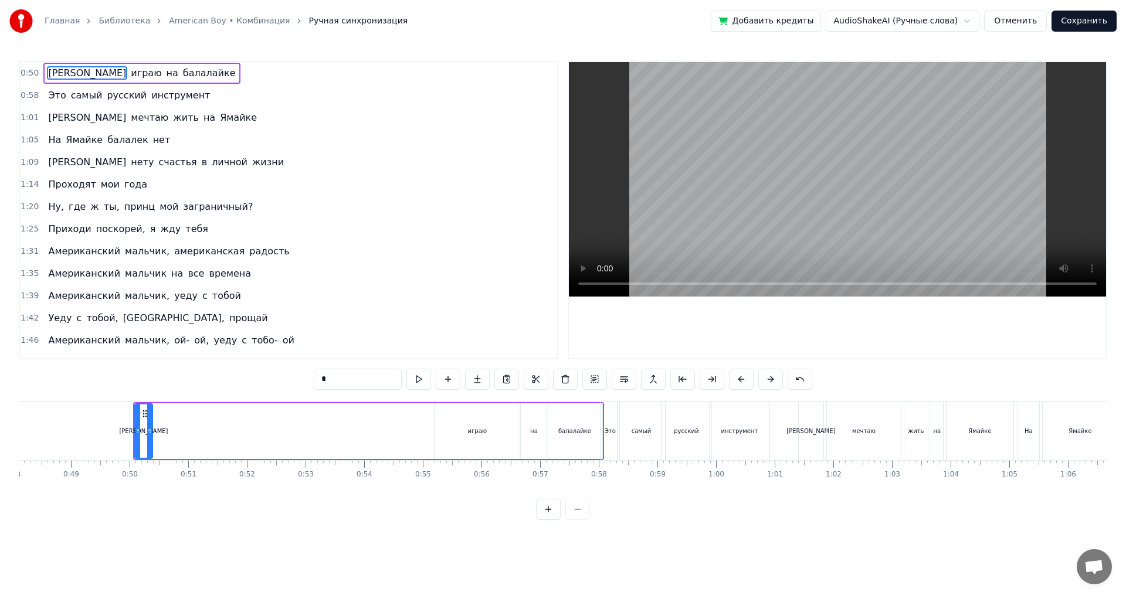
scroll to position [0, 2802]
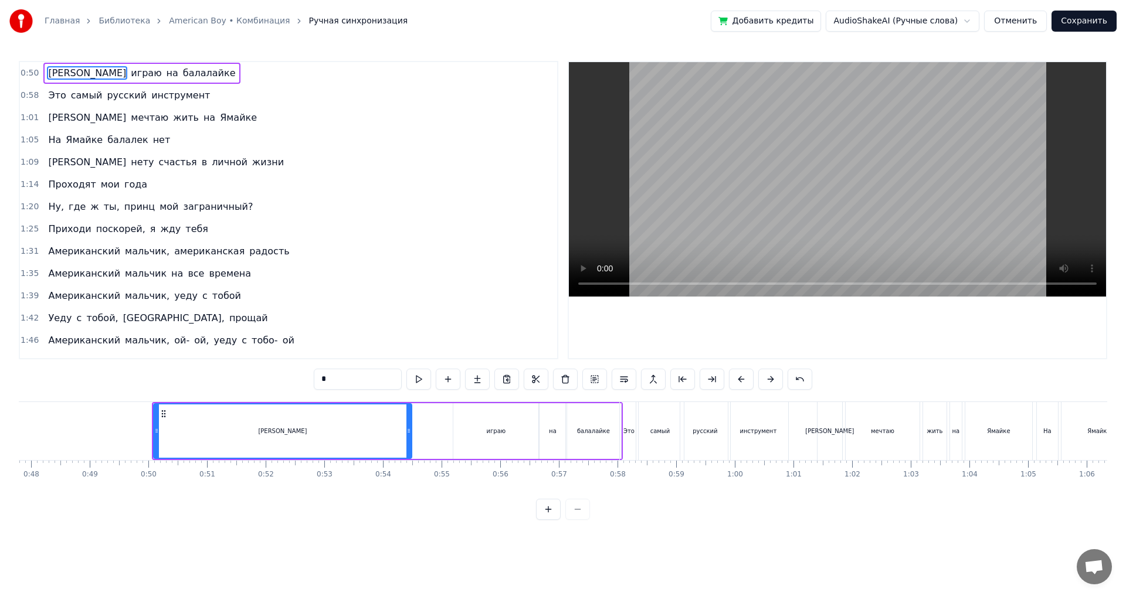
drag, startPoint x: 169, startPoint y: 429, endPoint x: 410, endPoint y: 450, distance: 241.2
click at [410, 450] on div at bounding box center [408, 431] width 5 height 53
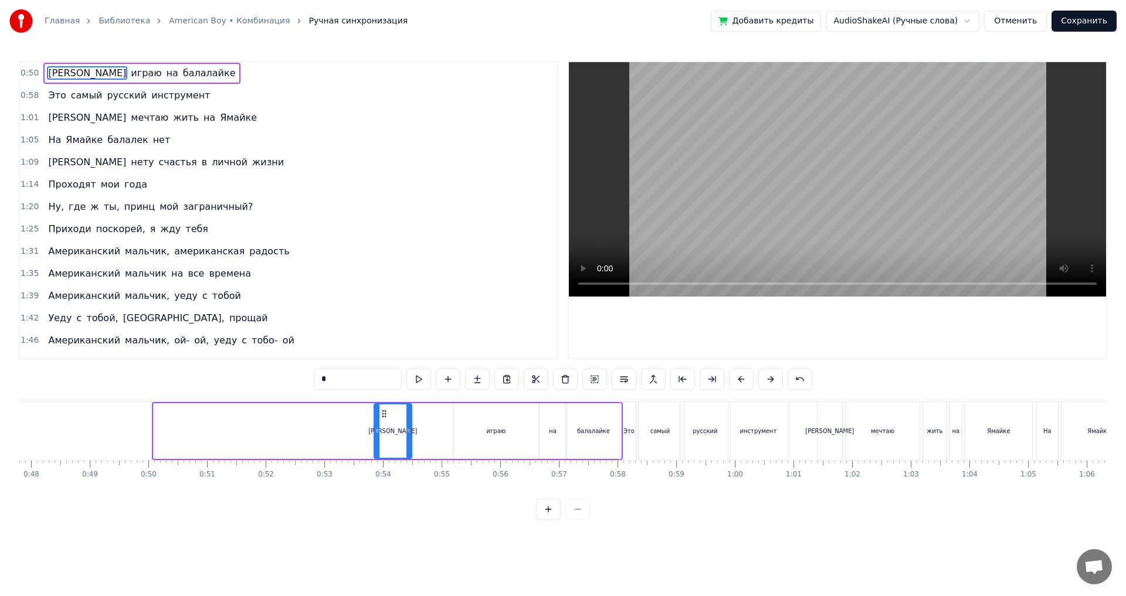
drag, startPoint x: 155, startPoint y: 413, endPoint x: 375, endPoint y: 429, distance: 221.0
click at [375, 429] on div at bounding box center [377, 431] width 5 height 53
click at [477, 425] on div "играю" at bounding box center [496, 431] width 86 height 56
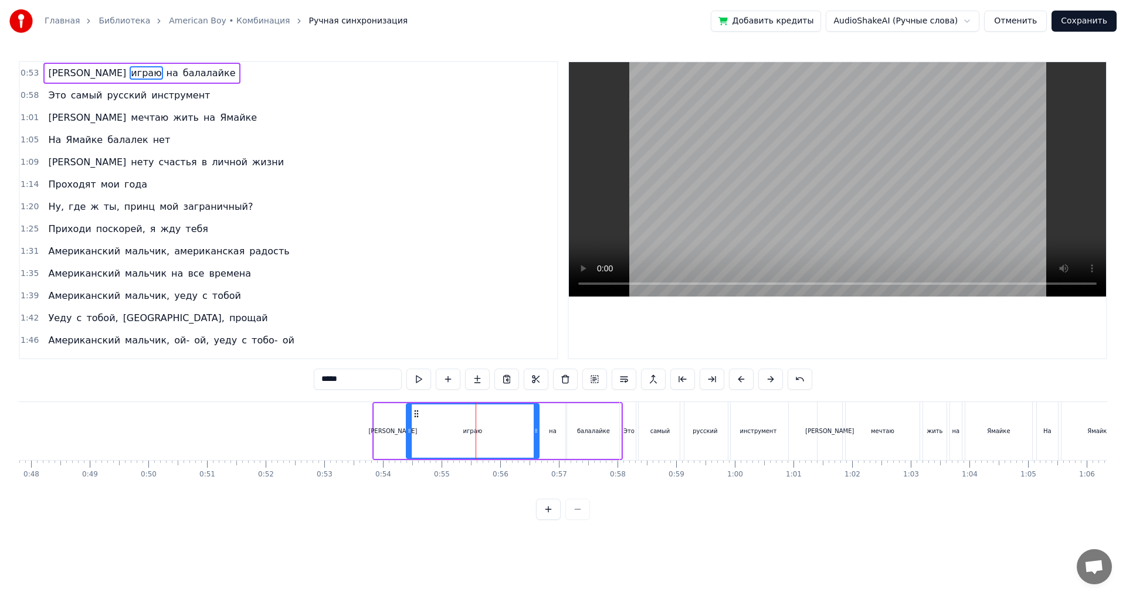
drag, startPoint x: 457, startPoint y: 430, endPoint x: 411, endPoint y: 433, distance: 45.8
click at [411, 433] on icon at bounding box center [409, 430] width 5 height 9
drag, startPoint x: 534, startPoint y: 427, endPoint x: 465, endPoint y: 431, distance: 68.7
click at [465, 431] on icon at bounding box center [467, 430] width 5 height 9
click at [546, 430] on div "на" at bounding box center [553, 431] width 28 height 56
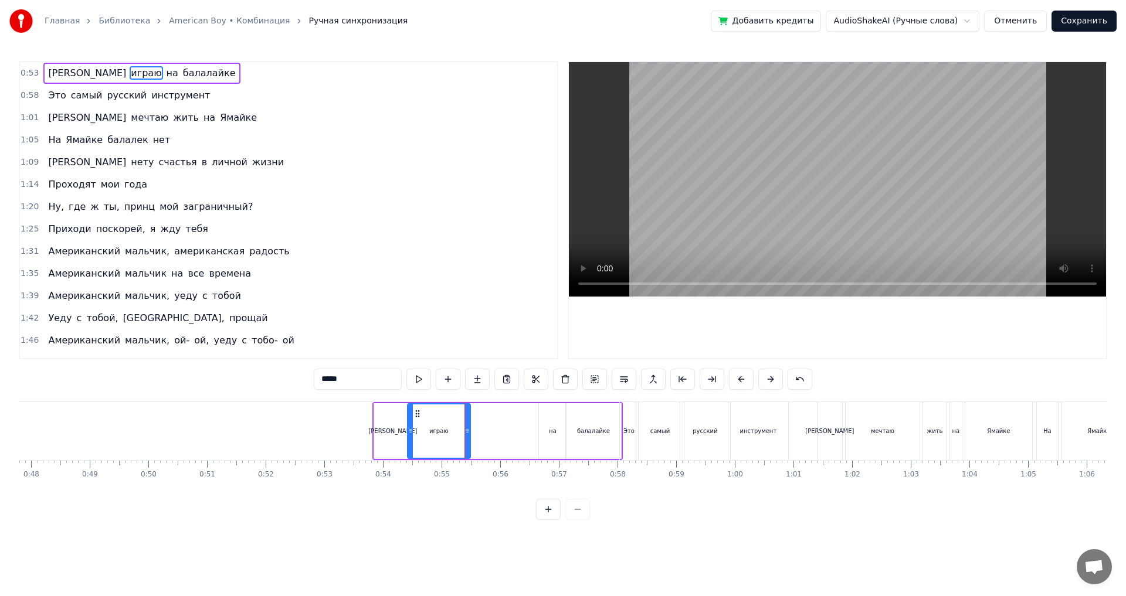
type input "**"
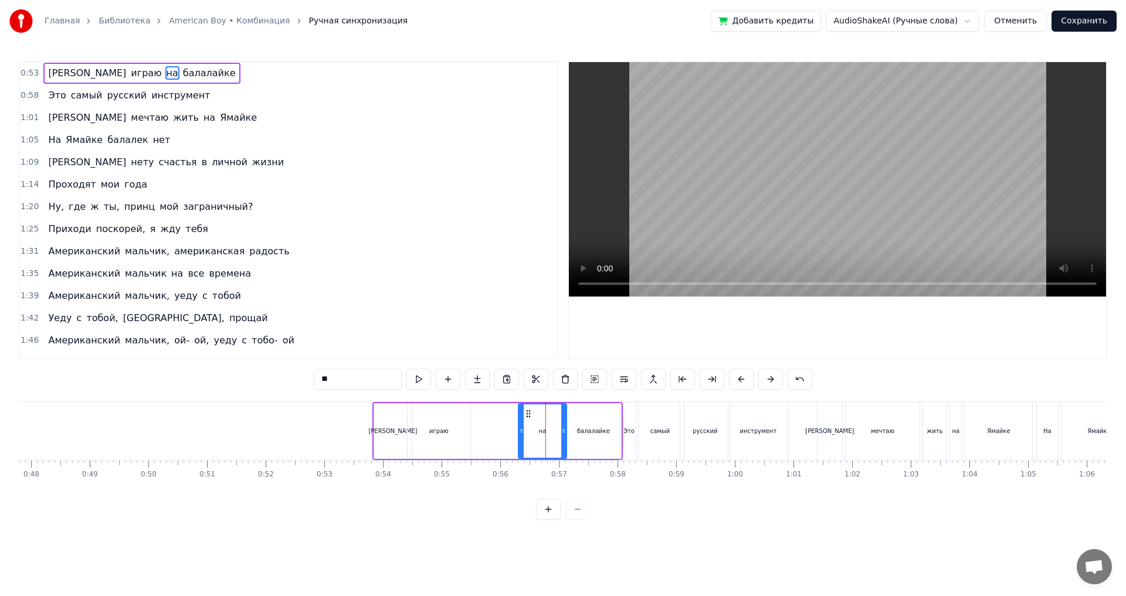
drag, startPoint x: 539, startPoint y: 430, endPoint x: 521, endPoint y: 430, distance: 18.2
click at [521, 430] on icon at bounding box center [521, 430] width 5 height 9
click at [363, 394] on div "0:53 Я играю на балалайке 0:58 Это самый русский инструмент 1:01 Я мечтаю жить …" at bounding box center [563, 290] width 1088 height 459
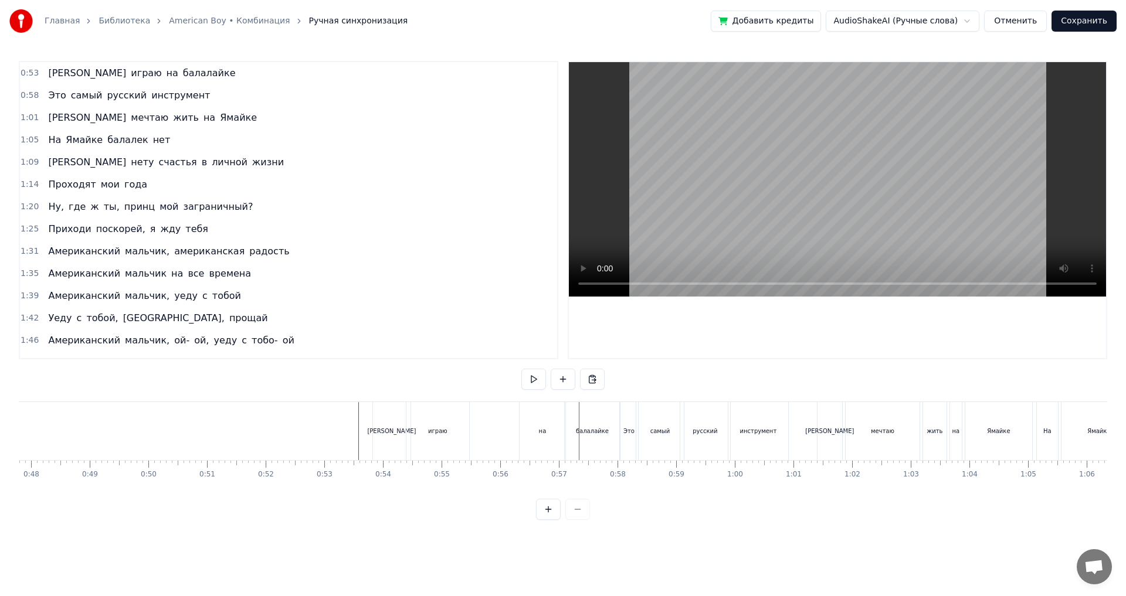
click at [528, 434] on div "на" at bounding box center [542, 431] width 46 height 58
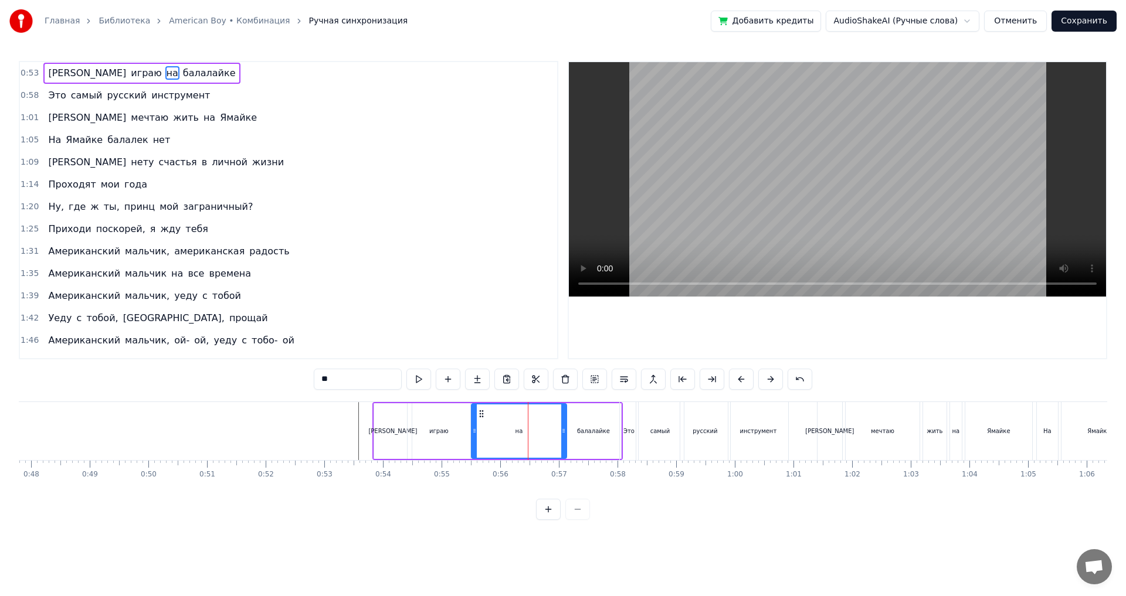
drag, startPoint x: 522, startPoint y: 431, endPoint x: 473, endPoint y: 432, distance: 49.2
click at [473, 432] on icon at bounding box center [474, 430] width 5 height 9
drag, startPoint x: 563, startPoint y: 427, endPoint x: 509, endPoint y: 429, distance: 54.5
click at [509, 429] on icon at bounding box center [509, 430] width 5 height 9
click at [585, 430] on div "балалайке" at bounding box center [593, 431] width 33 height 9
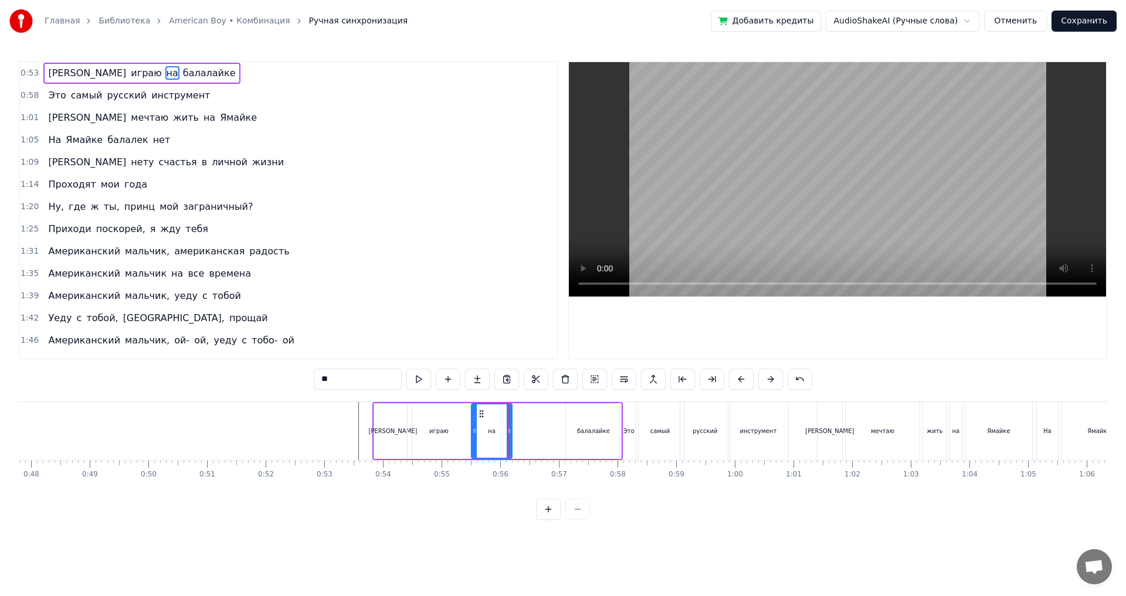
type input "*********"
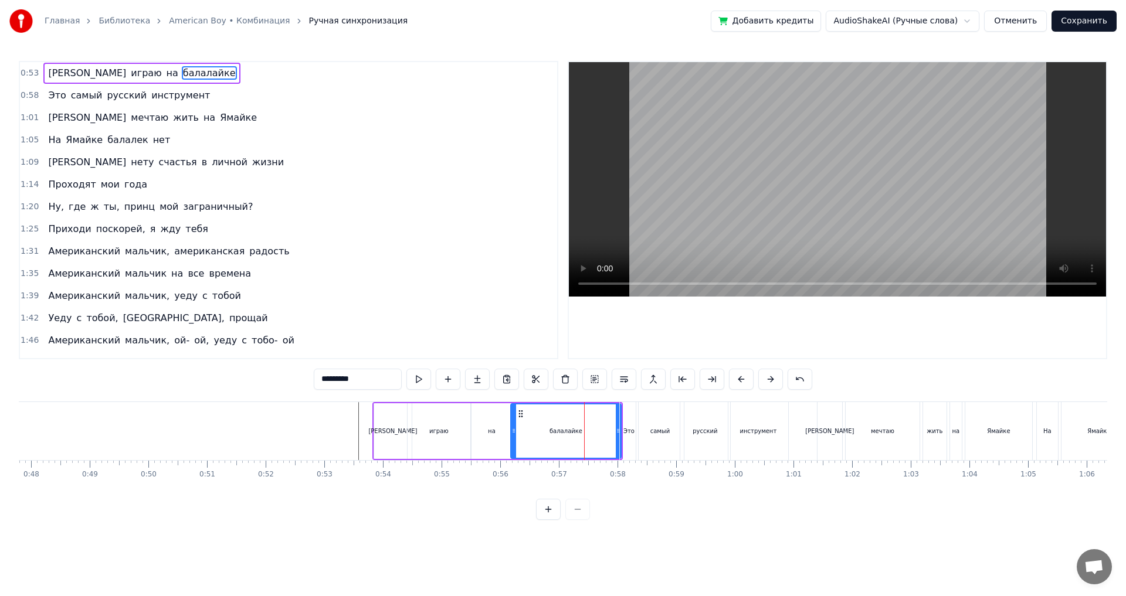
drag, startPoint x: 567, startPoint y: 431, endPoint x: 512, endPoint y: 434, distance: 55.2
click at [512, 434] on icon at bounding box center [513, 430] width 5 height 9
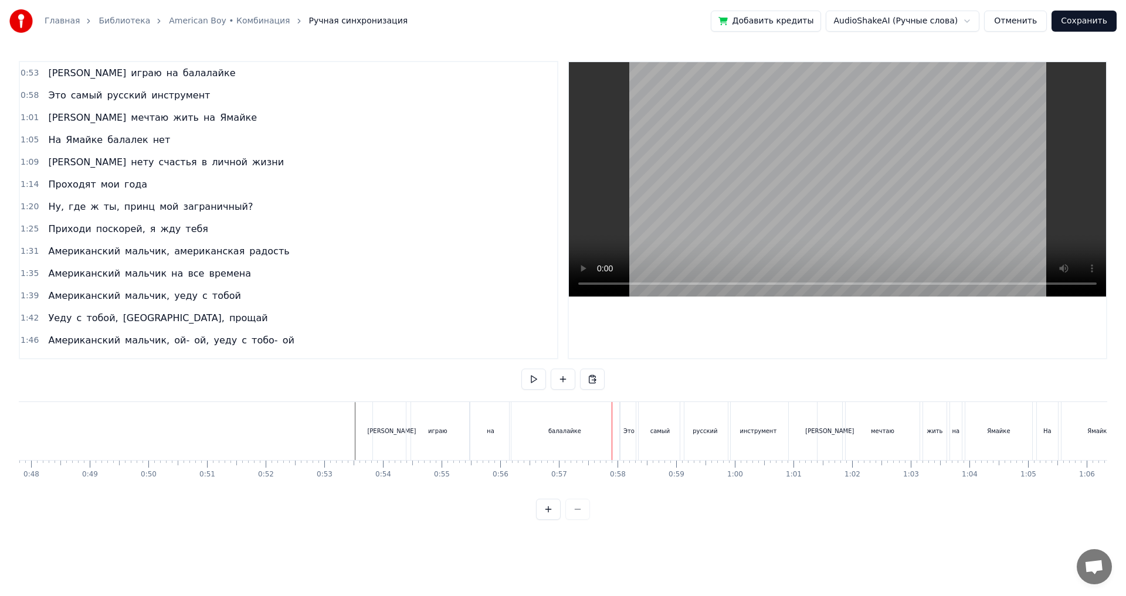
click at [576, 424] on div "балалайке" at bounding box center [564, 431] width 110 height 58
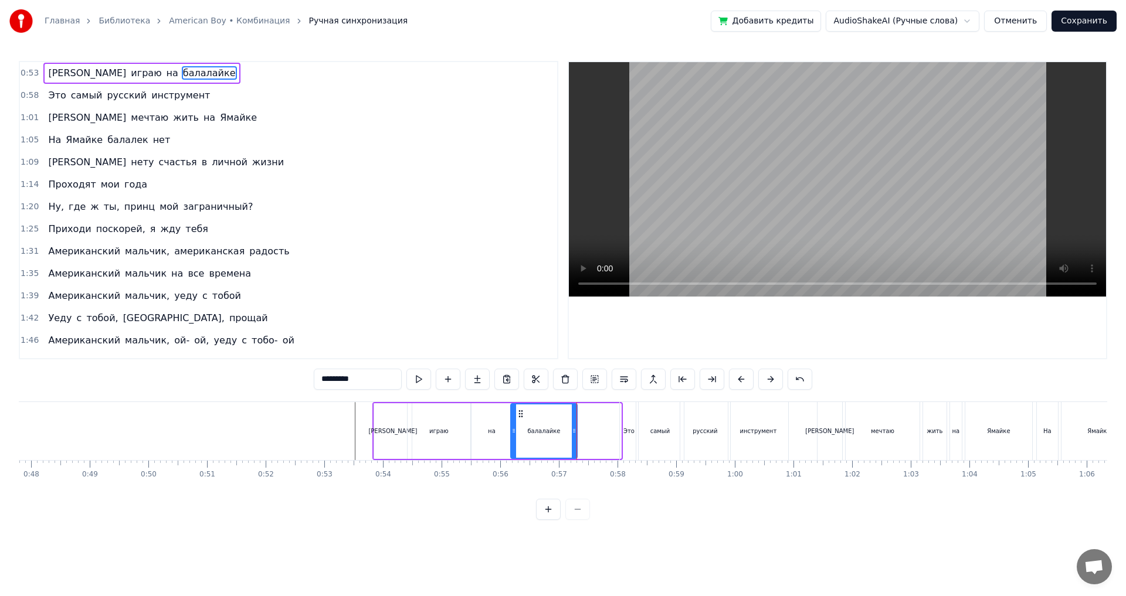
drag, startPoint x: 617, startPoint y: 431, endPoint x: 573, endPoint y: 425, distance: 44.4
click at [573, 425] on div at bounding box center [574, 431] width 5 height 53
click at [632, 427] on div "Это" at bounding box center [628, 431] width 11 height 9
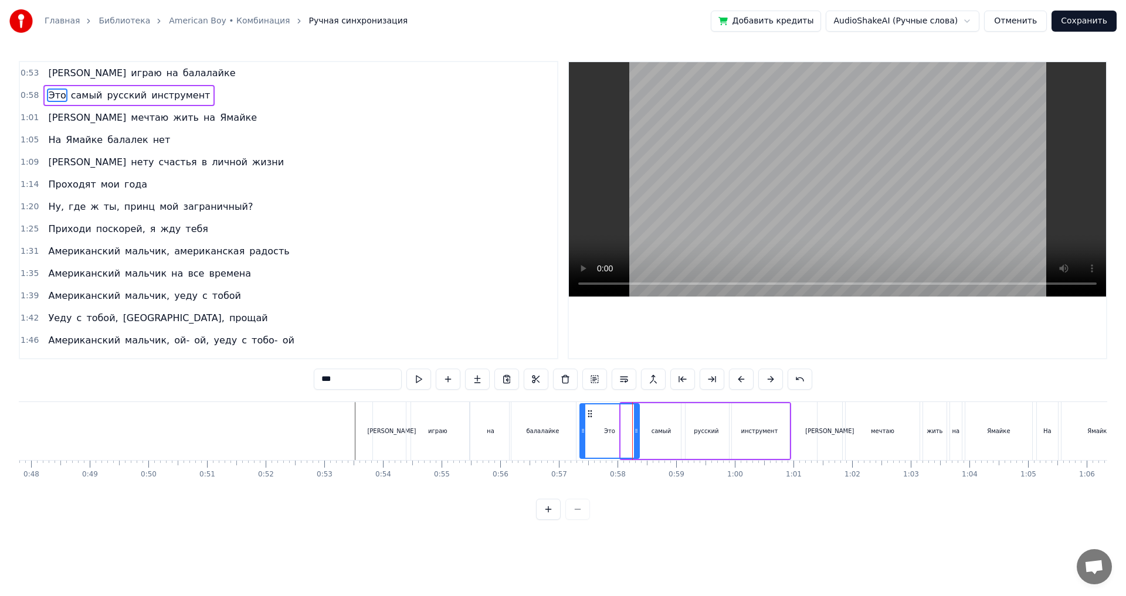
drag, startPoint x: 623, startPoint y: 430, endPoint x: 581, endPoint y: 431, distance: 41.6
click at [581, 431] on icon at bounding box center [582, 430] width 5 height 9
click at [379, 427] on div "Я" at bounding box center [392, 431] width 38 height 58
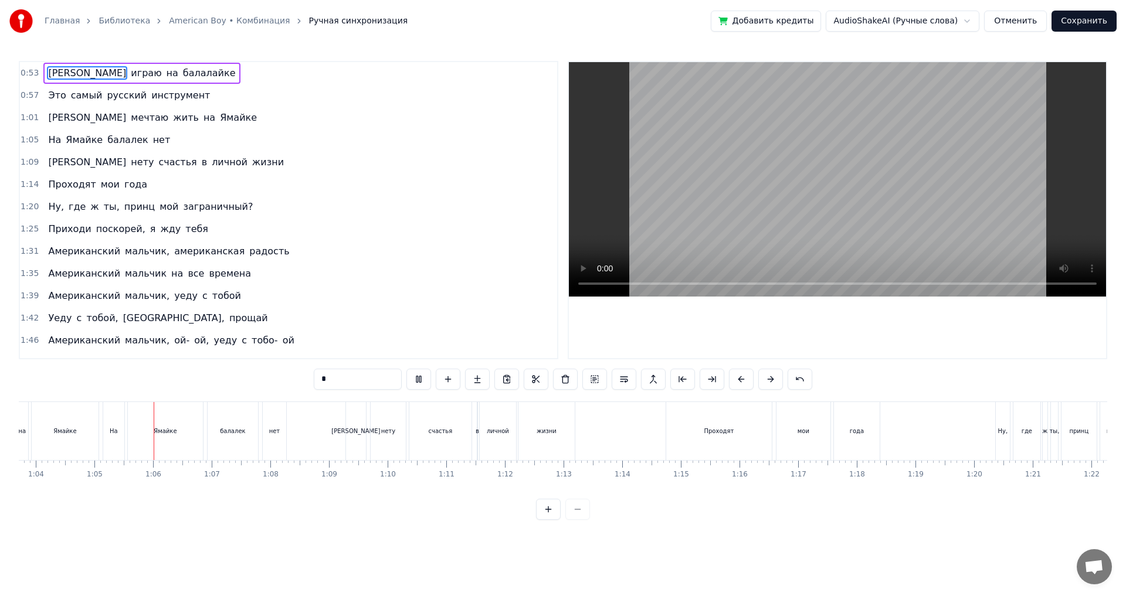
scroll to position [0, 3774]
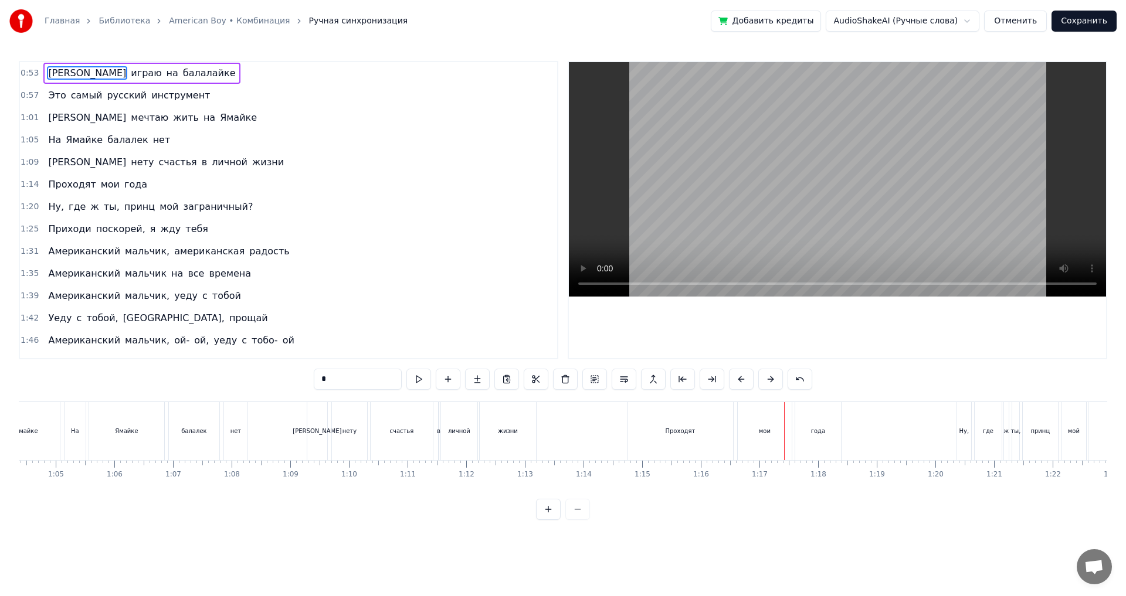
click at [702, 434] on div "Проходят" at bounding box center [680, 431] width 106 height 58
type input "********"
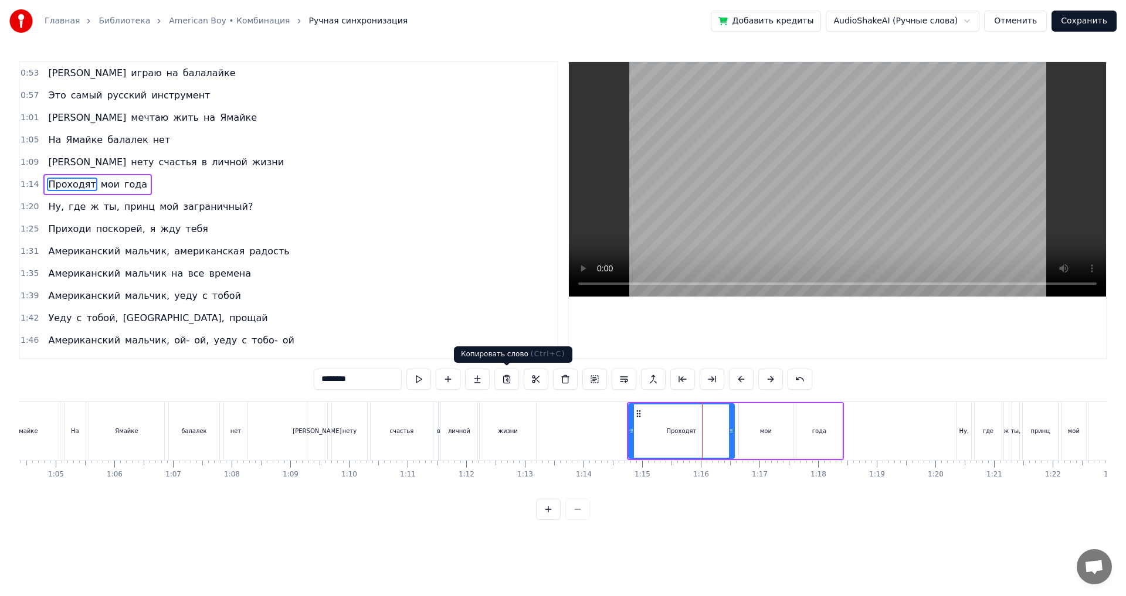
click at [508, 378] on button at bounding box center [506, 379] width 25 height 21
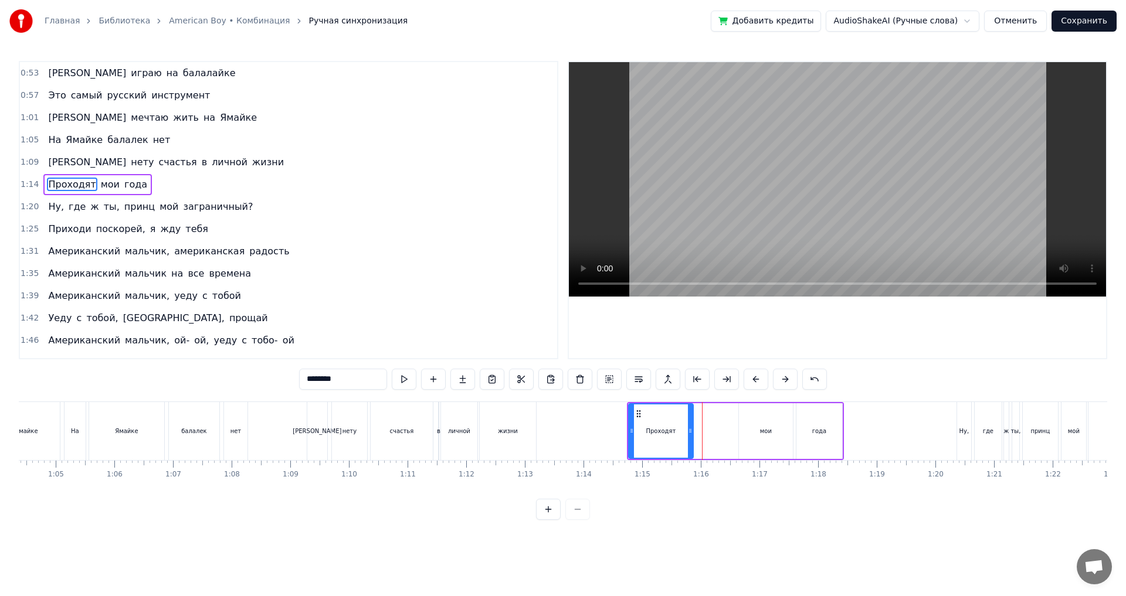
drag, startPoint x: 729, startPoint y: 431, endPoint x: 688, endPoint y: 431, distance: 41.0
click at [688, 431] on icon at bounding box center [690, 430] width 5 height 9
click at [705, 427] on div "Проходят мои года" at bounding box center [735, 431] width 217 height 58
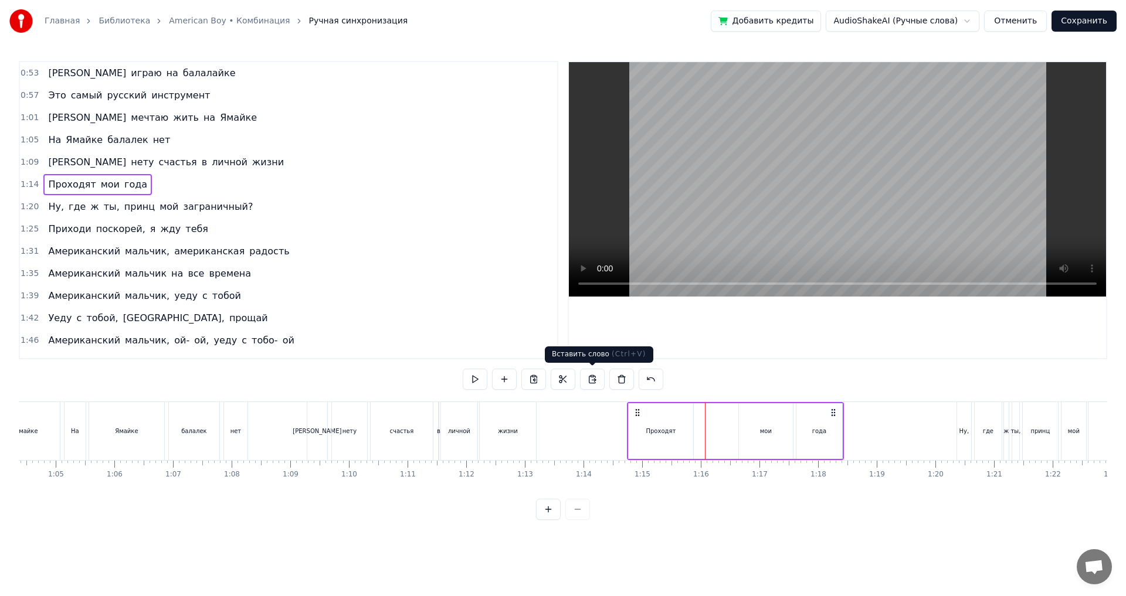
click at [594, 378] on button at bounding box center [592, 379] width 25 height 21
click at [722, 429] on div "Проходят" at bounding box center [738, 431] width 64 height 56
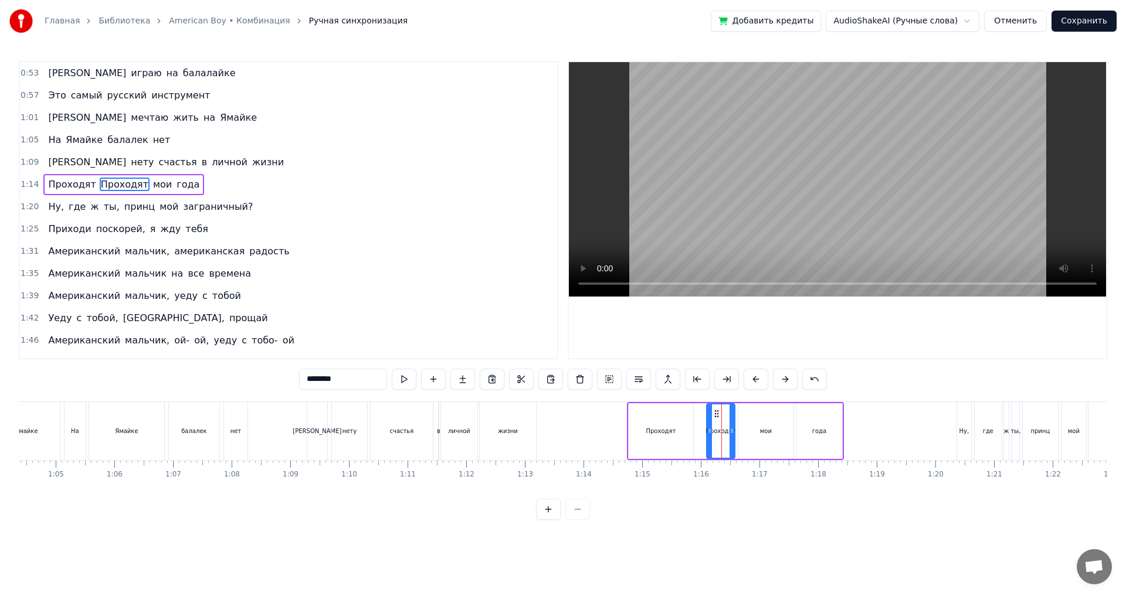
drag, startPoint x: 767, startPoint y: 434, endPoint x: 731, endPoint y: 434, distance: 36.3
click at [731, 434] on icon at bounding box center [731, 430] width 5 height 9
drag, startPoint x: 709, startPoint y: 430, endPoint x: 698, endPoint y: 430, distance: 11.1
click at [698, 430] on icon at bounding box center [698, 430] width 5 height 9
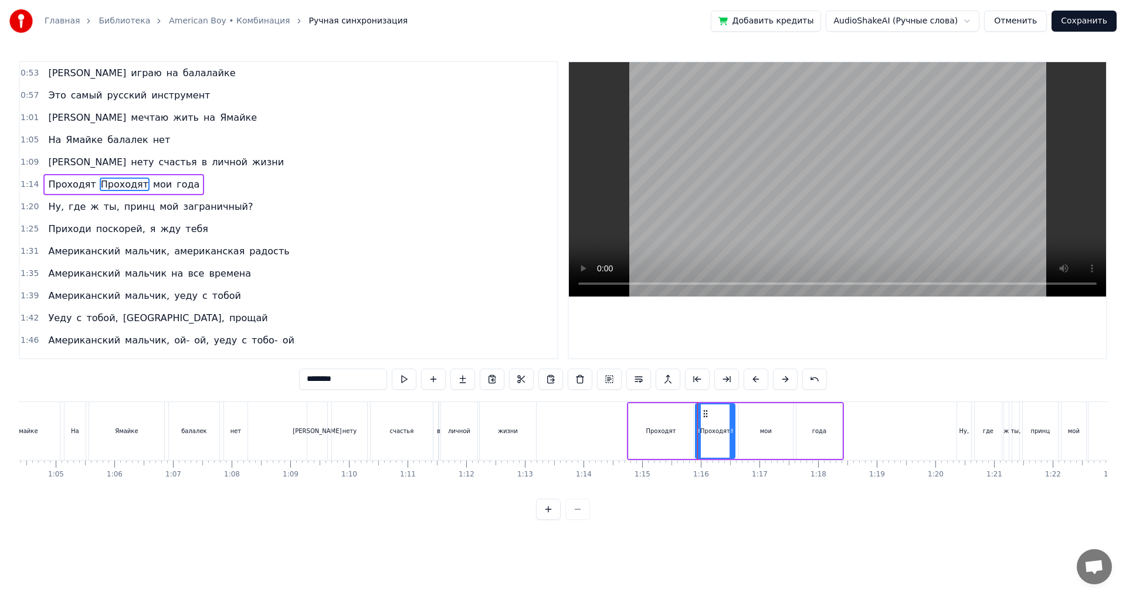
click at [237, 379] on div "0:53 Я играю на балалайке 0:57 Это самый русский инструмент 1:01 Я мечтаю жить …" at bounding box center [563, 290] width 1088 height 459
type input "***"
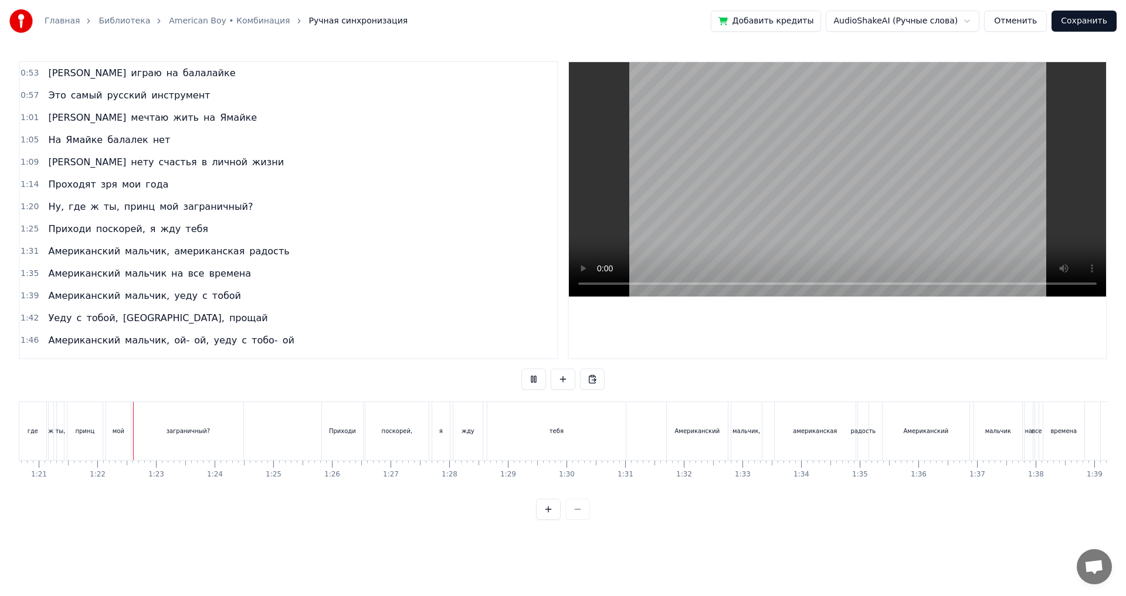
scroll to position [0, 4744]
